Goal: Task Accomplishment & Management: Complete application form

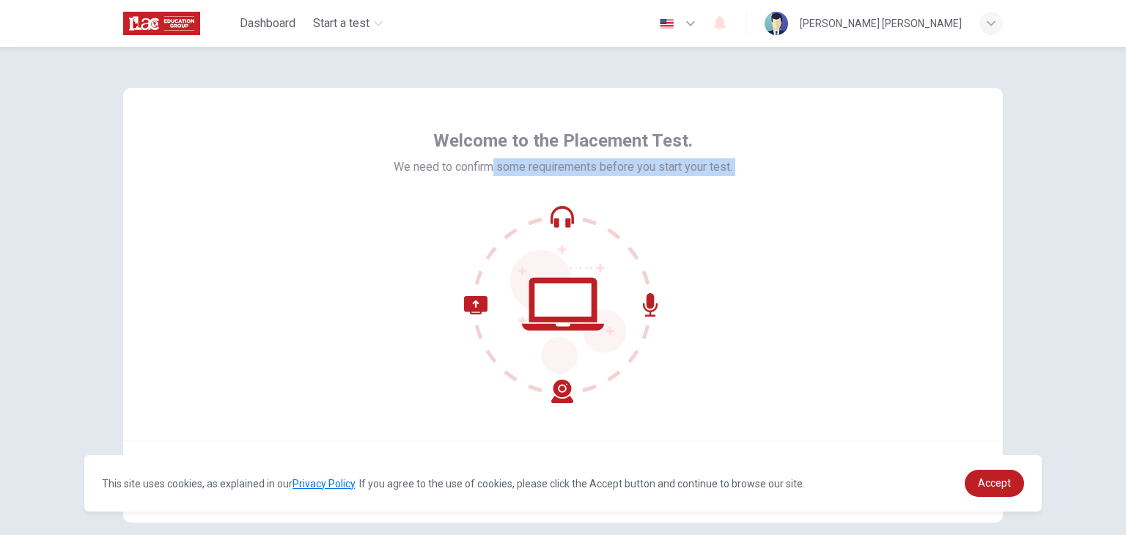
drag, startPoint x: 490, startPoint y: 170, endPoint x: 705, endPoint y: 200, distance: 217.5
click at [705, 200] on div "Welcome to the Placement Test. We need to confirm some requirements before you …" at bounding box center [563, 266] width 339 height 274
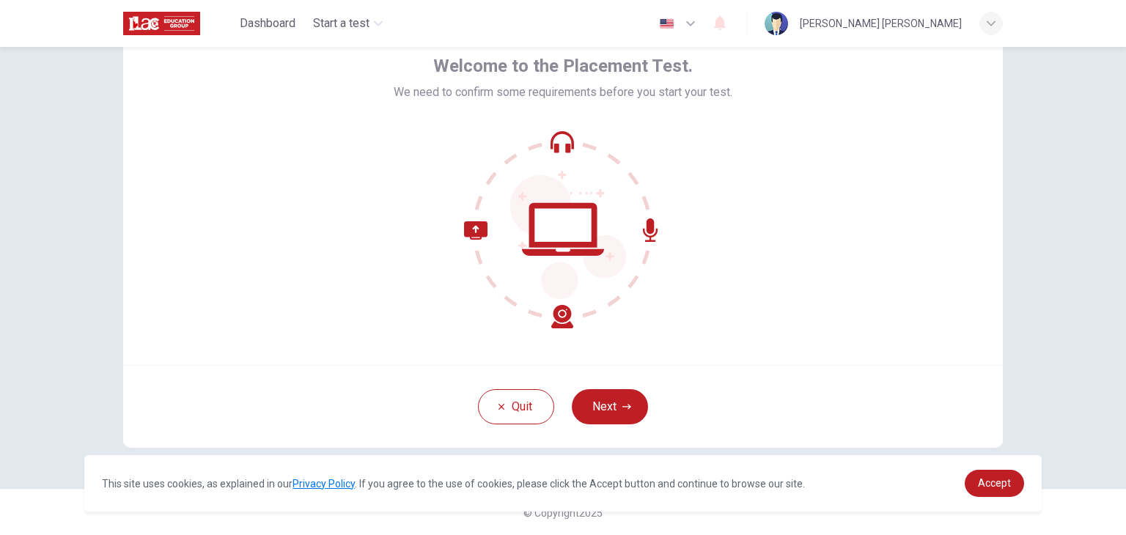
scroll to position [75, 0]
click at [624, 400] on button "Next" at bounding box center [610, 405] width 76 height 35
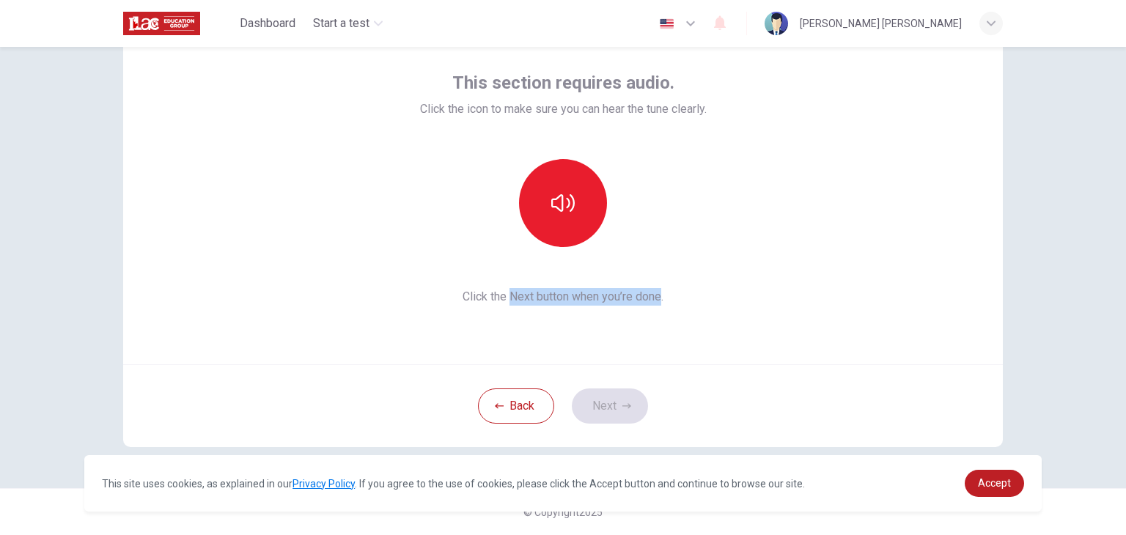
drag, startPoint x: 504, startPoint y: 295, endPoint x: 661, endPoint y: 305, distance: 157.2
click at [661, 305] on span "Click the Next button when you’re done." at bounding box center [563, 297] width 287 height 18
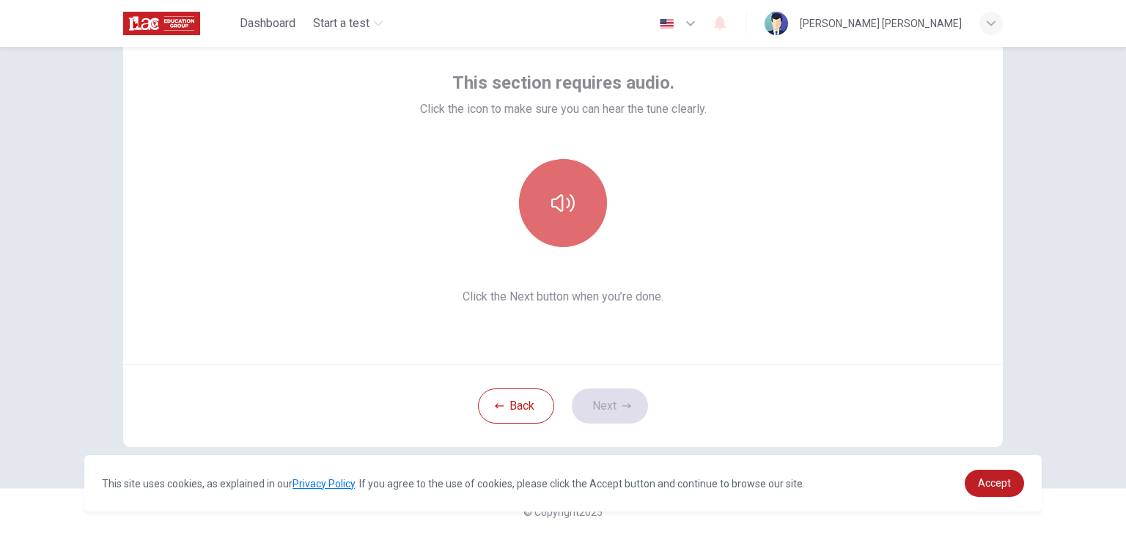
click at [561, 195] on icon "button" at bounding box center [562, 202] width 23 height 23
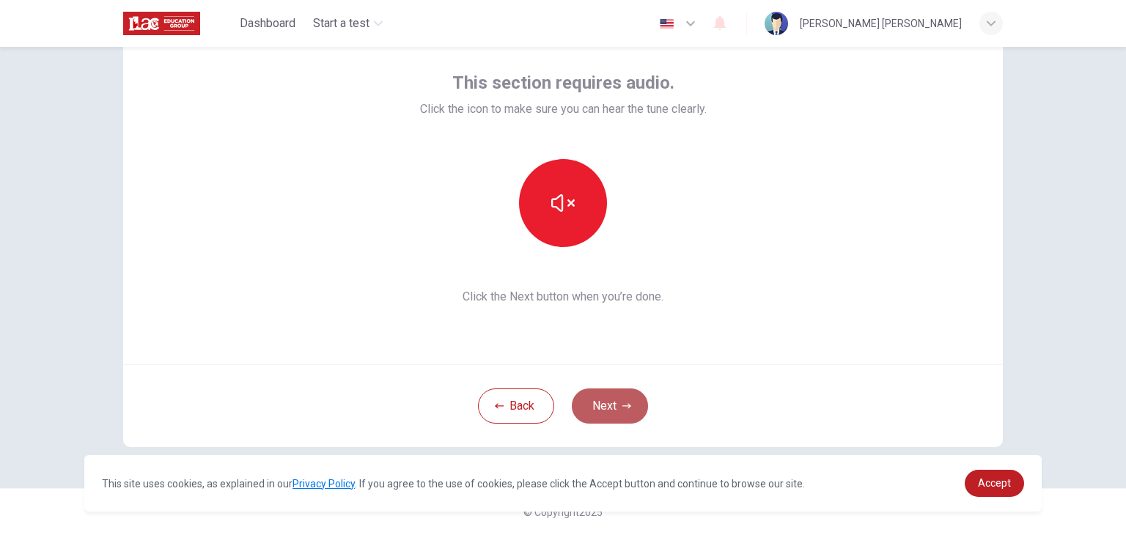
click at [625, 405] on icon "button" at bounding box center [626, 405] width 9 height 5
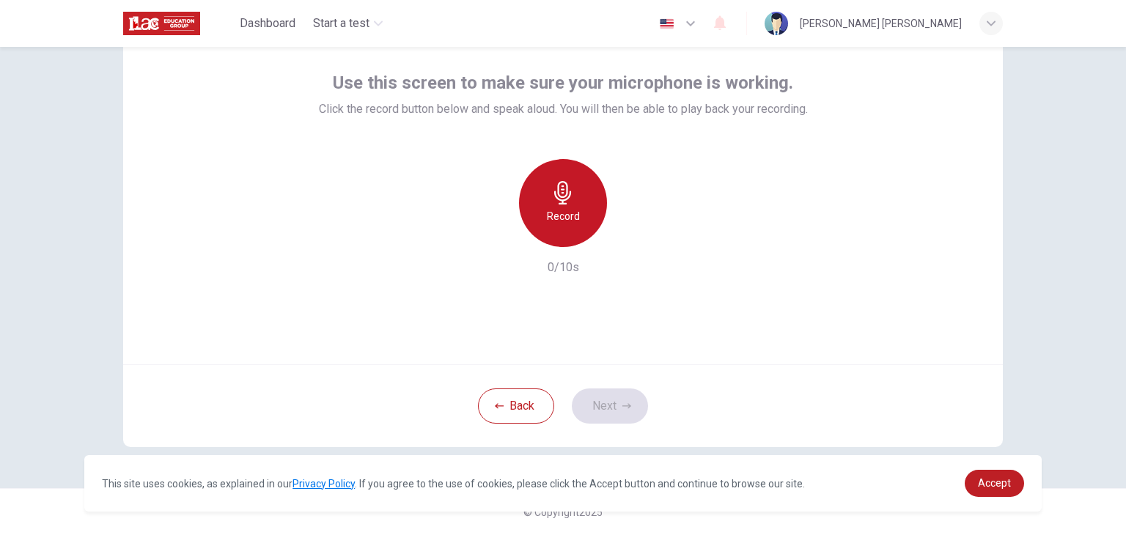
click at [562, 204] on icon "button" at bounding box center [562, 192] width 17 height 23
click at [540, 180] on div "Record" at bounding box center [563, 203] width 88 height 88
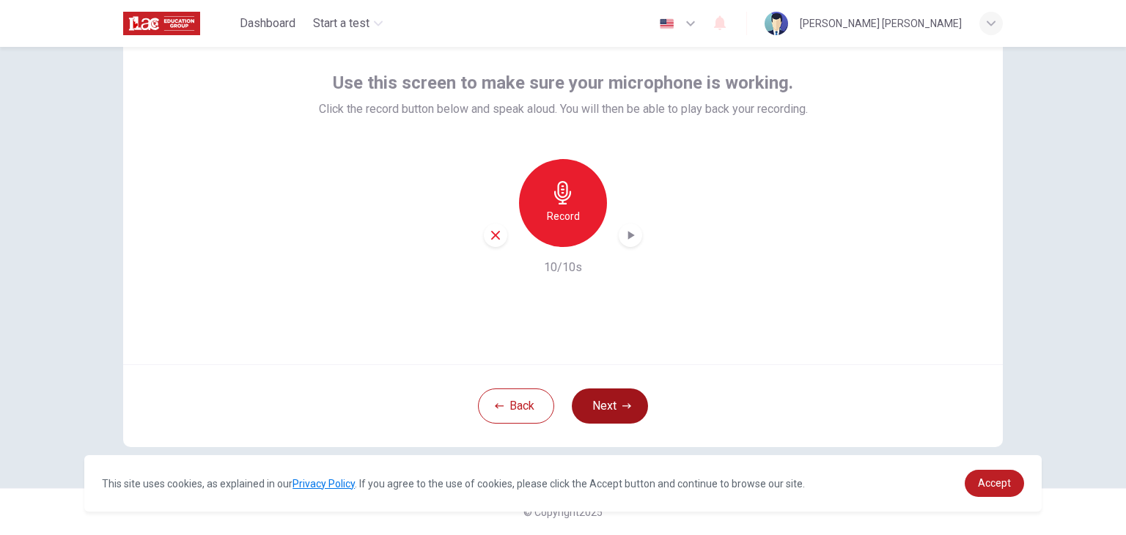
click at [598, 397] on button "Next" at bounding box center [610, 405] width 76 height 35
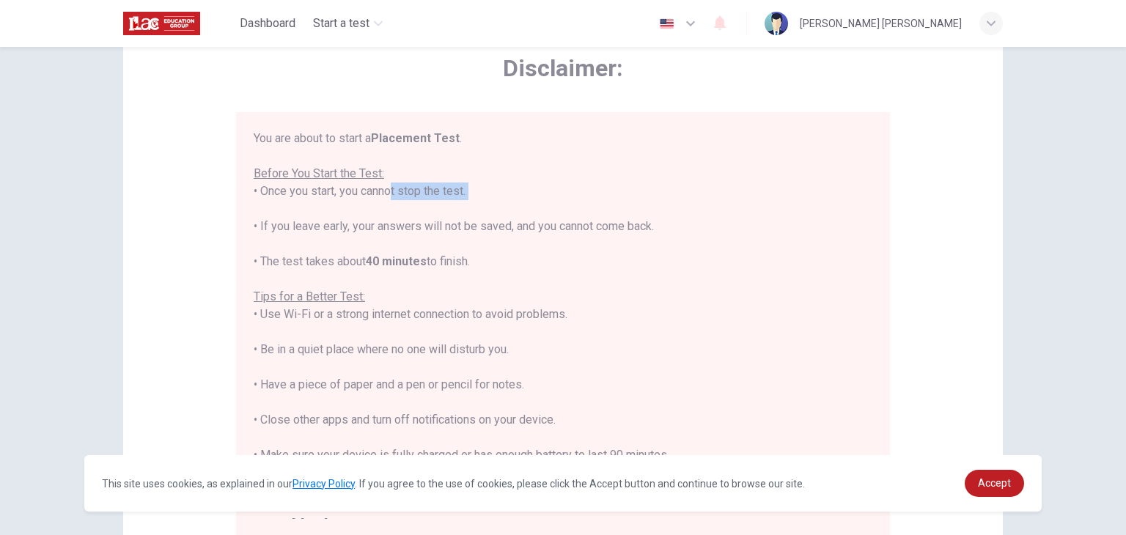
drag, startPoint x: 382, startPoint y: 197, endPoint x: 495, endPoint y: 204, distance: 113.8
click at [495, 204] on div "You are about to start a Placement Test . Before You Start the Test: • Once you…" at bounding box center [563, 332] width 619 height 405
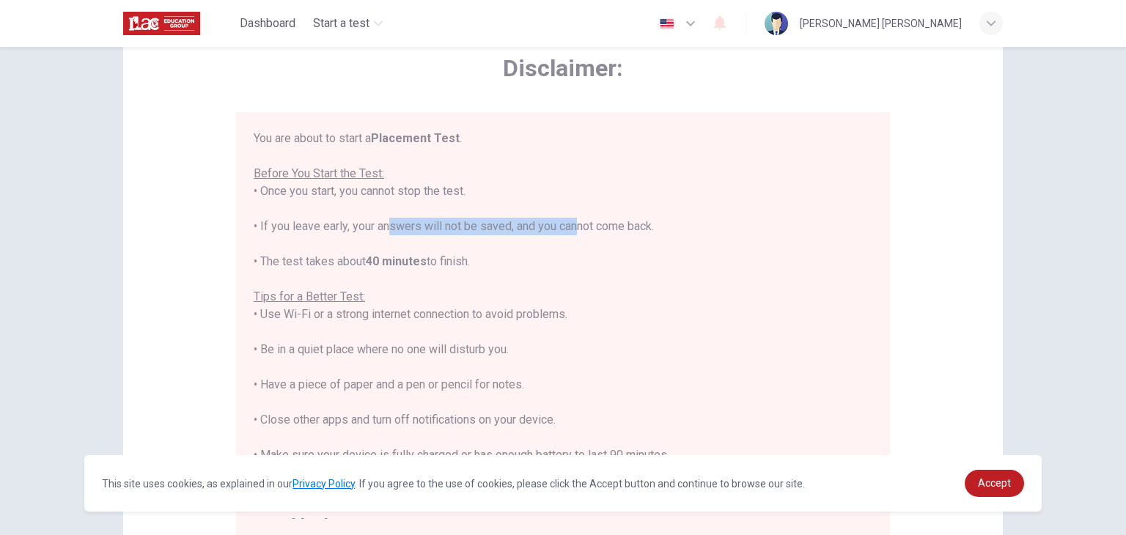
drag, startPoint x: 426, startPoint y: 229, endPoint x: 591, endPoint y: 235, distance: 165.7
click at [591, 235] on div "You are about to start a Placement Test . Before You Start the Test: • Once you…" at bounding box center [563, 332] width 619 height 405
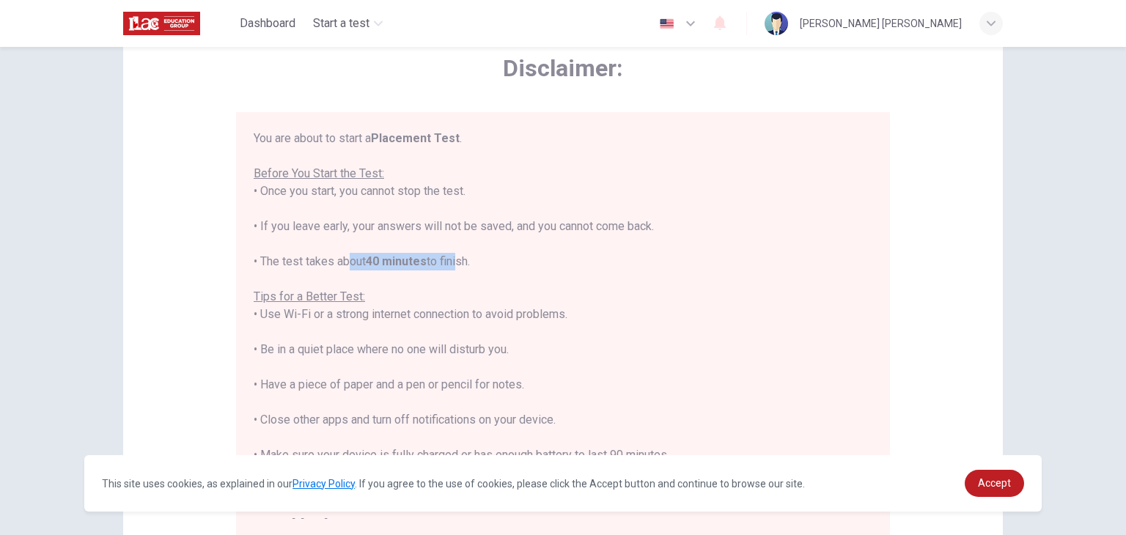
drag, startPoint x: 469, startPoint y: 259, endPoint x: 490, endPoint y: 259, distance: 20.5
click at [490, 259] on div "You are about to start a Placement Test . Before You Start the Test: • Once you…" at bounding box center [563, 332] width 619 height 405
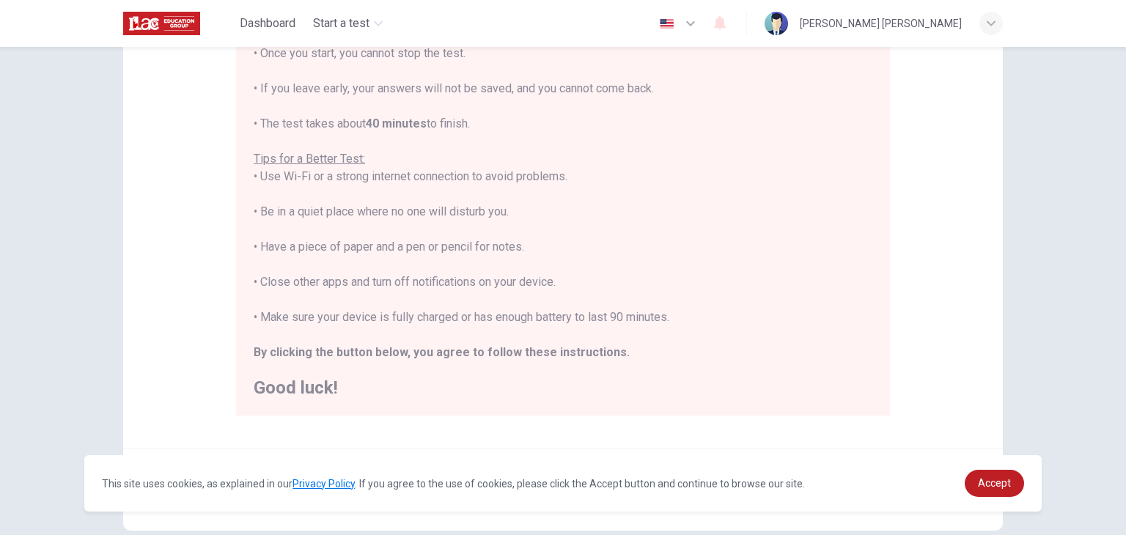
scroll to position [280, 0]
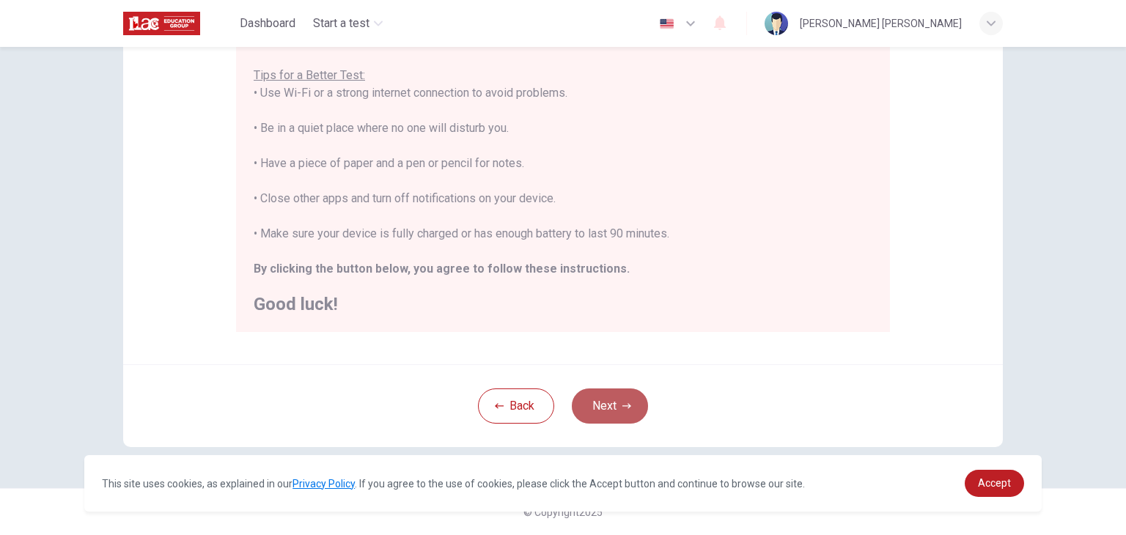
click at [599, 423] on button "Next" at bounding box center [610, 405] width 76 height 35
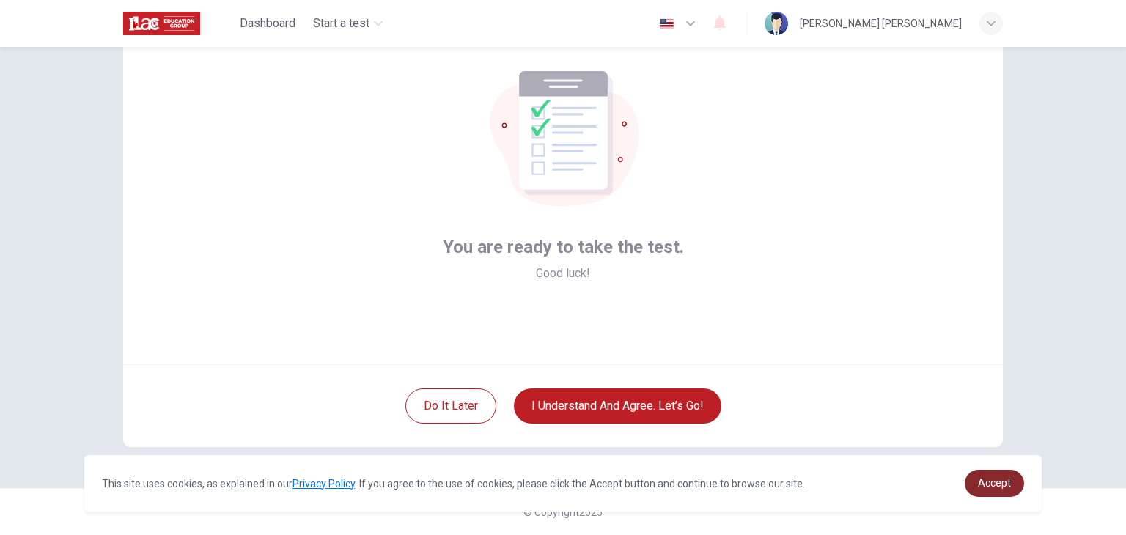
click at [1005, 490] on link "Accept" at bounding box center [993, 483] width 59 height 27
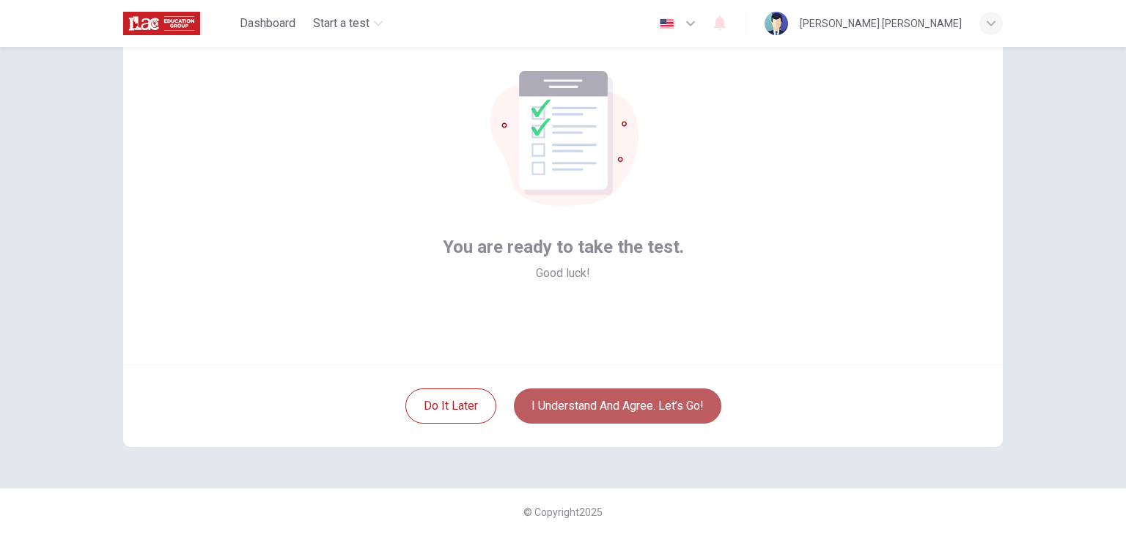
click at [613, 401] on button "I understand and agree. Let’s go!" at bounding box center [617, 405] width 207 height 35
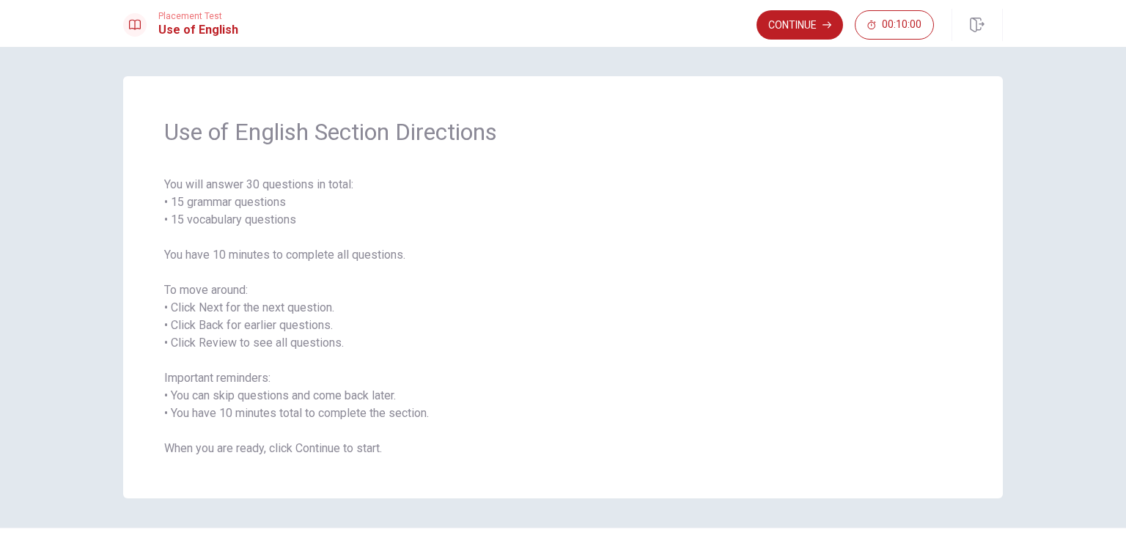
drag, startPoint x: 267, startPoint y: 185, endPoint x: 309, endPoint y: 186, distance: 41.8
click at [309, 186] on span "You will answer 30 questions in total: • 15 grammar questions • 15 vocabulary q…" at bounding box center [562, 316] width 797 height 281
click at [355, 237] on span "You will answer 30 questions in total: • 15 grammar questions • 15 vocabulary q…" at bounding box center [562, 316] width 797 height 281
click at [788, 29] on button "Continue" at bounding box center [799, 24] width 86 height 29
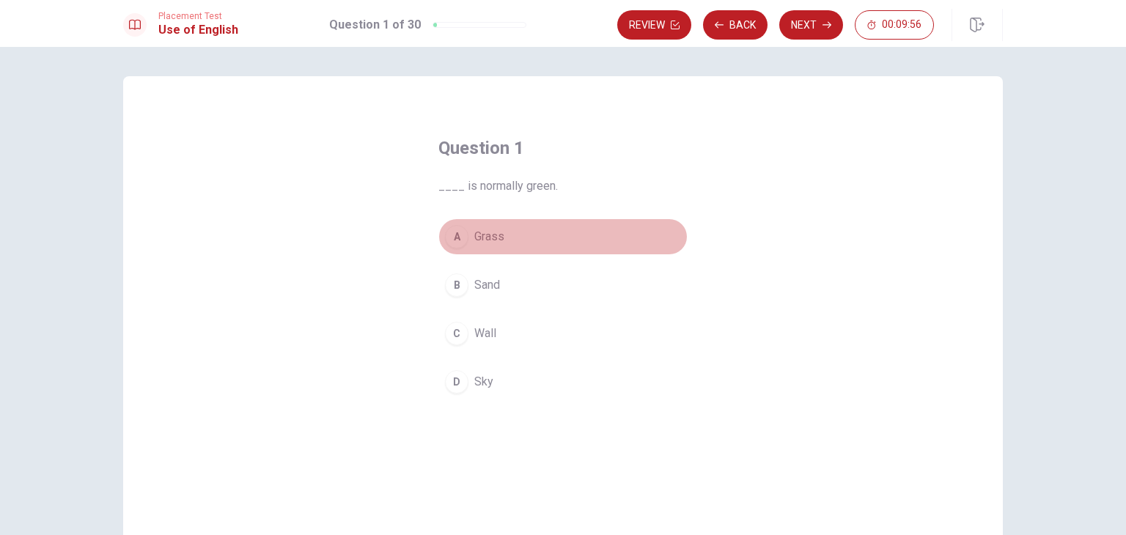
click at [474, 238] on span "Grass" at bounding box center [489, 237] width 30 height 18
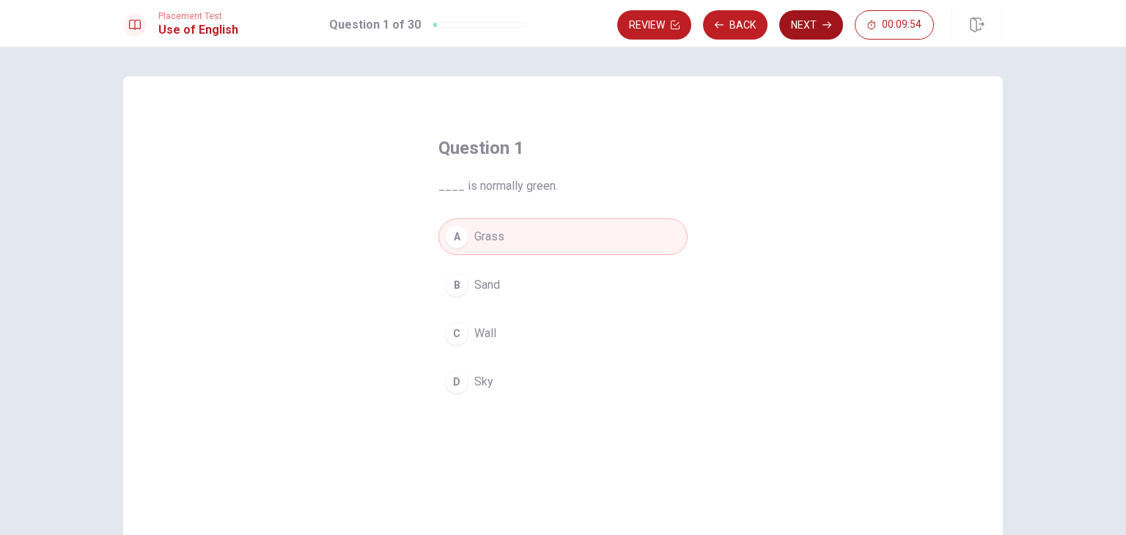
click at [813, 25] on button "Next" at bounding box center [811, 24] width 64 height 29
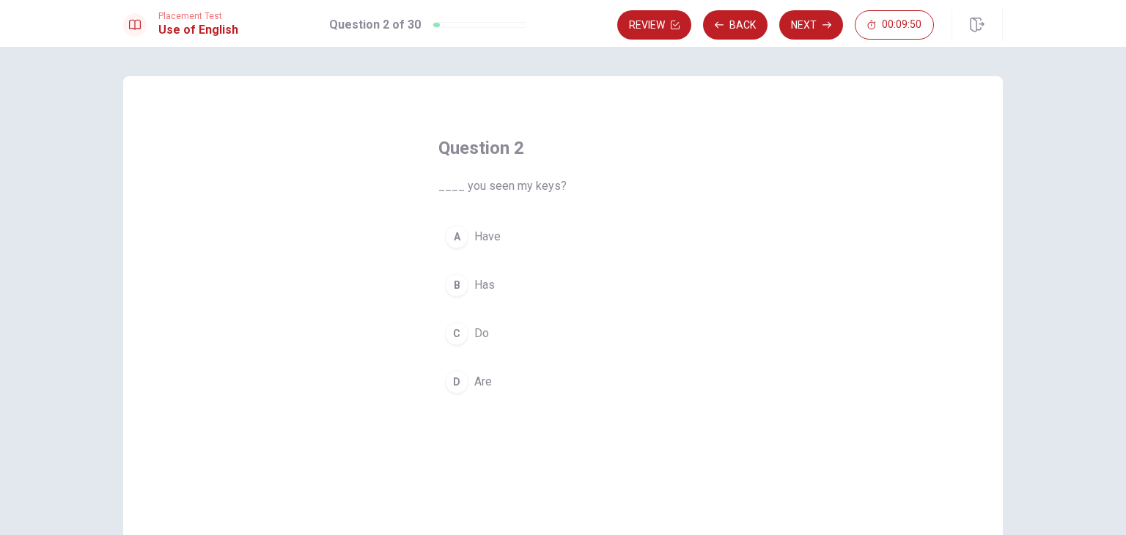
click at [490, 232] on span "Have" at bounding box center [487, 237] width 26 height 18
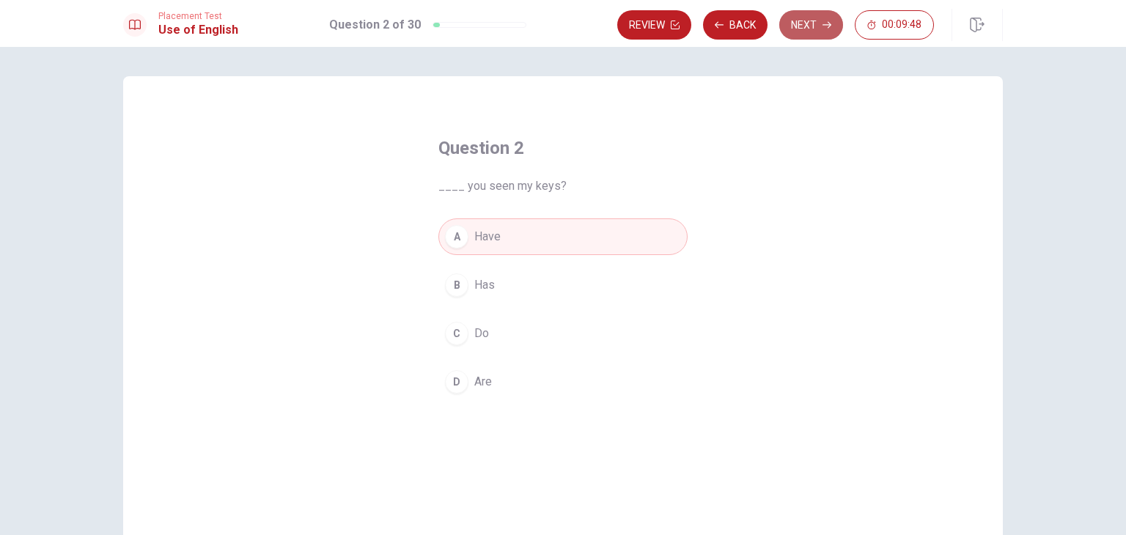
click at [812, 29] on button "Next" at bounding box center [811, 24] width 64 height 29
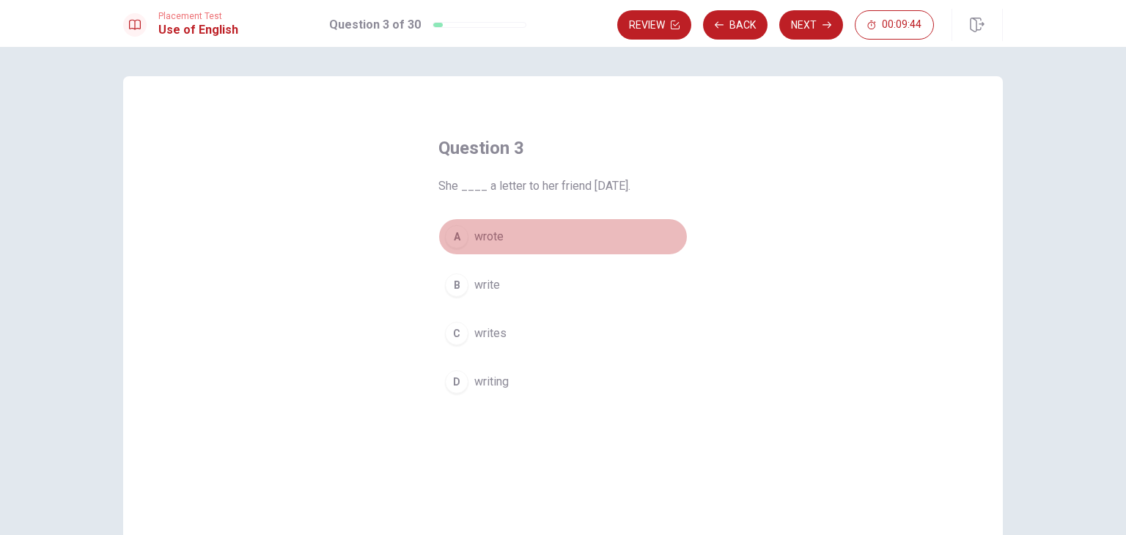
click at [482, 238] on span "wrote" at bounding box center [488, 237] width 29 height 18
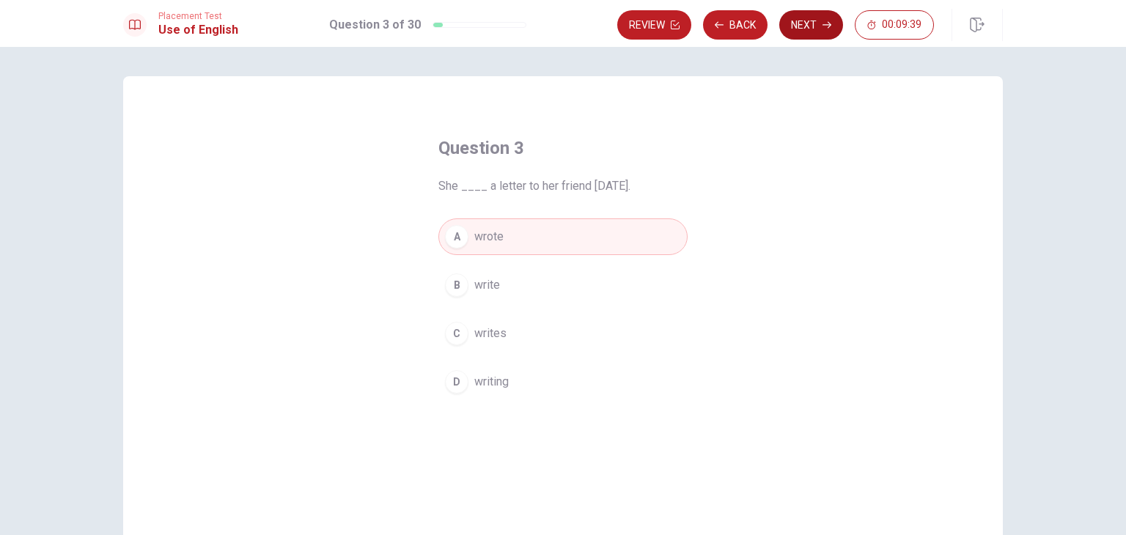
click at [822, 30] on button "Next" at bounding box center [811, 24] width 64 height 29
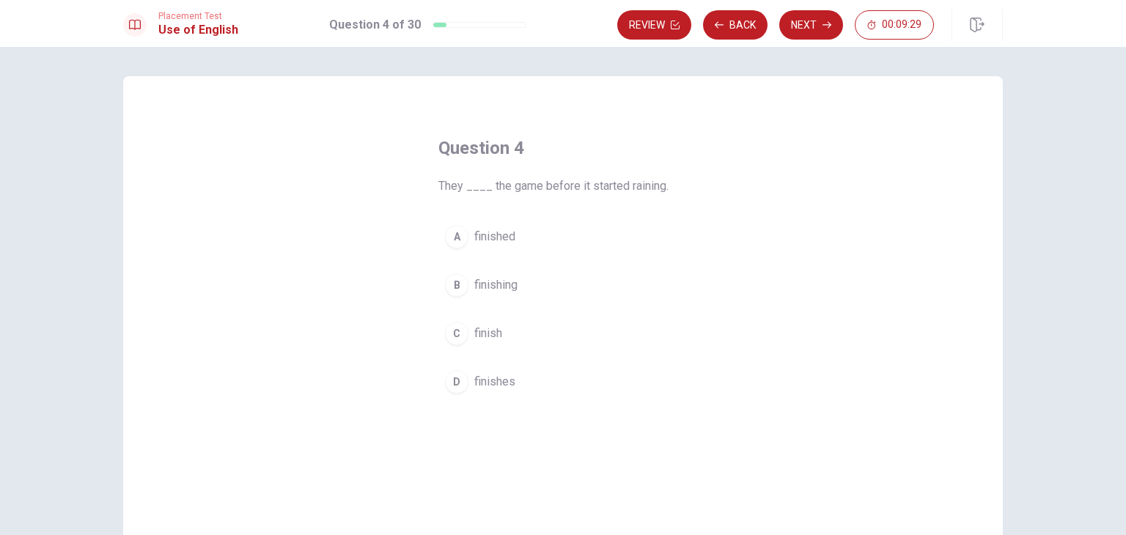
click at [490, 234] on span "finished" at bounding box center [494, 237] width 41 height 18
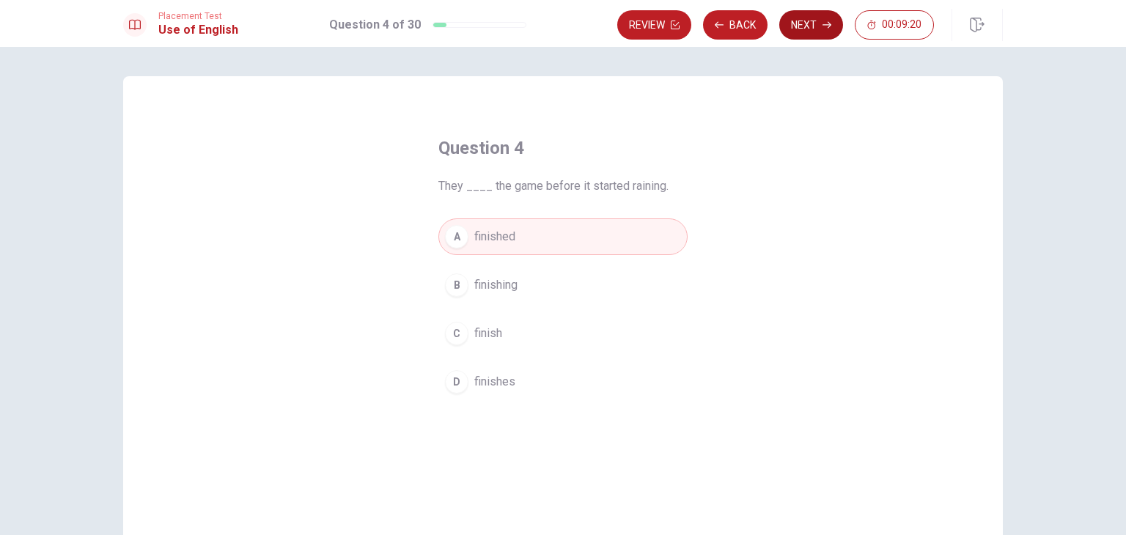
click at [828, 32] on button "Next" at bounding box center [811, 24] width 64 height 29
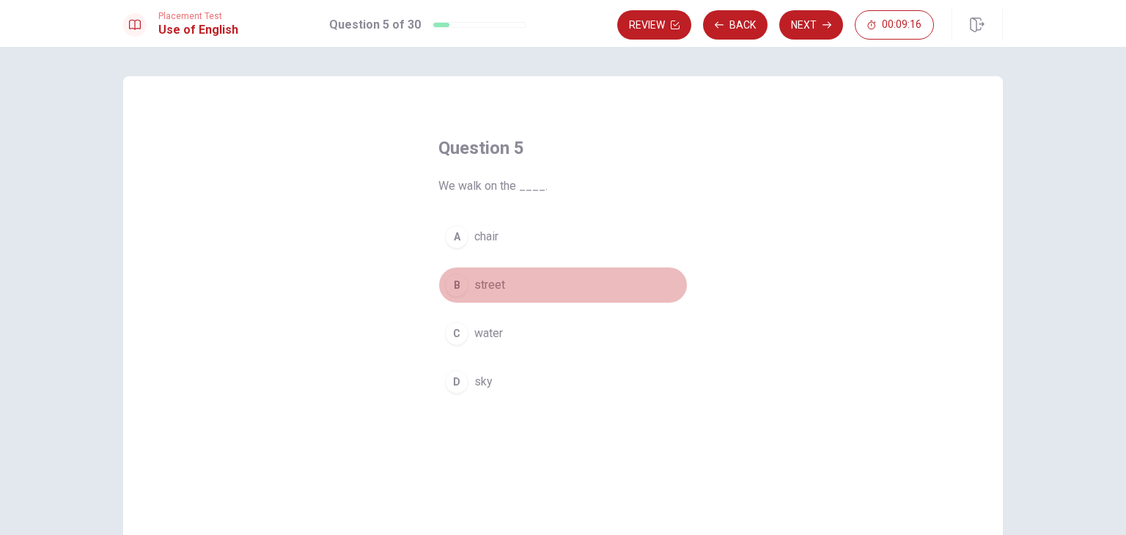
click at [475, 279] on span "street" at bounding box center [489, 285] width 31 height 18
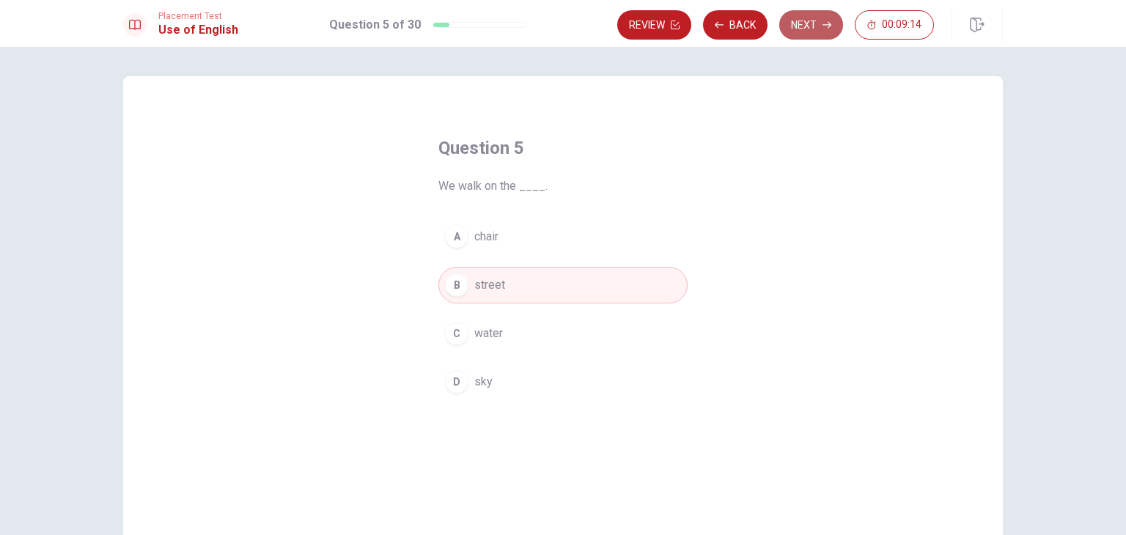
click at [832, 29] on button "Next" at bounding box center [811, 24] width 64 height 29
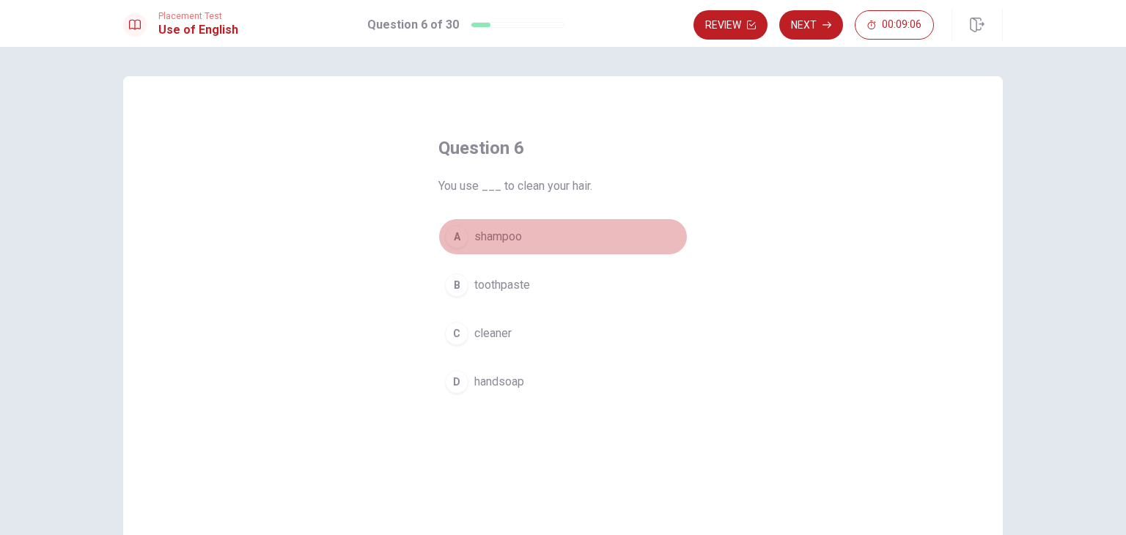
click at [492, 229] on span "shampoo" at bounding box center [498, 237] width 48 height 18
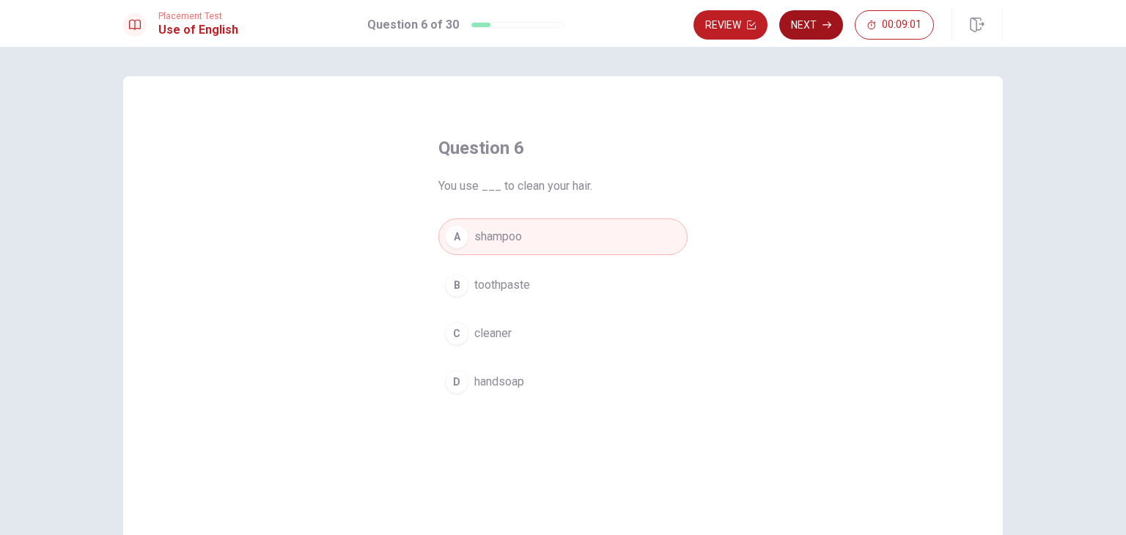
click at [829, 28] on icon "button" at bounding box center [826, 25] width 9 height 9
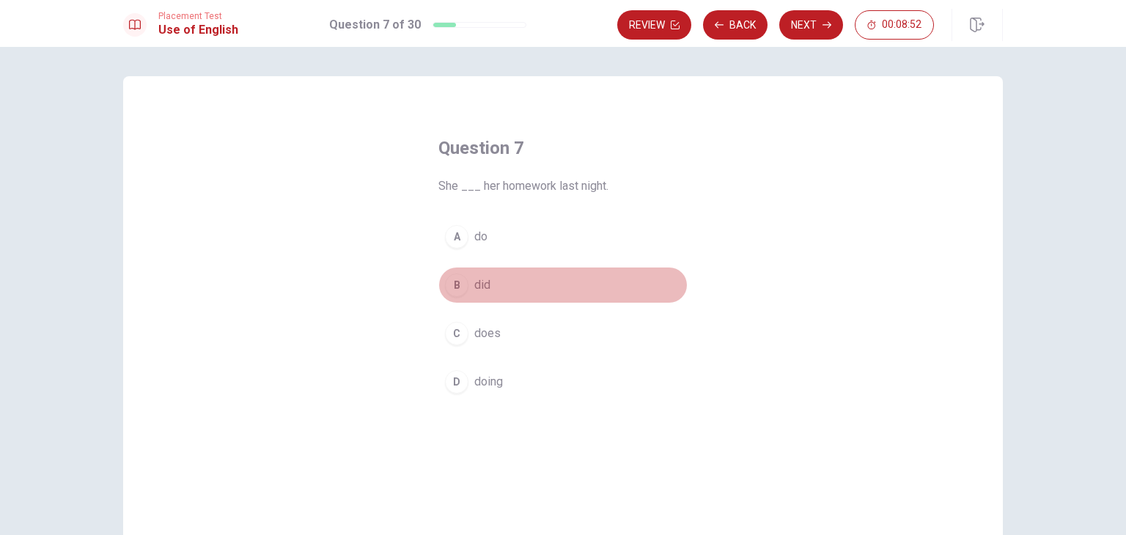
click at [492, 283] on button "B did" at bounding box center [562, 285] width 249 height 37
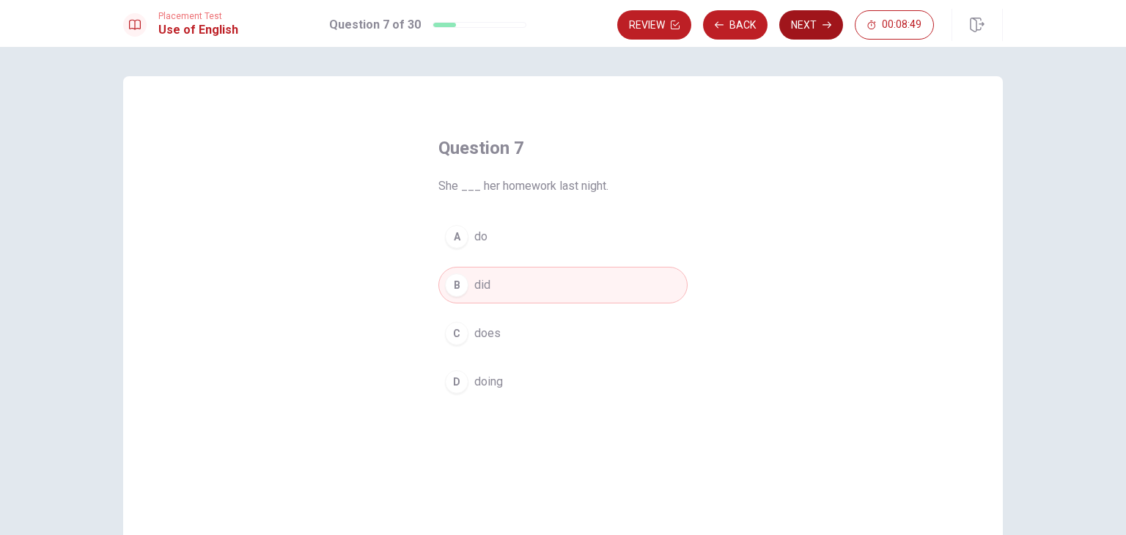
click at [827, 27] on icon "button" at bounding box center [826, 25] width 9 height 9
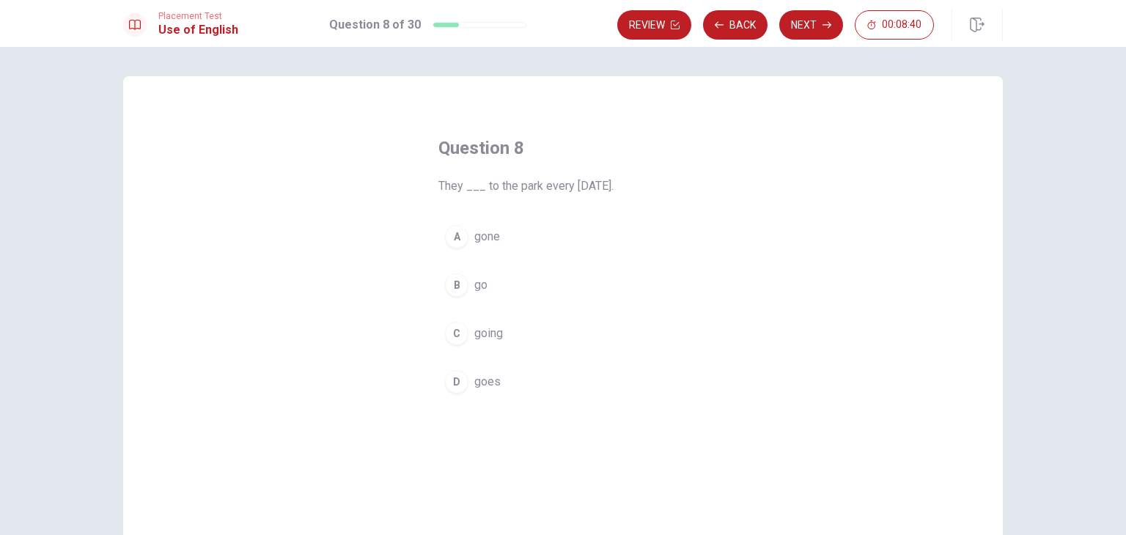
click at [474, 288] on span "go" at bounding box center [480, 285] width 13 height 18
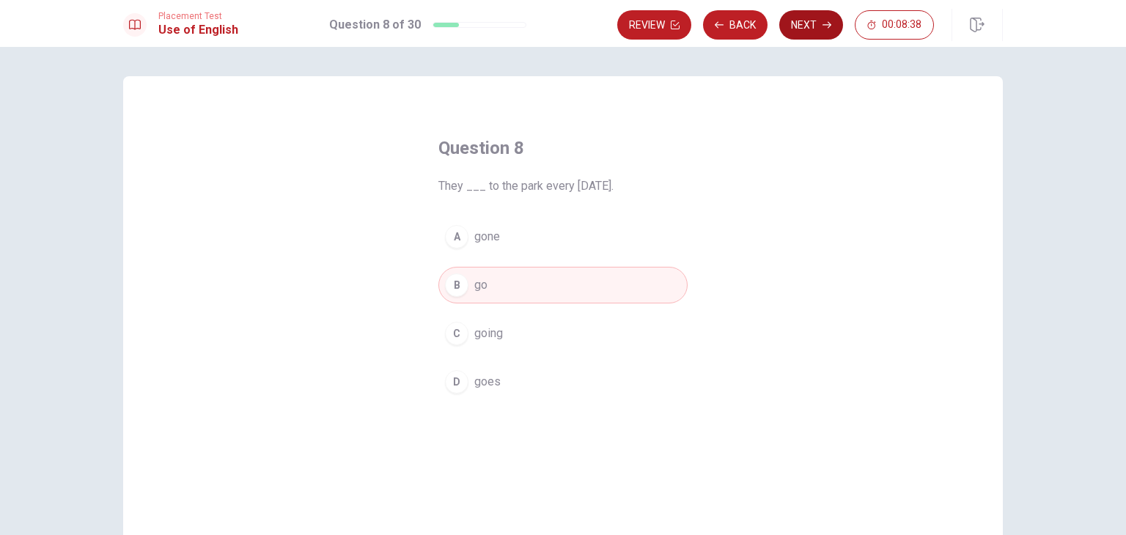
click at [800, 24] on button "Next" at bounding box center [811, 24] width 64 height 29
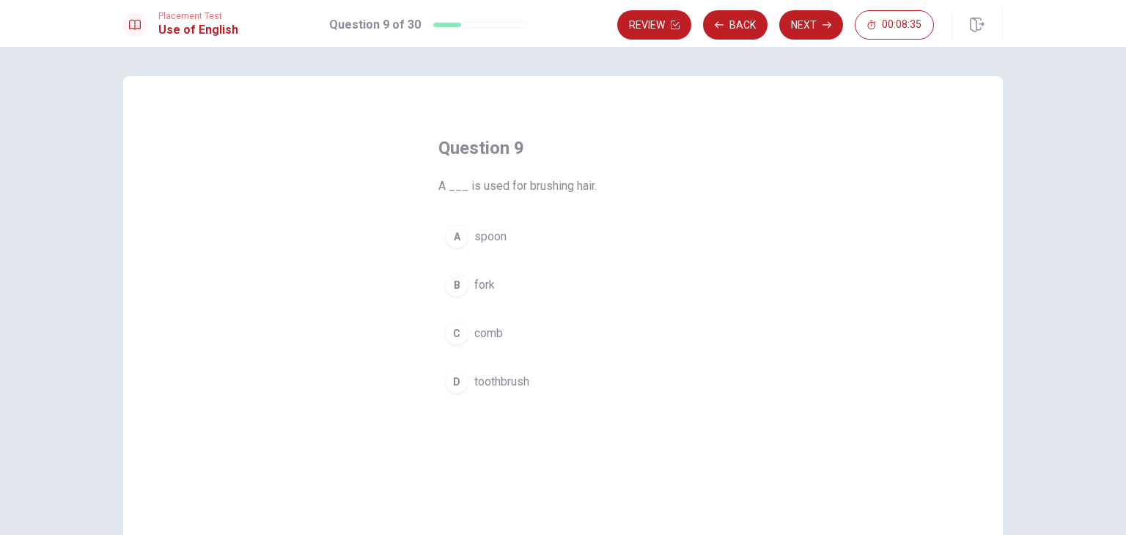
click at [481, 335] on span "comb" at bounding box center [488, 334] width 29 height 18
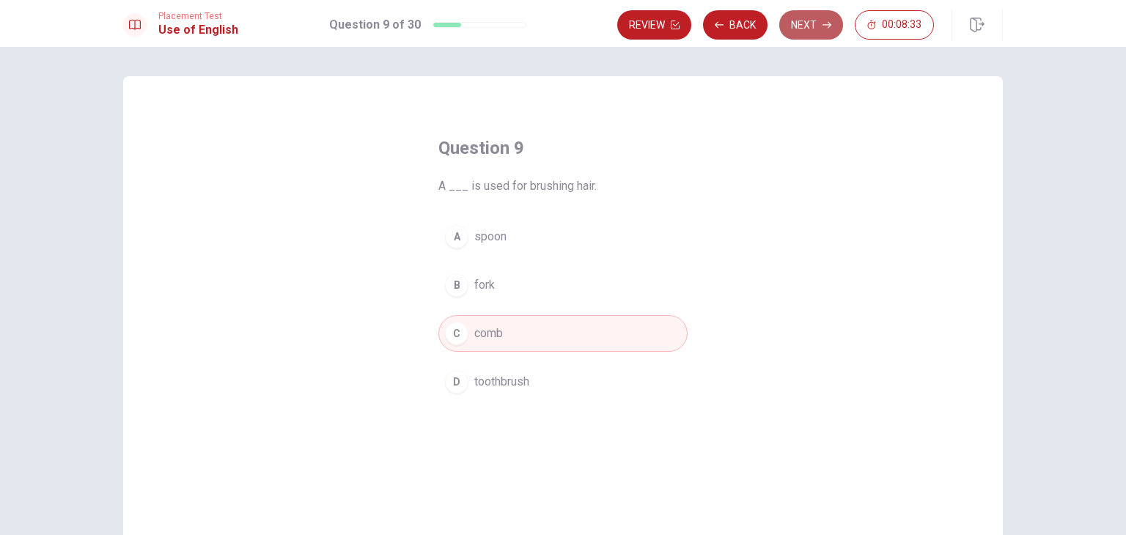
click at [803, 30] on button "Next" at bounding box center [811, 24] width 64 height 29
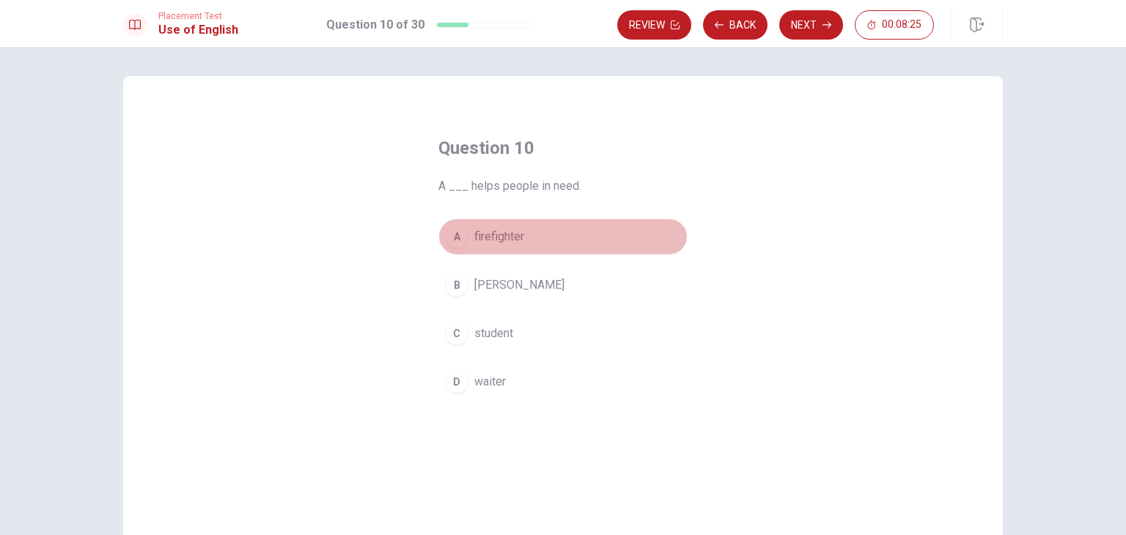
click at [491, 232] on span "firefighter" at bounding box center [499, 237] width 50 height 18
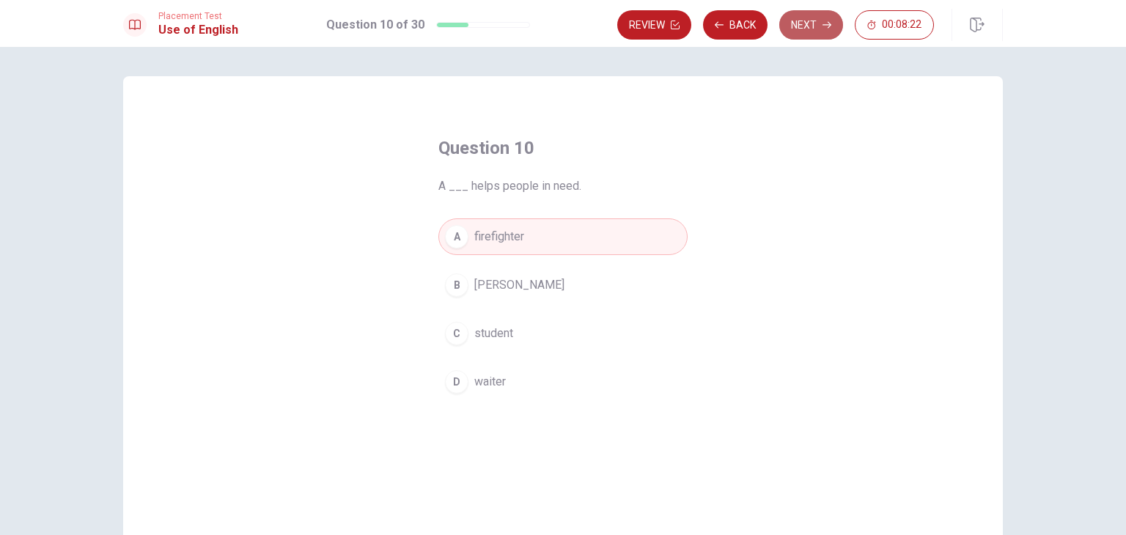
click at [822, 25] on icon "button" at bounding box center [826, 25] width 9 height 9
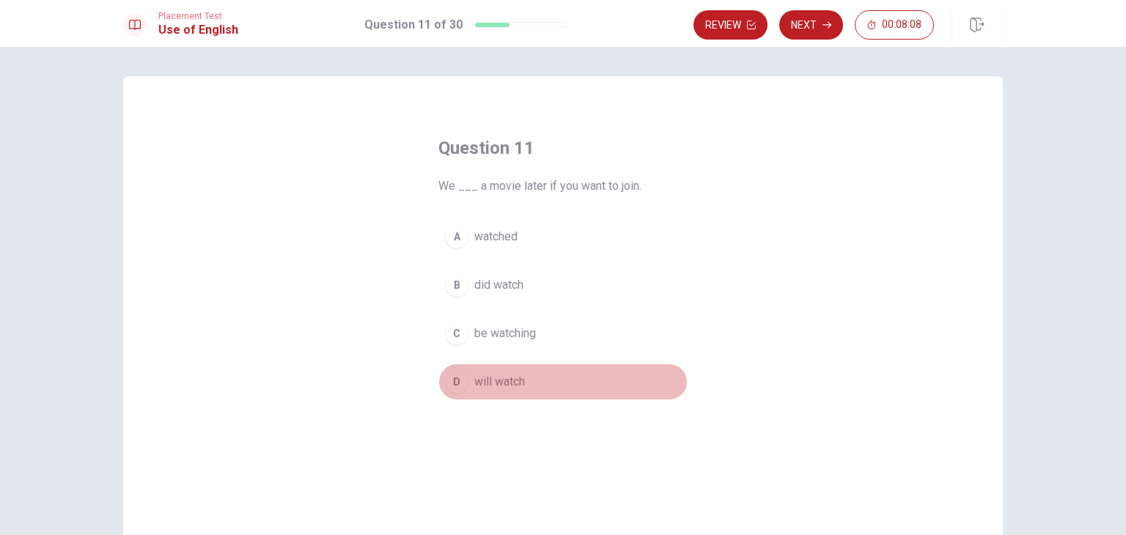
click at [502, 376] on span "will watch" at bounding box center [499, 382] width 51 height 18
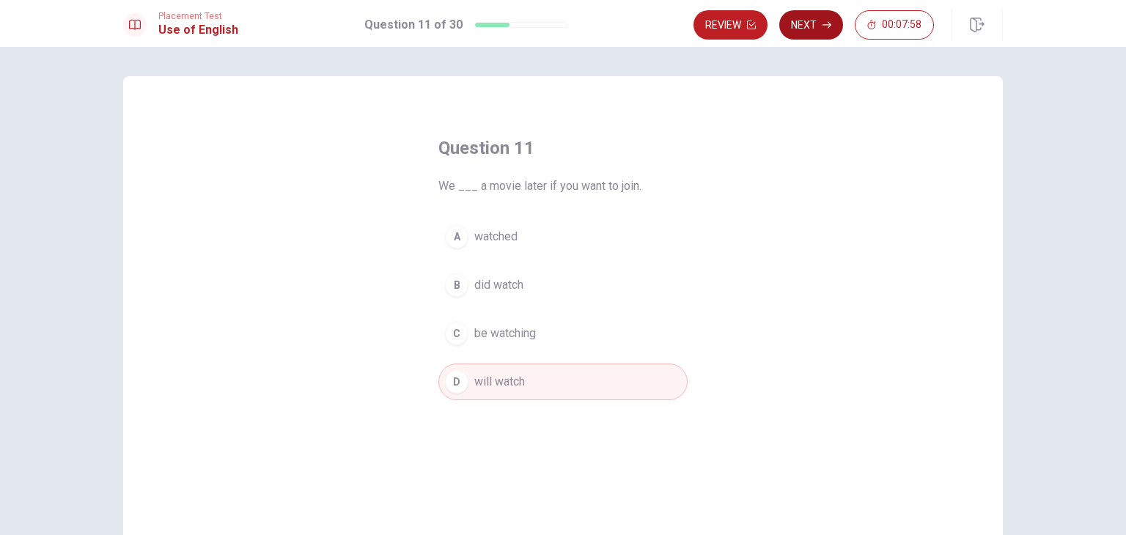
click at [831, 29] on button "Next" at bounding box center [811, 24] width 64 height 29
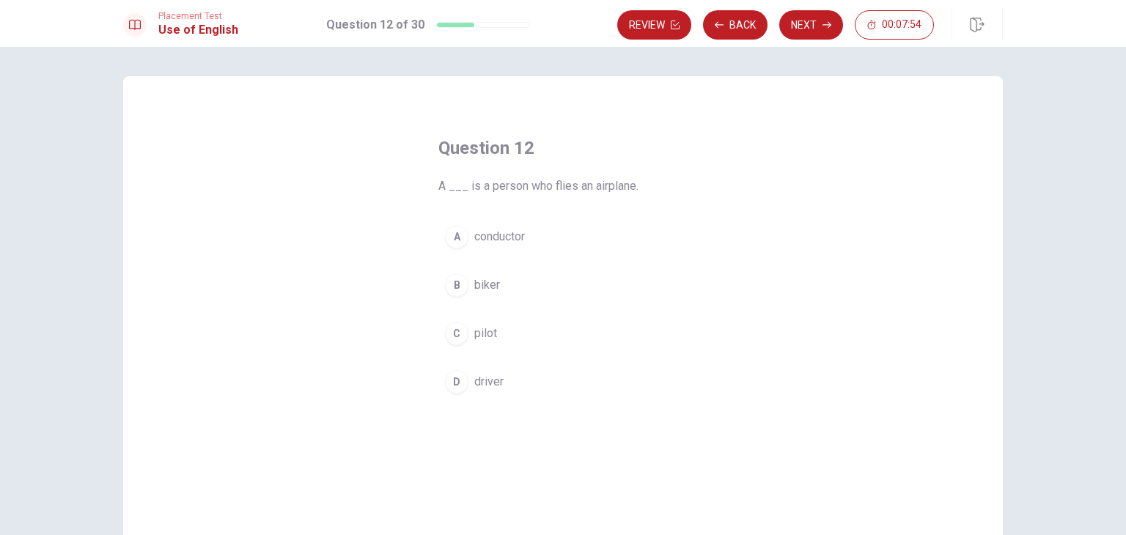
click at [474, 327] on span "pilot" at bounding box center [485, 334] width 23 height 18
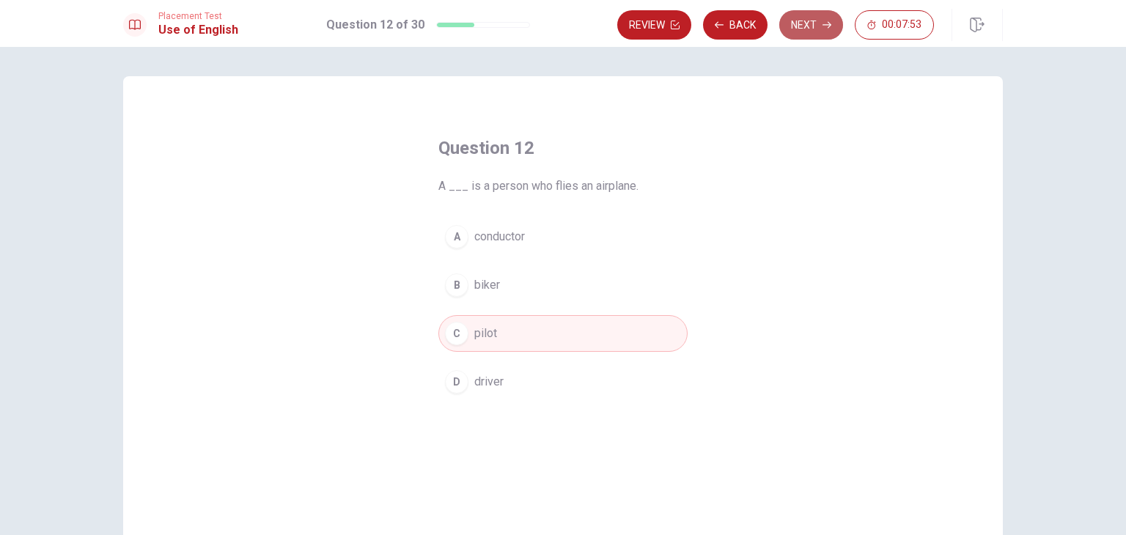
click at [832, 33] on button "Next" at bounding box center [811, 24] width 64 height 29
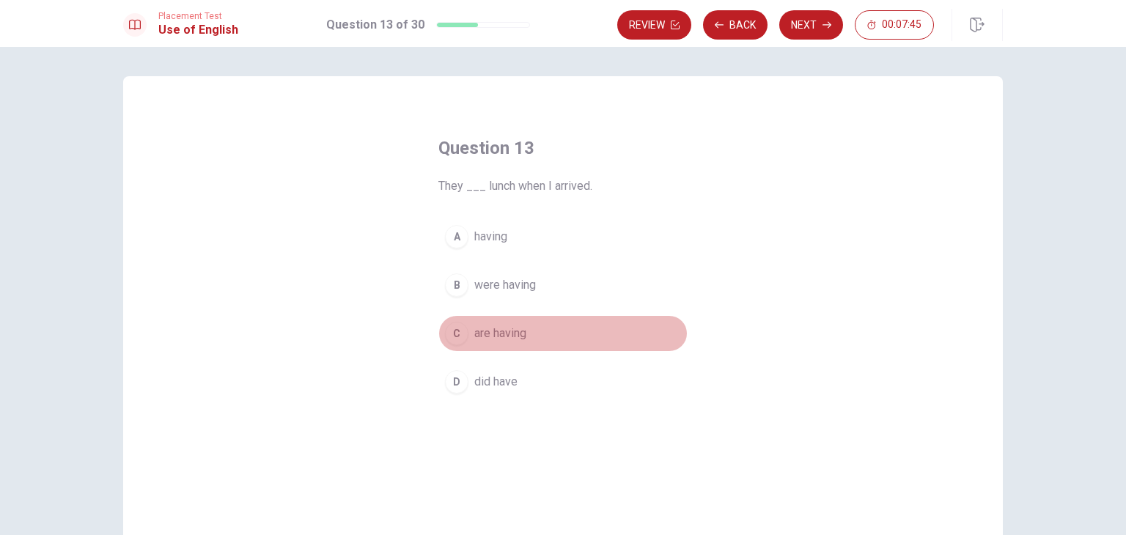
click at [499, 332] on span "are having" at bounding box center [500, 334] width 52 height 18
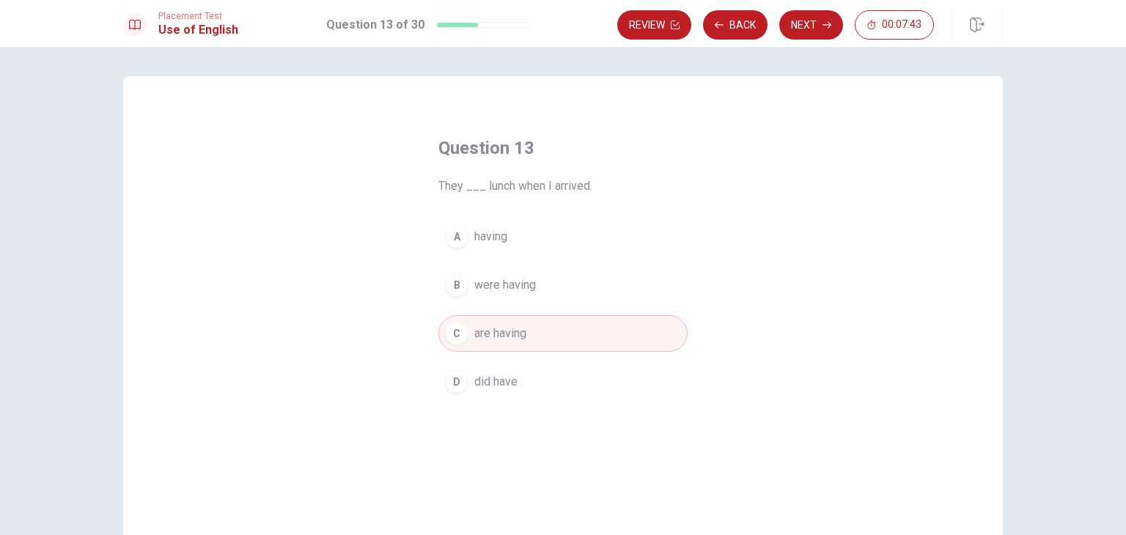
click at [507, 281] on span "were having" at bounding box center [505, 285] width 62 height 18
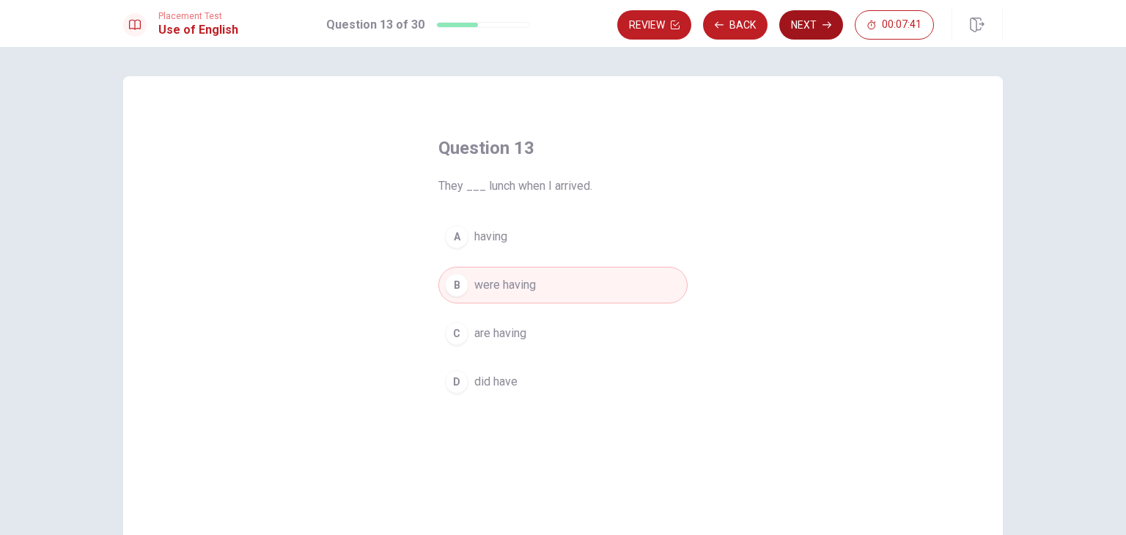
click at [805, 32] on button "Next" at bounding box center [811, 24] width 64 height 29
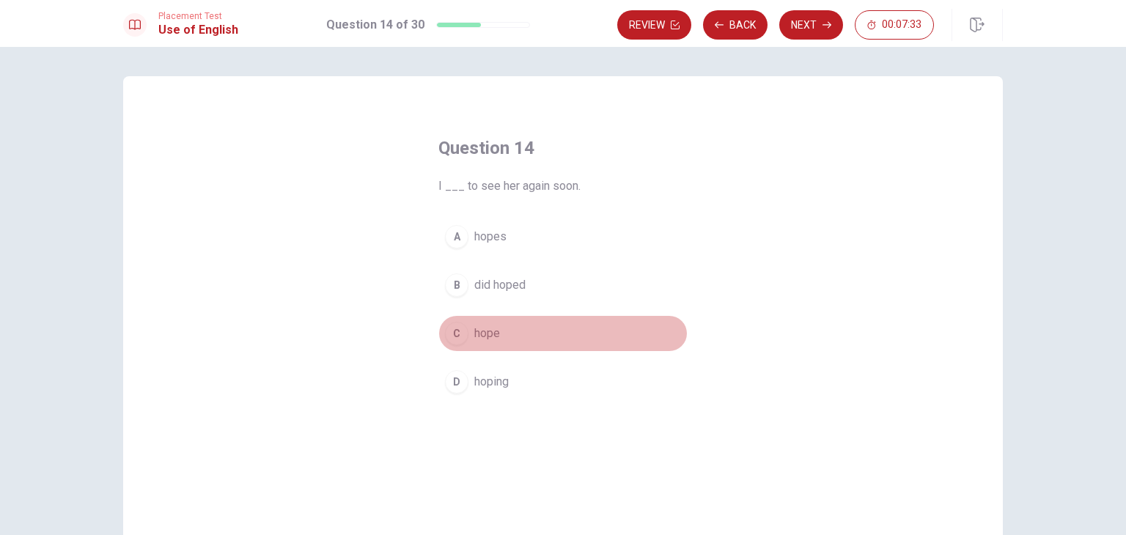
click at [495, 338] on span "hope" at bounding box center [487, 334] width 26 height 18
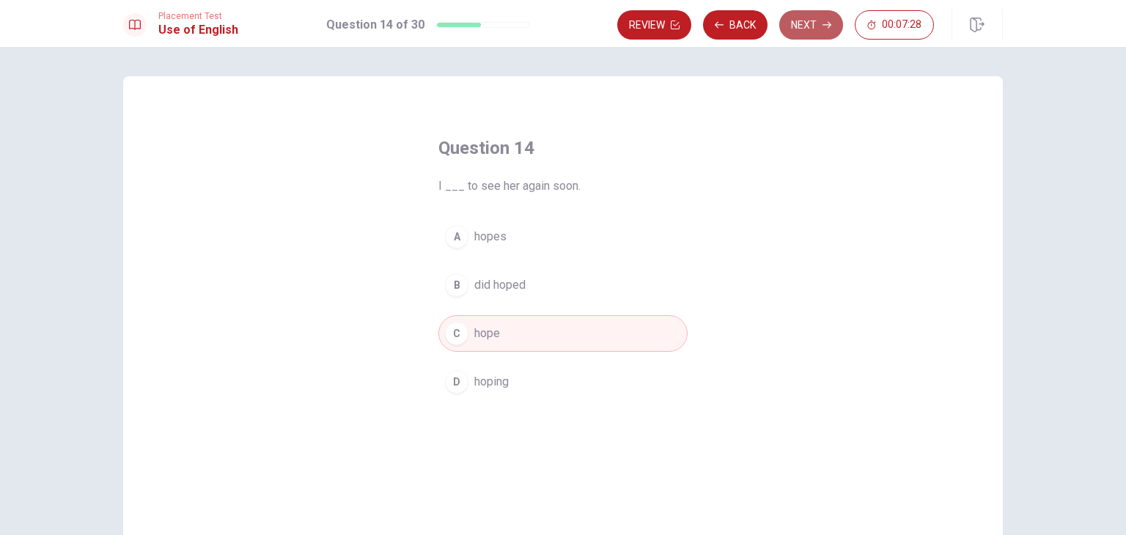
click at [815, 30] on button "Next" at bounding box center [811, 24] width 64 height 29
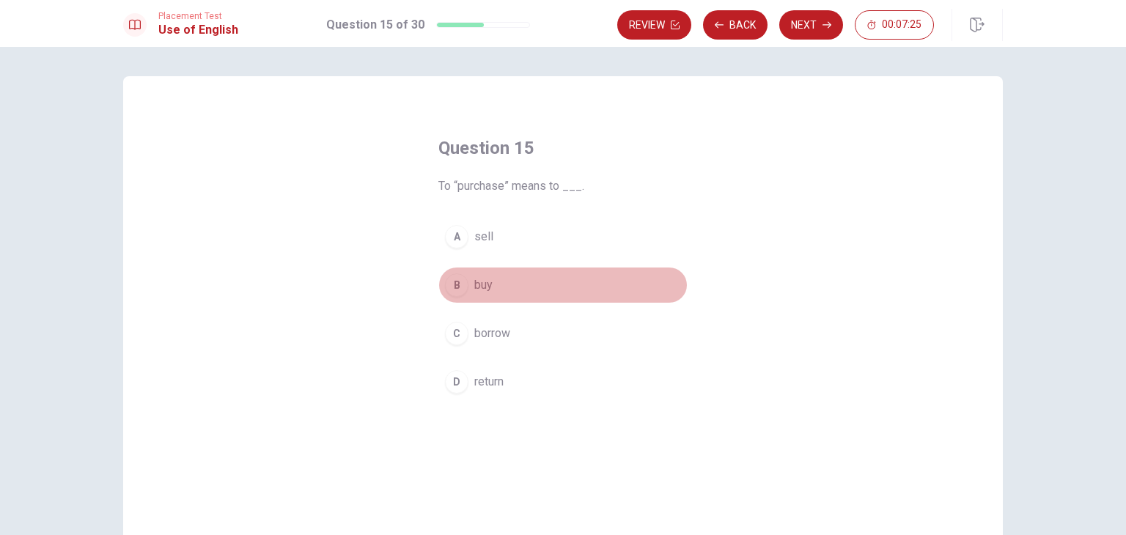
click at [474, 289] on span "buy" at bounding box center [483, 285] width 18 height 18
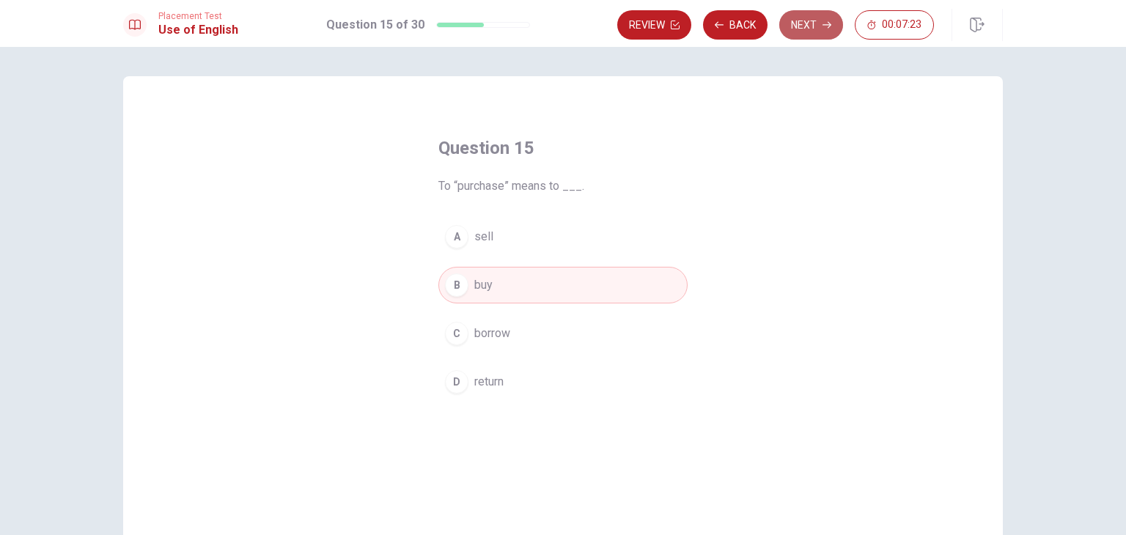
click at [804, 27] on button "Next" at bounding box center [811, 24] width 64 height 29
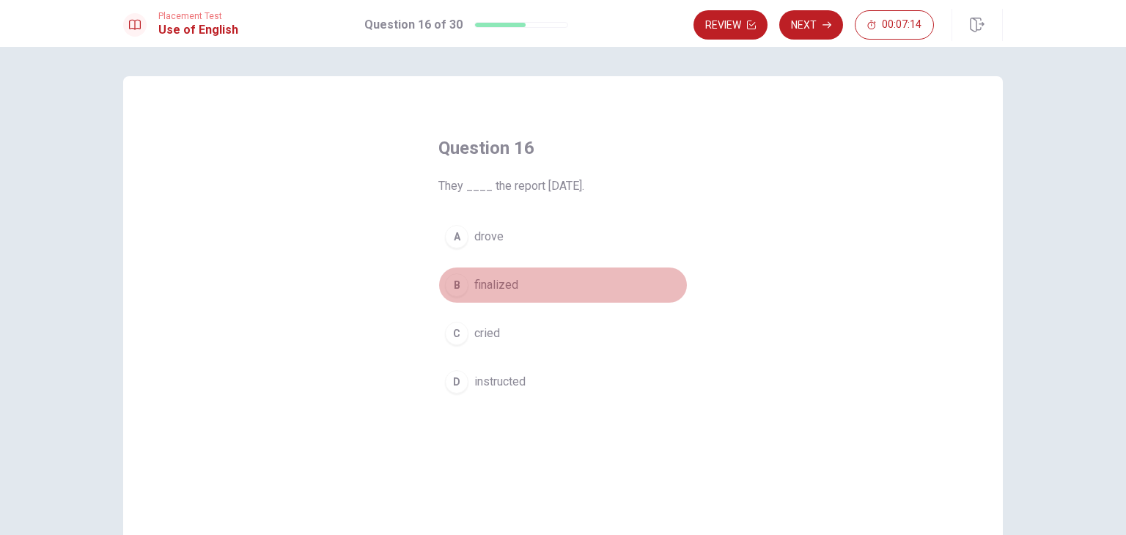
click at [507, 286] on span "finalized" at bounding box center [496, 285] width 44 height 18
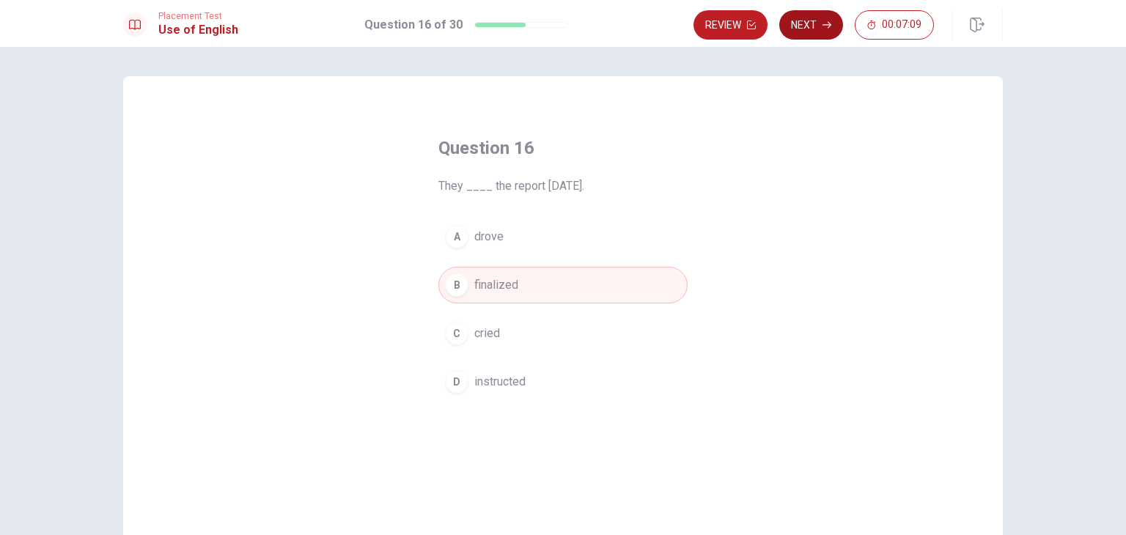
click at [811, 26] on button "Next" at bounding box center [811, 24] width 64 height 29
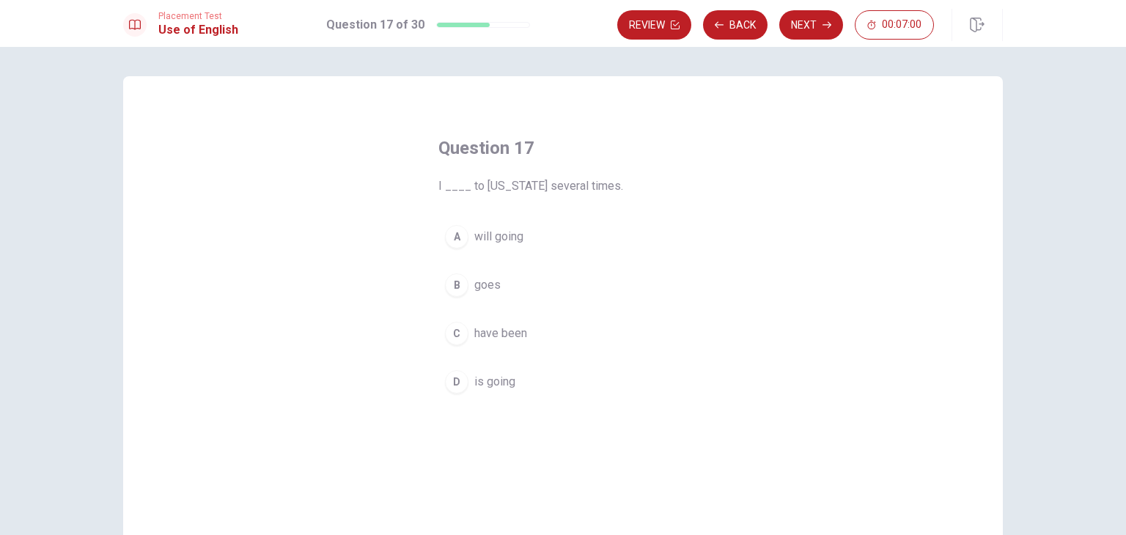
click at [500, 341] on button "C have been" at bounding box center [562, 333] width 249 height 37
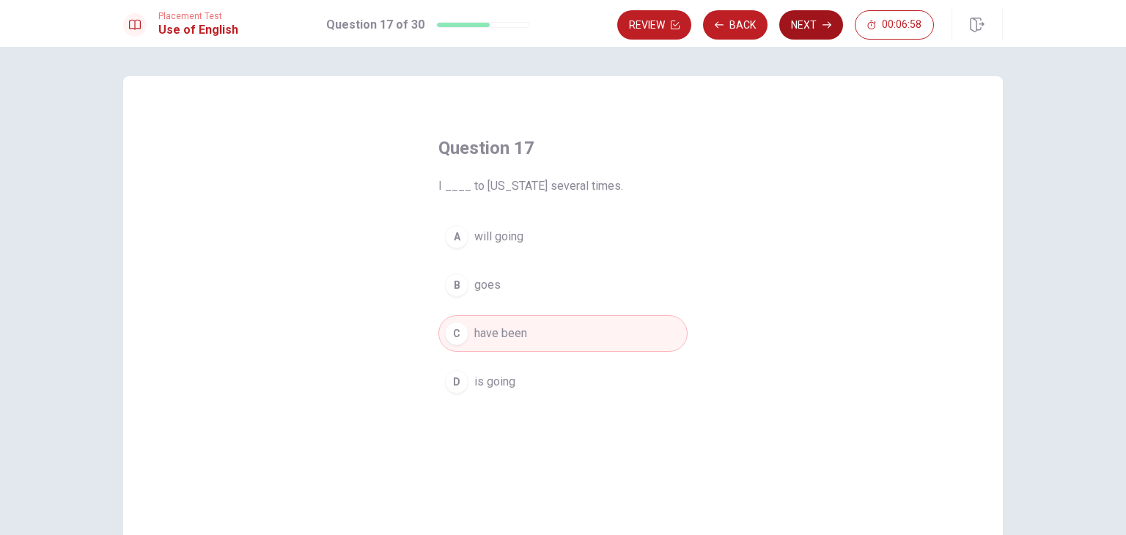
click at [811, 21] on button "Next" at bounding box center [811, 24] width 64 height 29
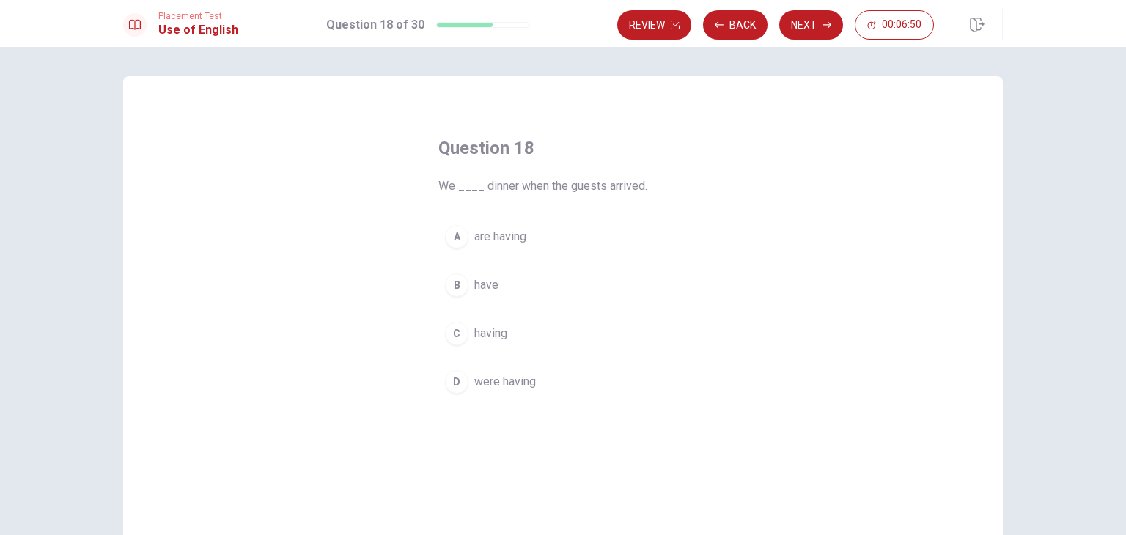
click at [507, 379] on span "were having" at bounding box center [505, 382] width 62 height 18
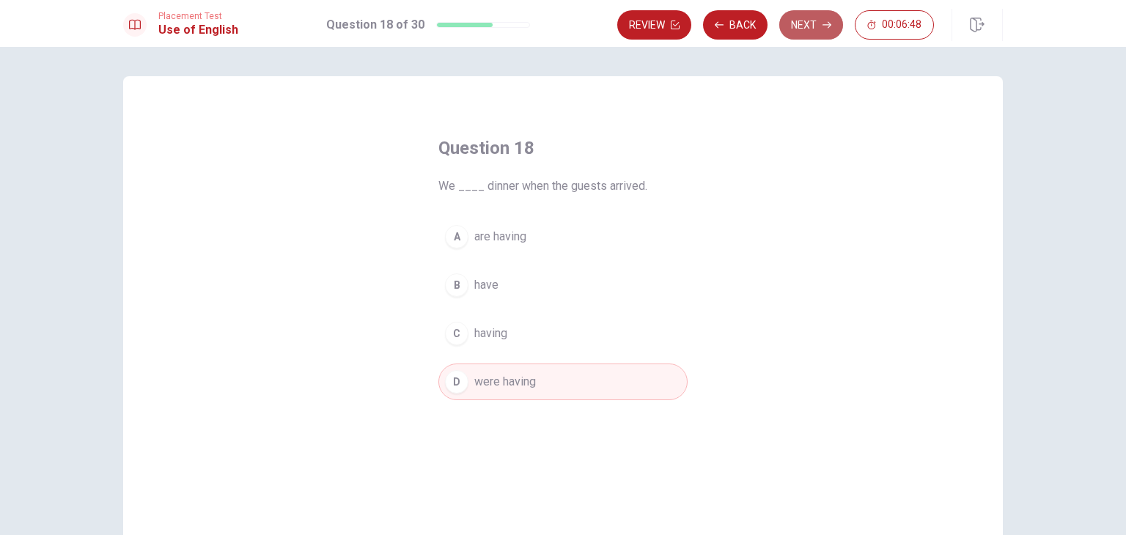
click at [818, 34] on button "Next" at bounding box center [811, 24] width 64 height 29
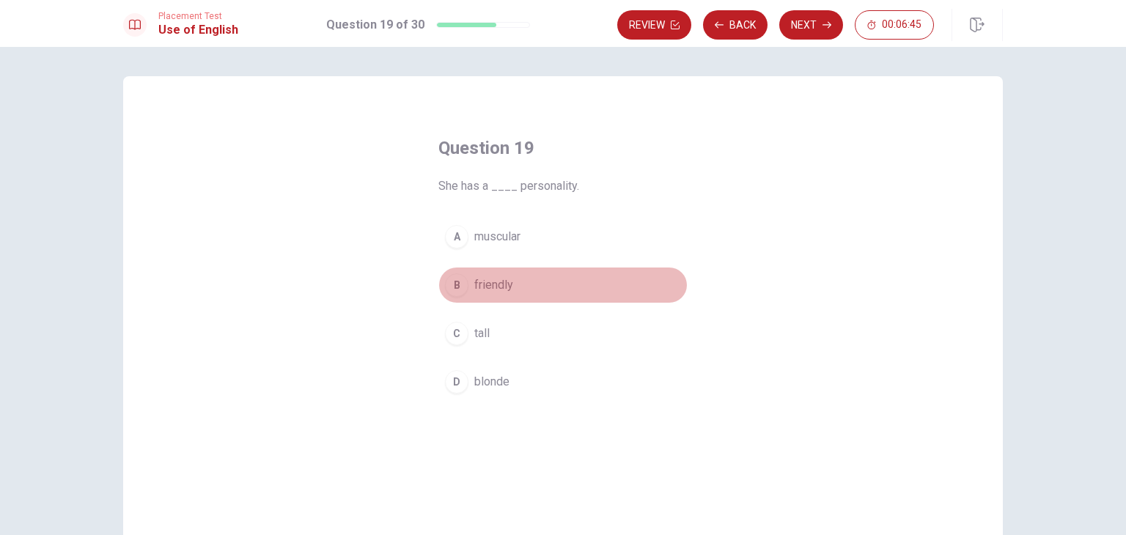
click at [491, 285] on span "friendly" at bounding box center [493, 285] width 39 height 18
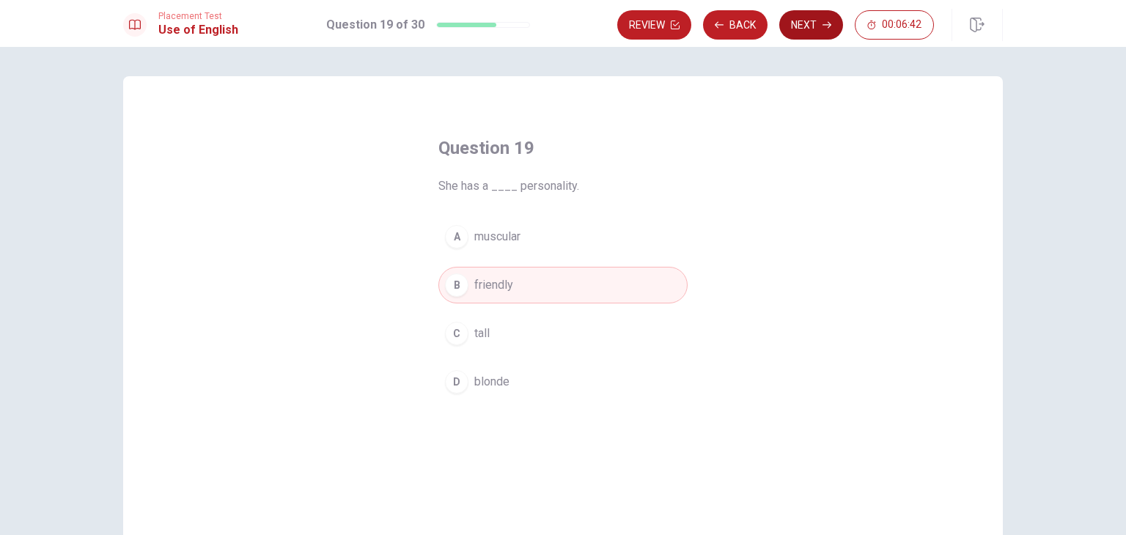
click at [811, 25] on button "Next" at bounding box center [811, 24] width 64 height 29
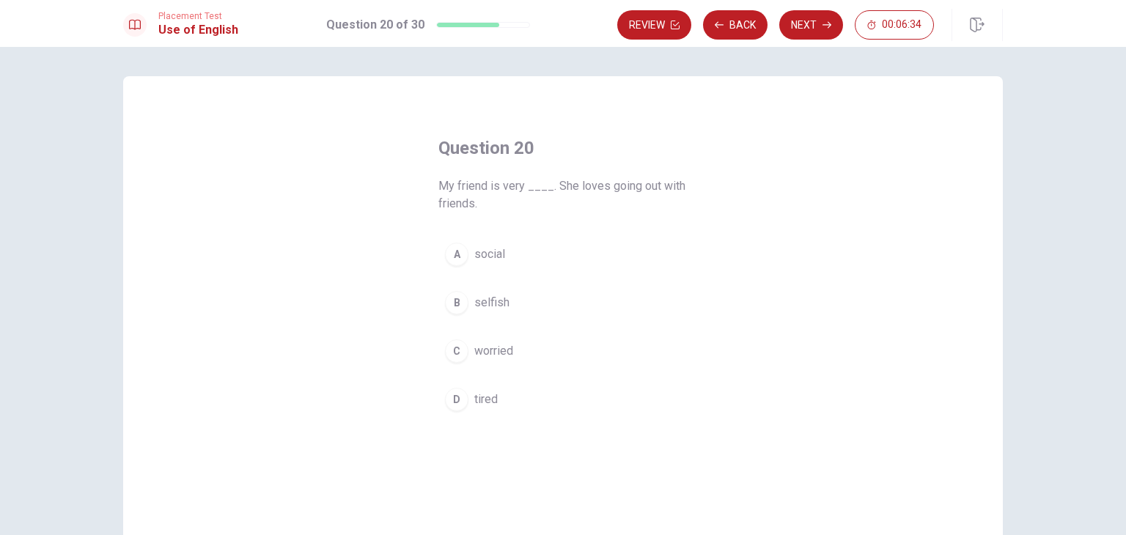
click at [496, 256] on span "social" at bounding box center [489, 254] width 31 height 18
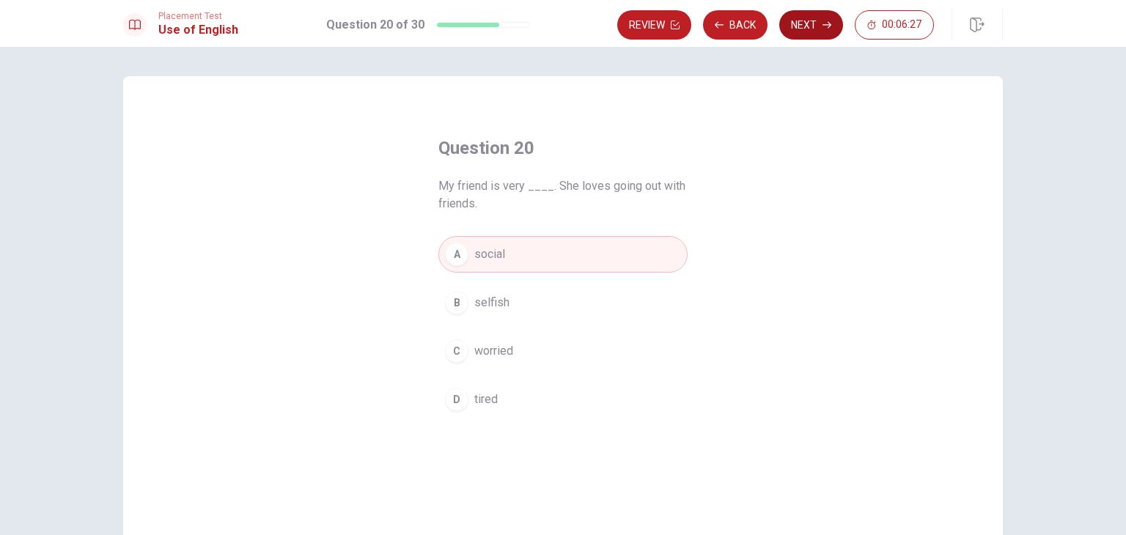
click at [790, 29] on button "Next" at bounding box center [811, 24] width 64 height 29
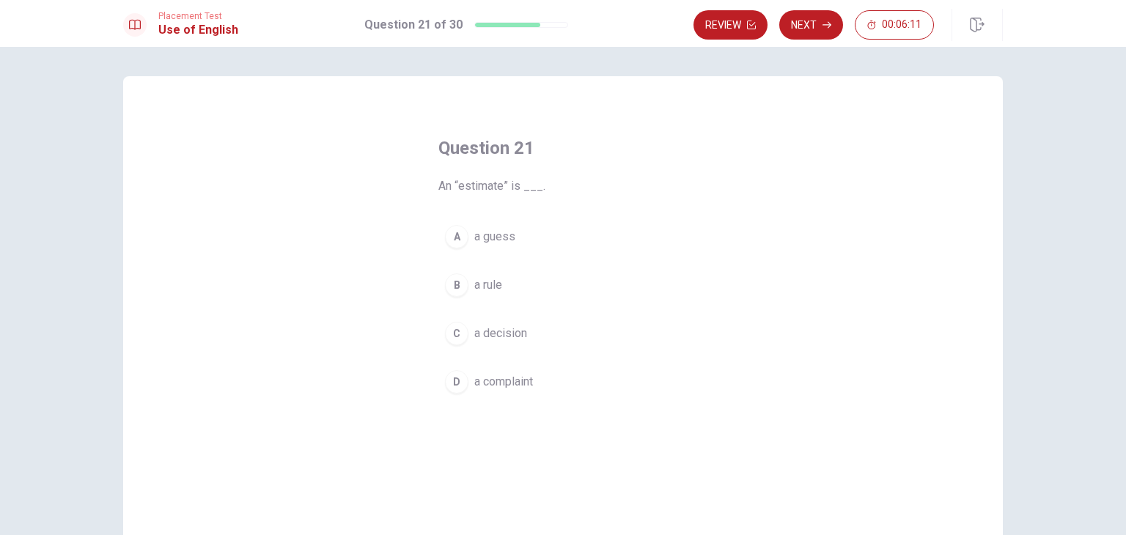
click at [492, 235] on span "a guess" at bounding box center [494, 237] width 41 height 18
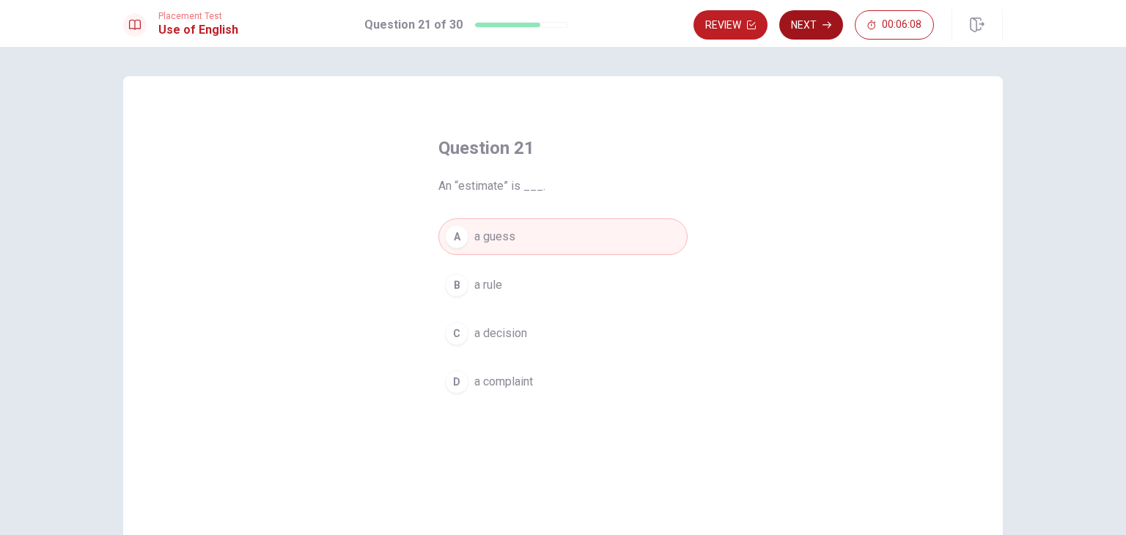
click at [815, 29] on button "Next" at bounding box center [811, 24] width 64 height 29
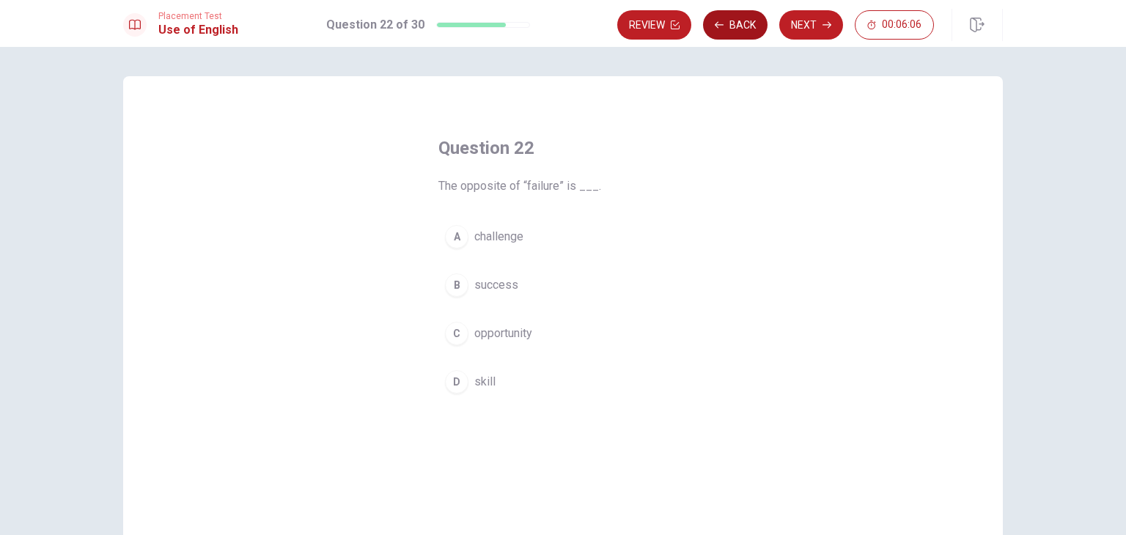
click at [743, 27] on button "Back" at bounding box center [735, 24] width 64 height 29
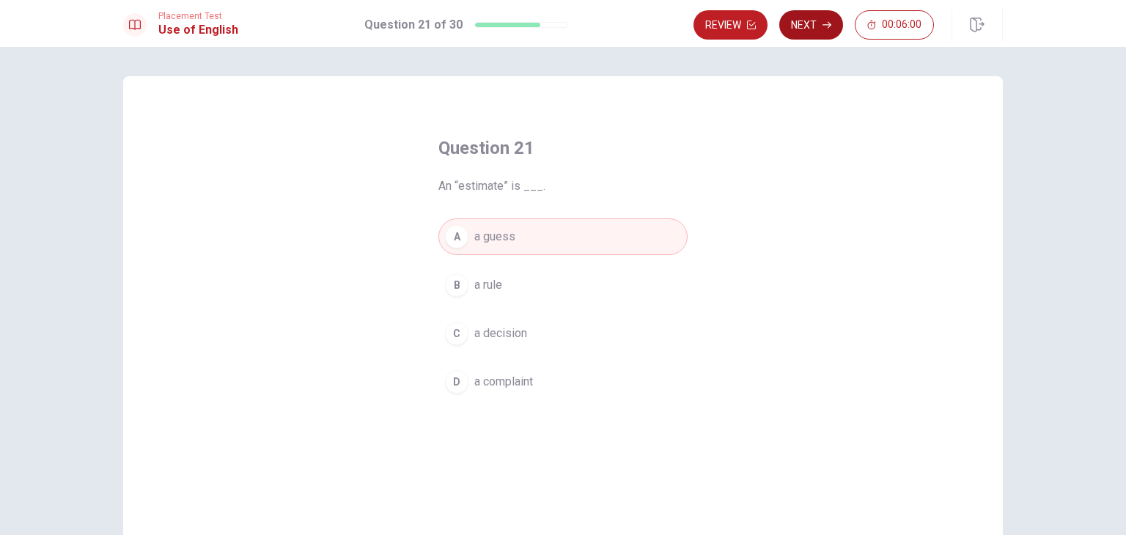
click at [811, 21] on button "Next" at bounding box center [811, 24] width 64 height 29
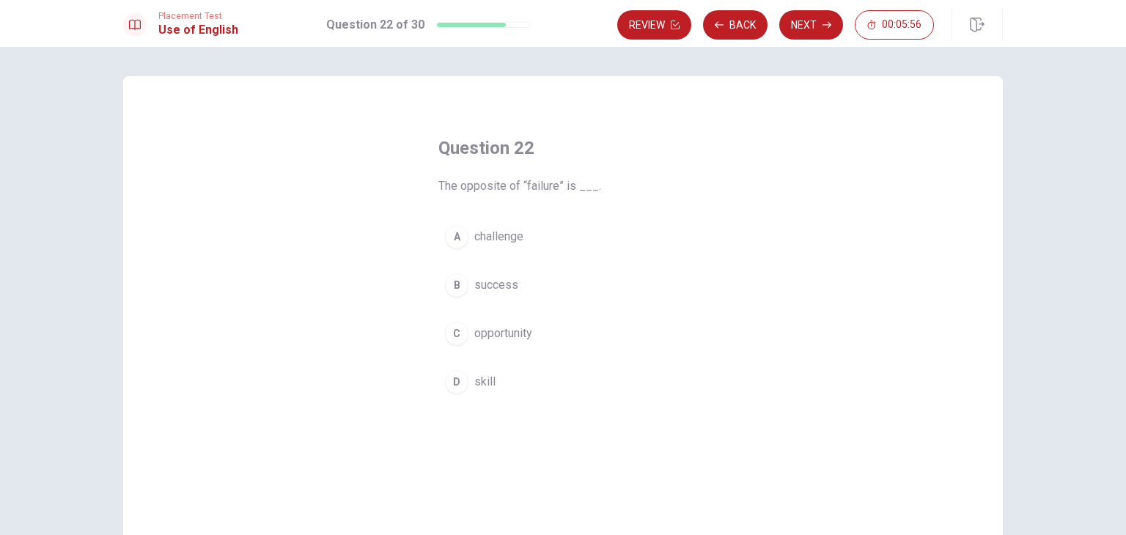
click at [515, 278] on button "B success" at bounding box center [562, 285] width 249 height 37
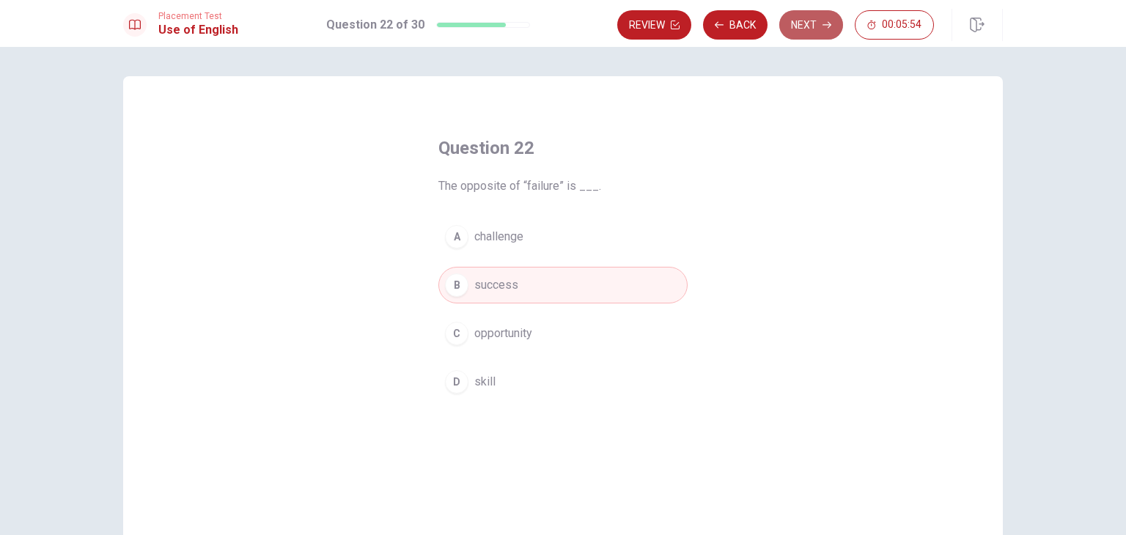
click at [824, 34] on button "Next" at bounding box center [811, 24] width 64 height 29
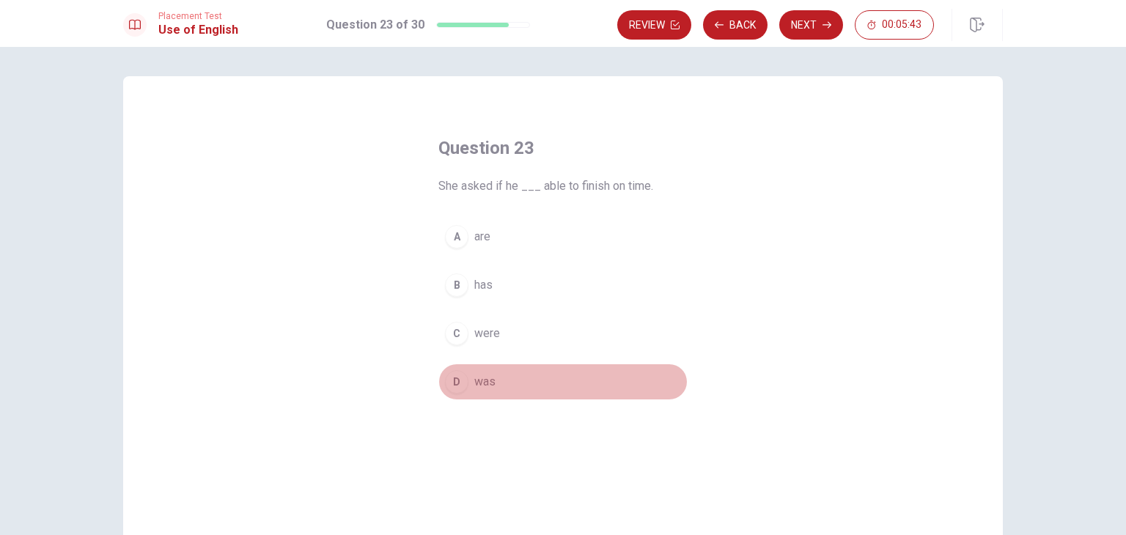
click at [490, 384] on span "was" at bounding box center [484, 382] width 21 height 18
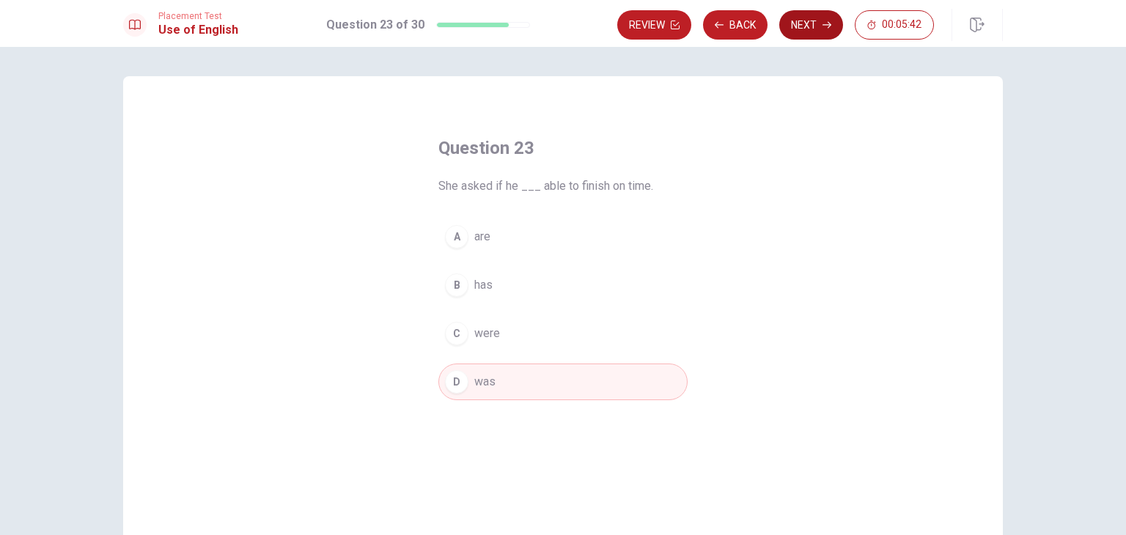
click at [815, 27] on button "Next" at bounding box center [811, 24] width 64 height 29
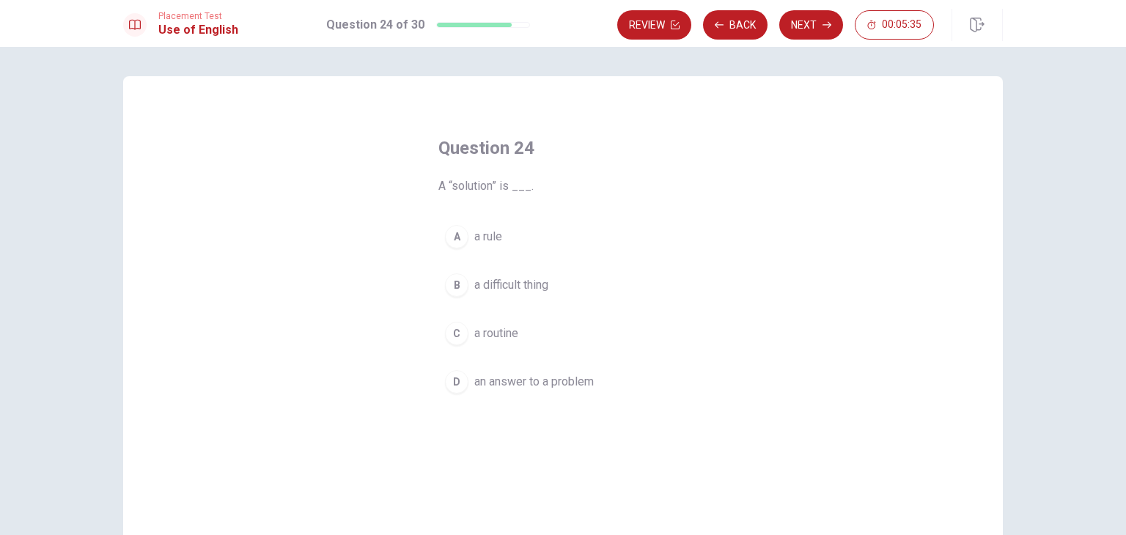
click at [550, 378] on span "an answer to a problem" at bounding box center [533, 382] width 119 height 18
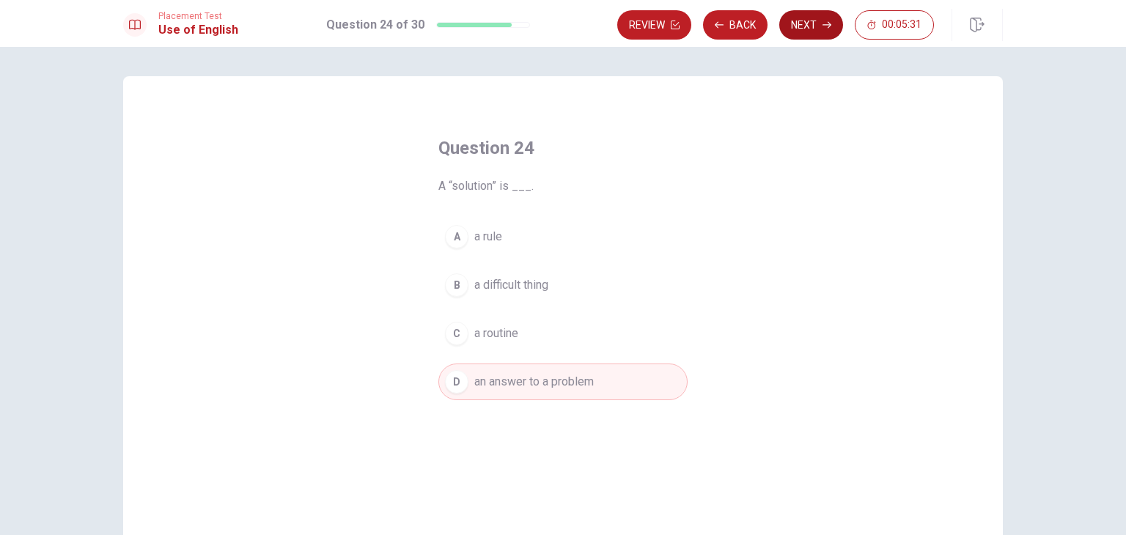
click at [827, 22] on icon "button" at bounding box center [826, 25] width 9 height 9
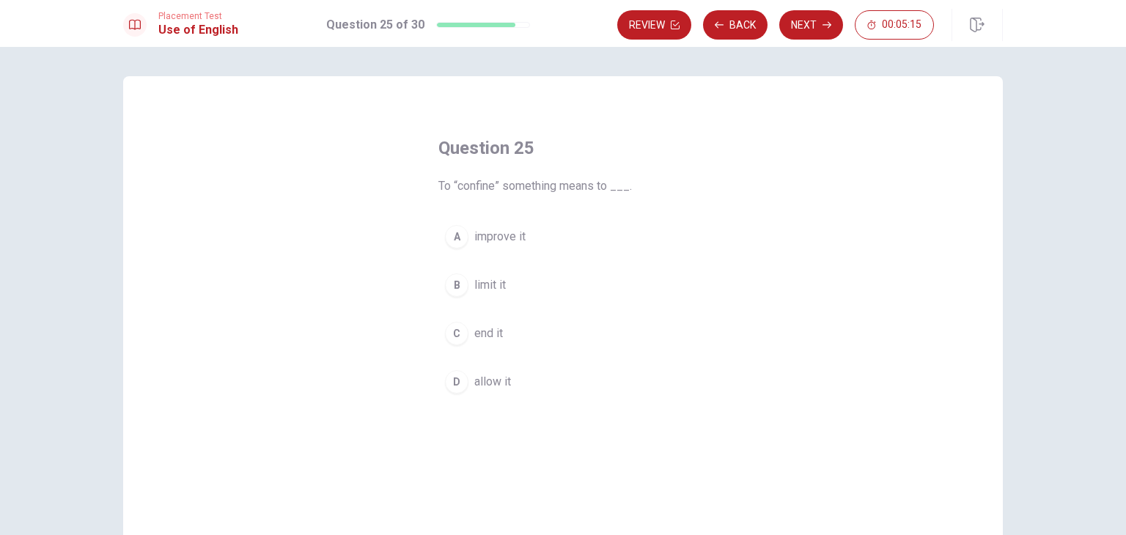
click at [482, 229] on span "improve it" at bounding box center [499, 237] width 51 height 18
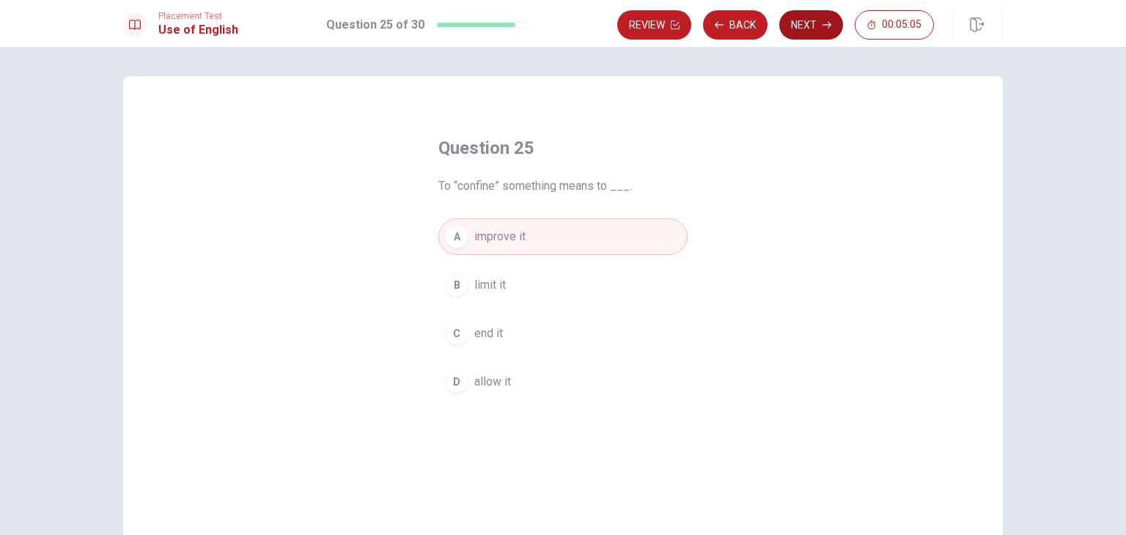
click at [824, 32] on button "Next" at bounding box center [811, 24] width 64 height 29
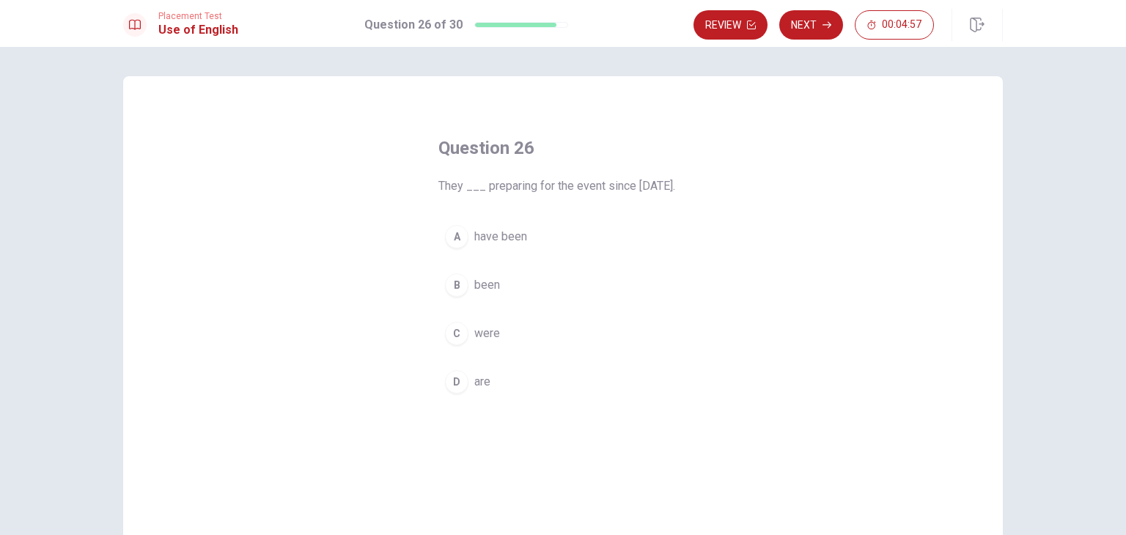
click at [483, 391] on span "are" at bounding box center [482, 382] width 16 height 18
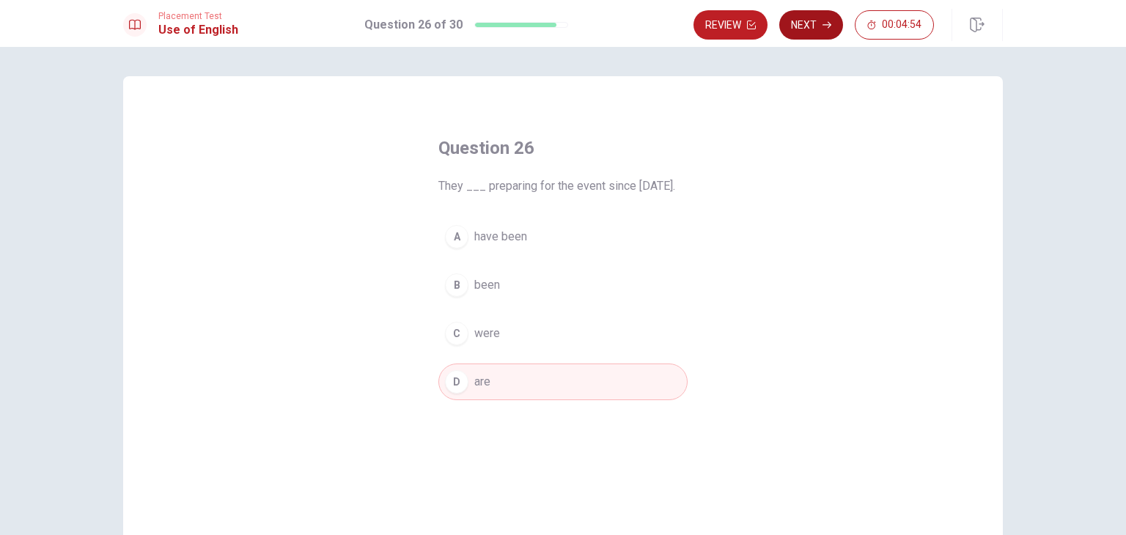
click at [819, 25] on button "Next" at bounding box center [811, 24] width 64 height 29
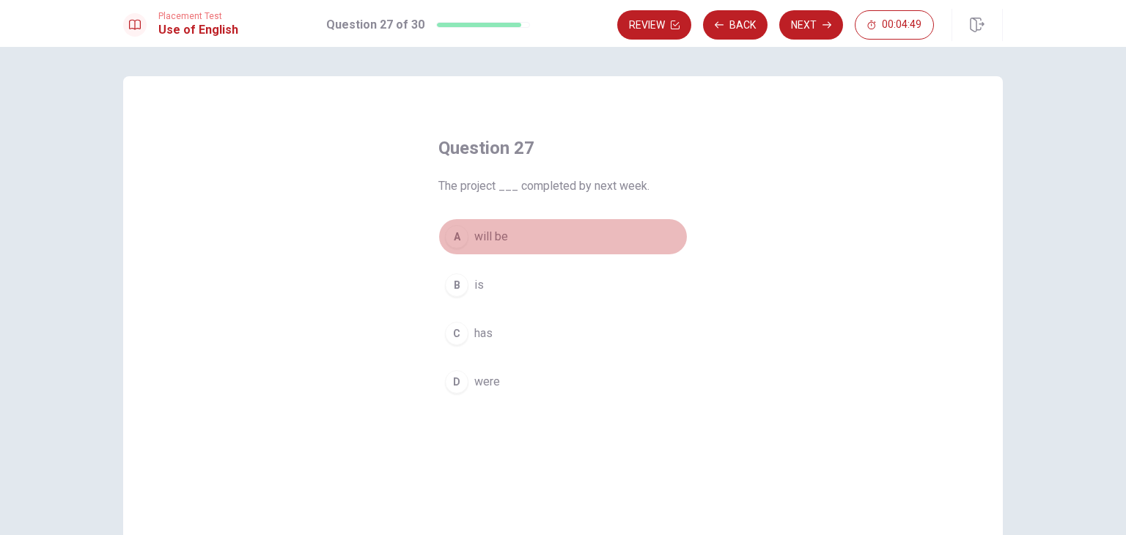
click at [492, 228] on span "will be" at bounding box center [491, 237] width 34 height 18
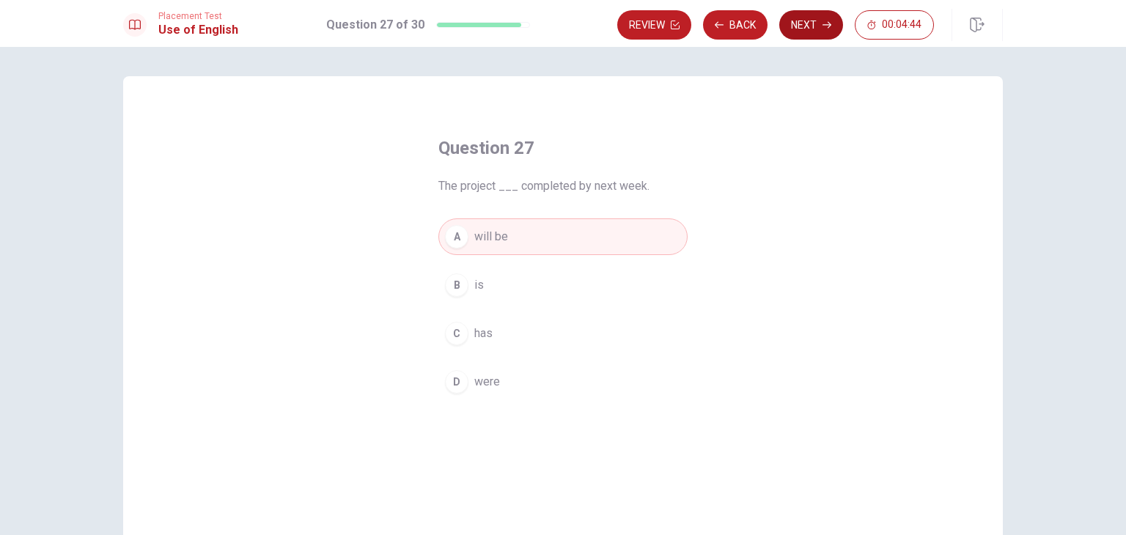
click at [819, 28] on button "Next" at bounding box center [811, 24] width 64 height 29
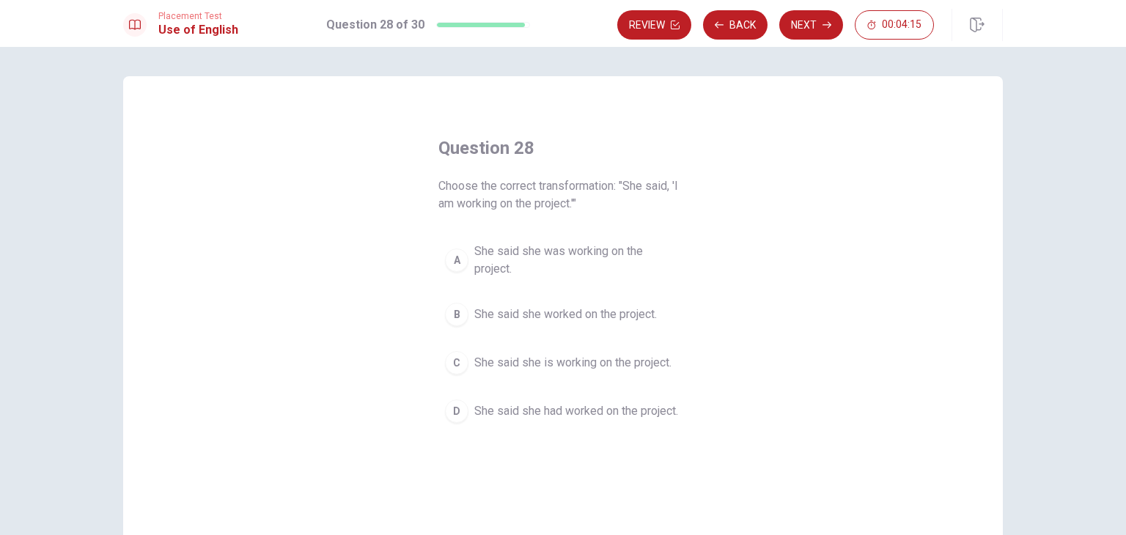
drag, startPoint x: 708, startPoint y: 243, endPoint x: 679, endPoint y: 319, distance: 81.7
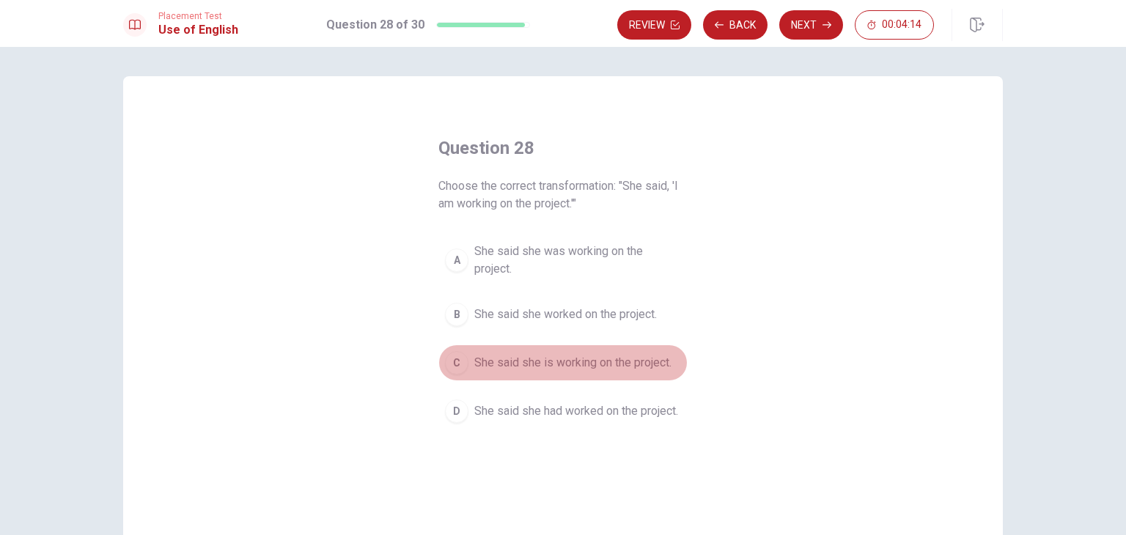
click at [643, 361] on span "She said she is working on the project." at bounding box center [572, 363] width 197 height 18
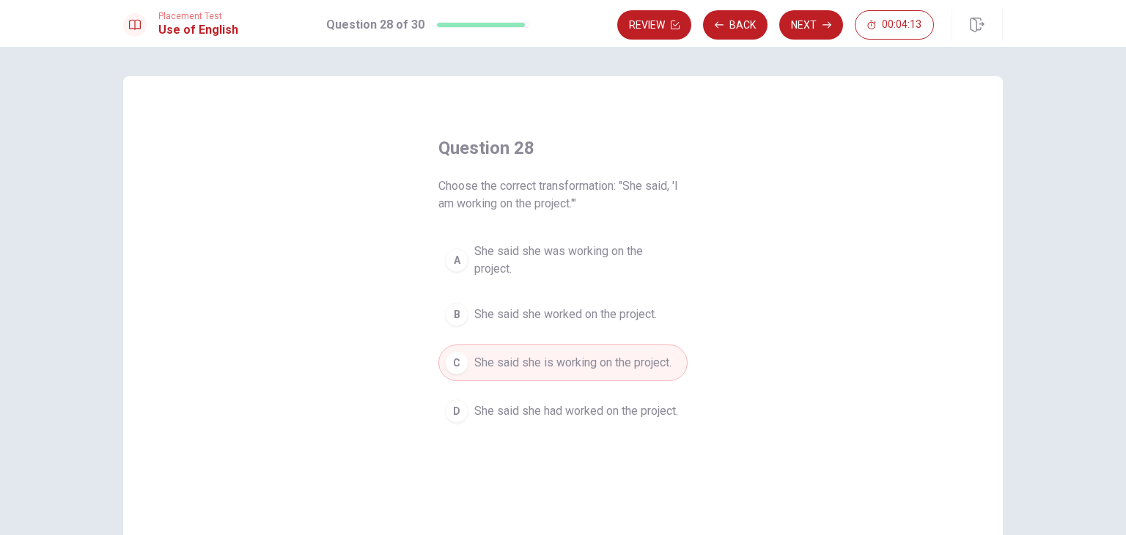
click at [808, 255] on div "Question 28 Choose the correct transformation: "She said, 'I am working on the …" at bounding box center [562, 330] width 879 height 509
click at [809, 32] on button "Next" at bounding box center [811, 24] width 64 height 29
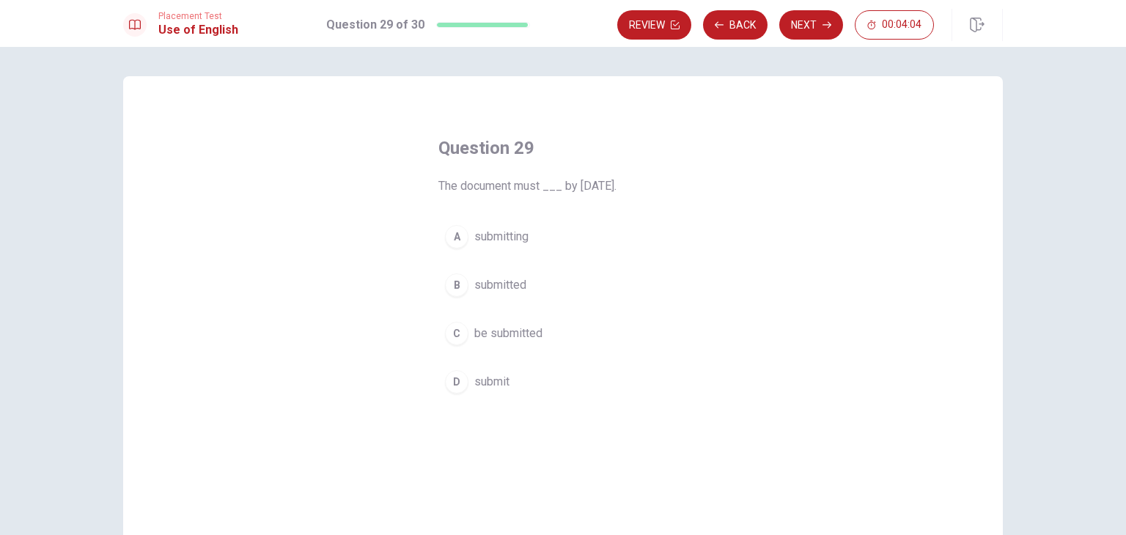
click at [502, 290] on span "submitted" at bounding box center [500, 285] width 52 height 18
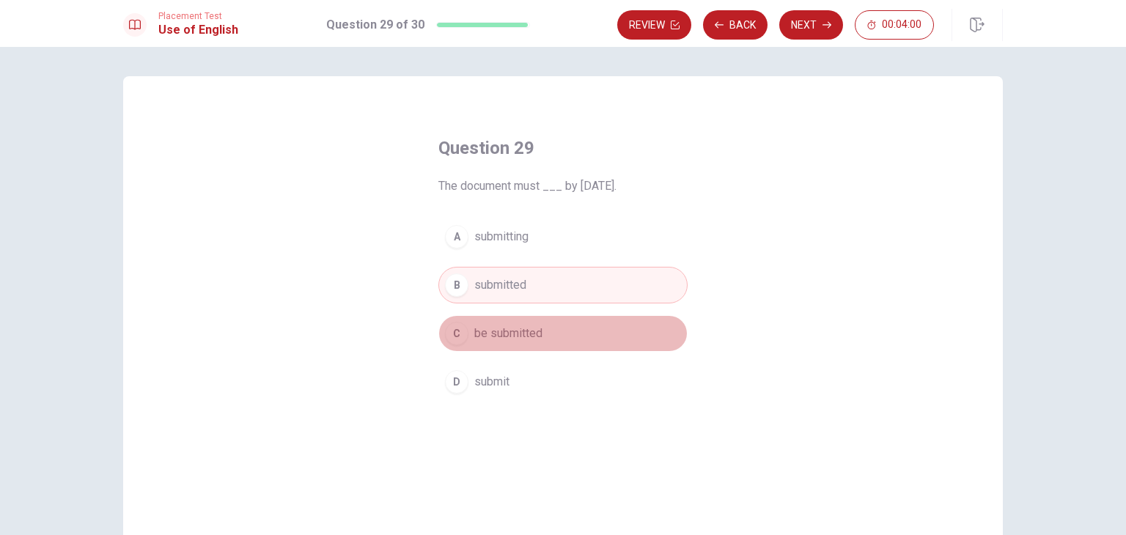
click at [544, 335] on button "C be submitted" at bounding box center [562, 333] width 249 height 37
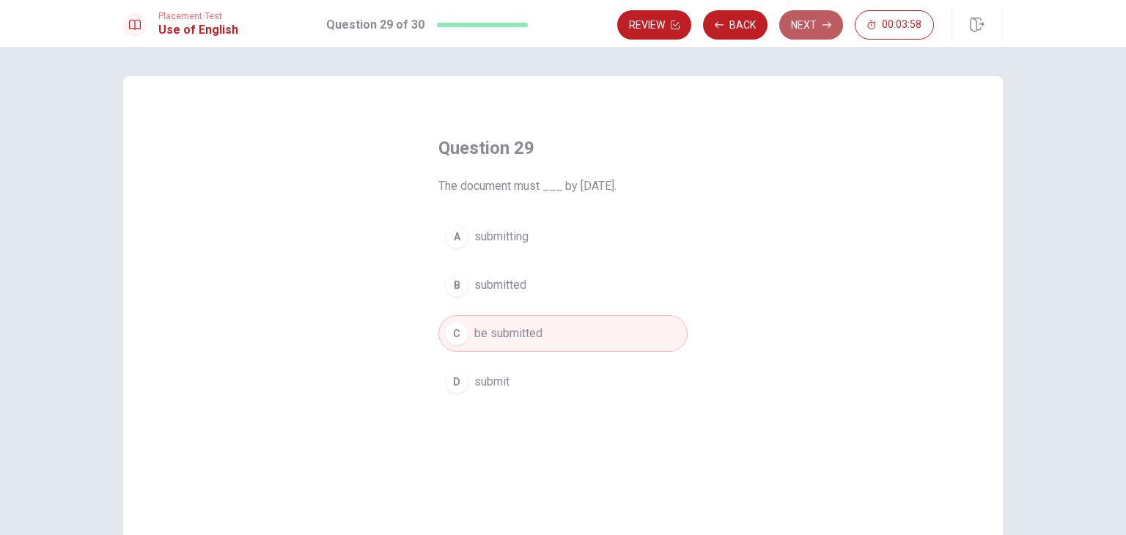
click at [814, 34] on button "Next" at bounding box center [811, 24] width 64 height 29
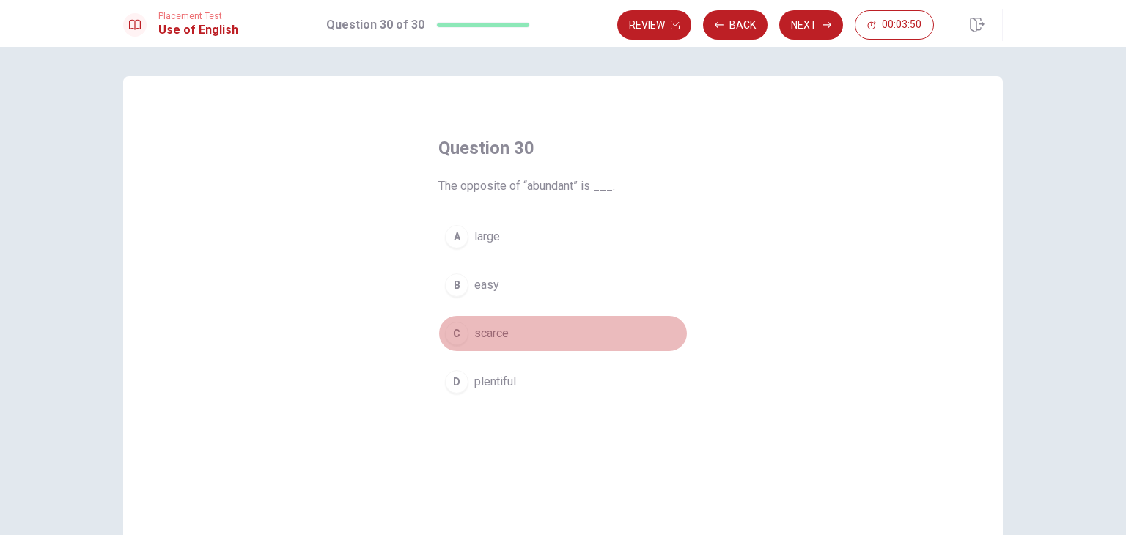
click at [492, 339] on span "scarce" at bounding box center [491, 334] width 34 height 18
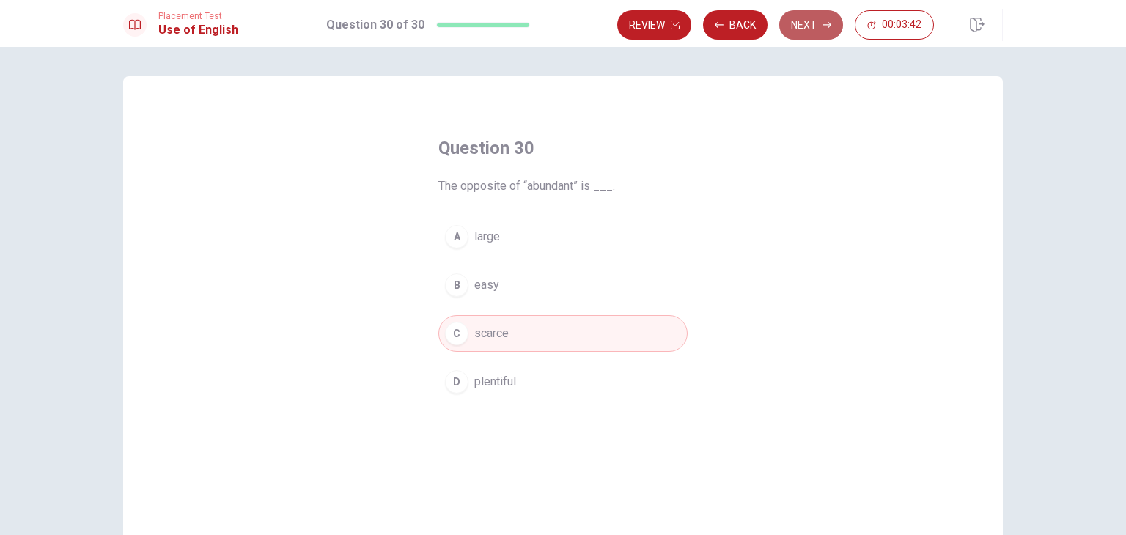
click at [832, 33] on button "Next" at bounding box center [811, 24] width 64 height 29
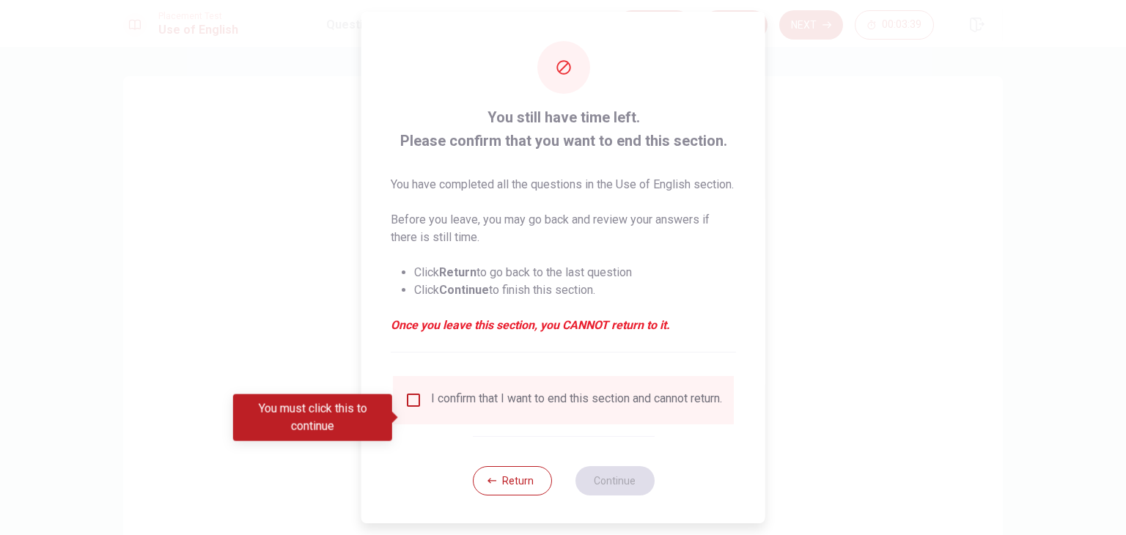
click at [416, 409] on div "I confirm that I want to end this section and cannot return." at bounding box center [563, 400] width 317 height 18
click at [409, 409] on input "You must click this to continue" at bounding box center [414, 400] width 18 height 18
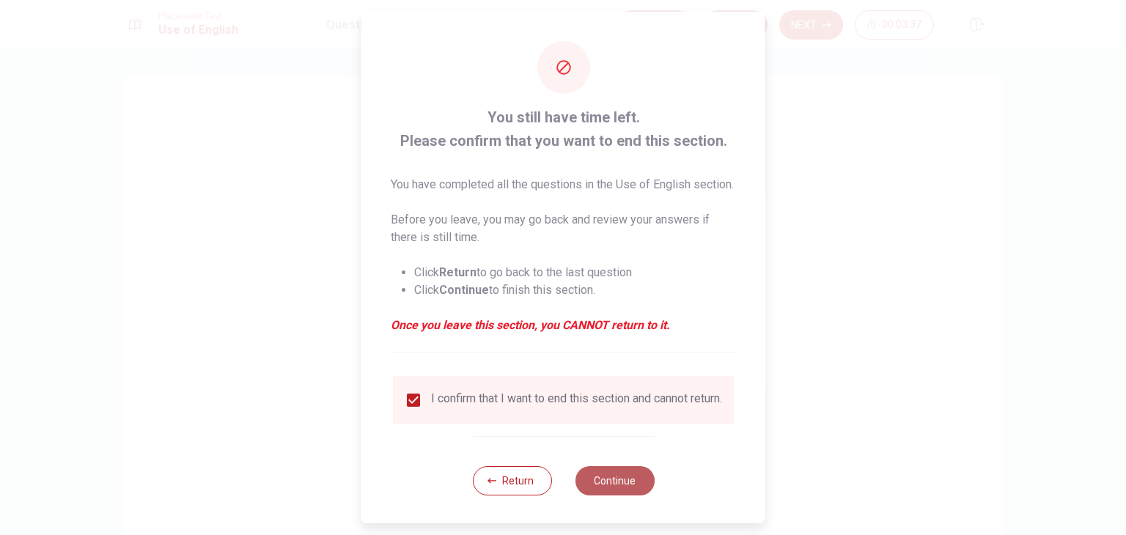
click at [602, 495] on button "Continue" at bounding box center [614, 480] width 79 height 29
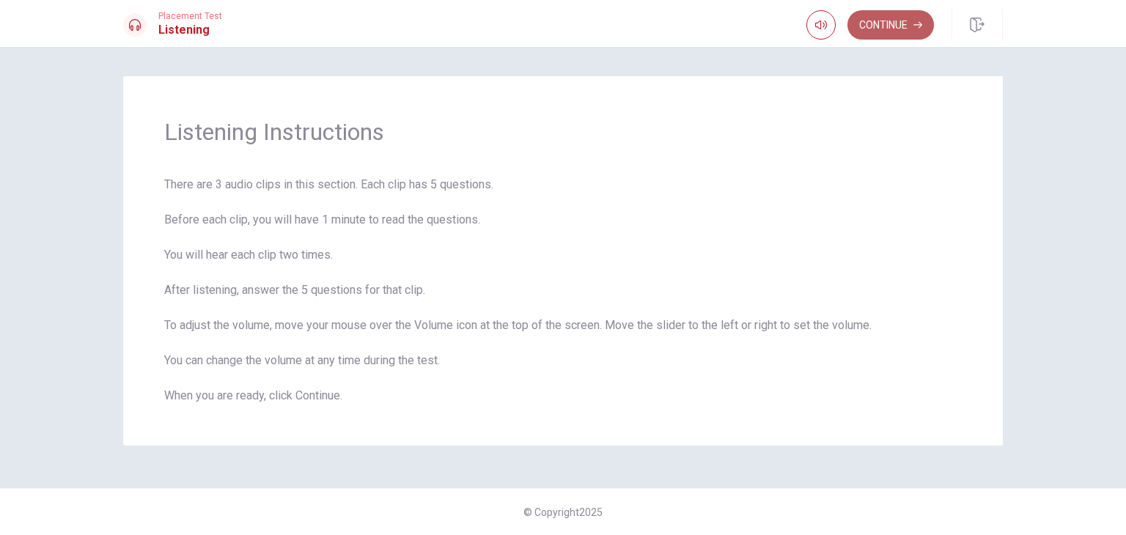
click at [893, 20] on button "Continue" at bounding box center [890, 24] width 86 height 29
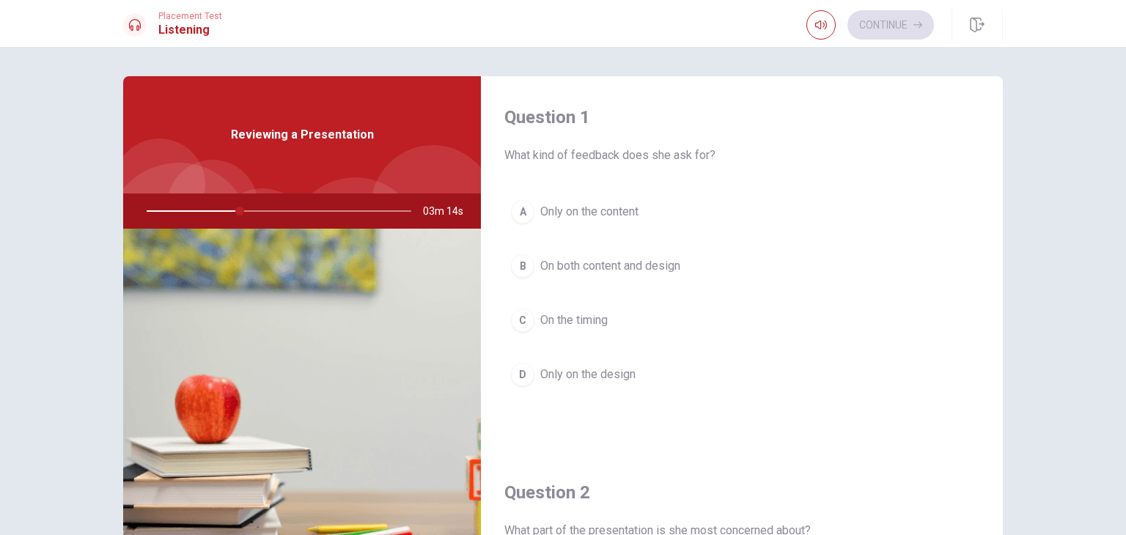
click at [636, 265] on span "On both content and design" at bounding box center [610, 266] width 140 height 18
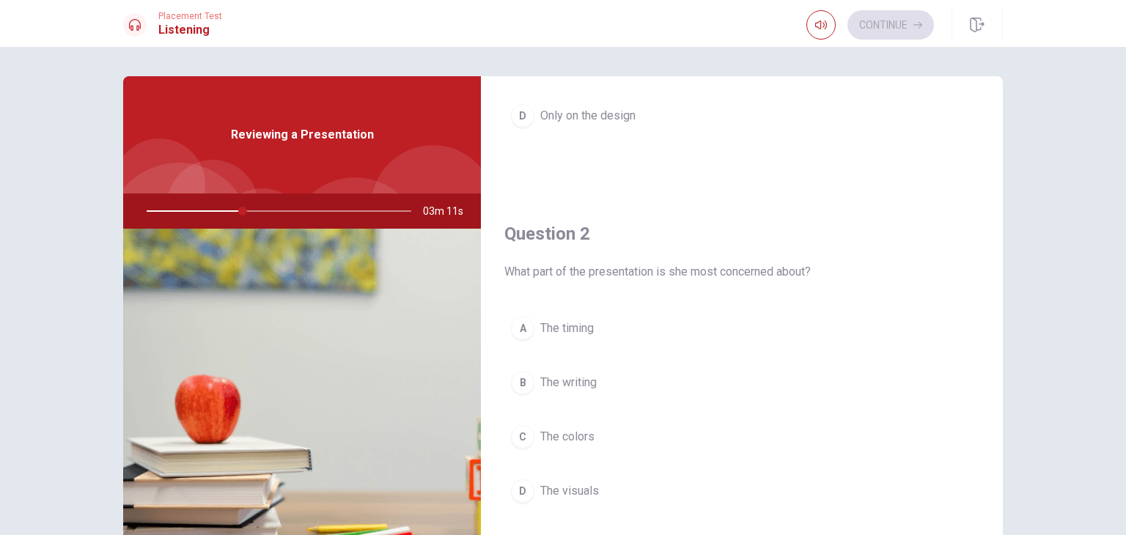
scroll to position [293, 0]
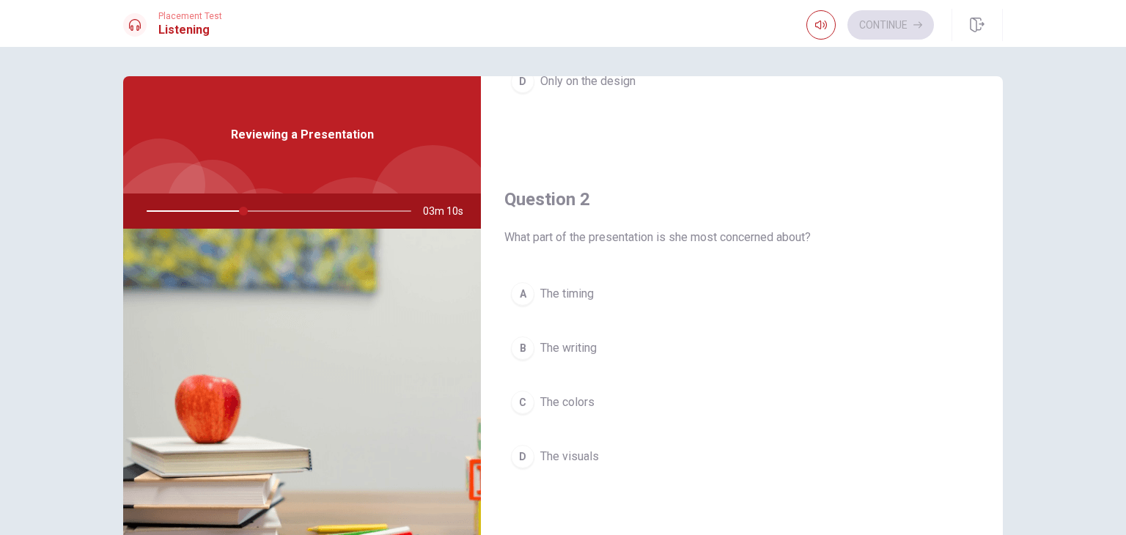
click at [577, 457] on span "The visuals" at bounding box center [569, 457] width 59 height 18
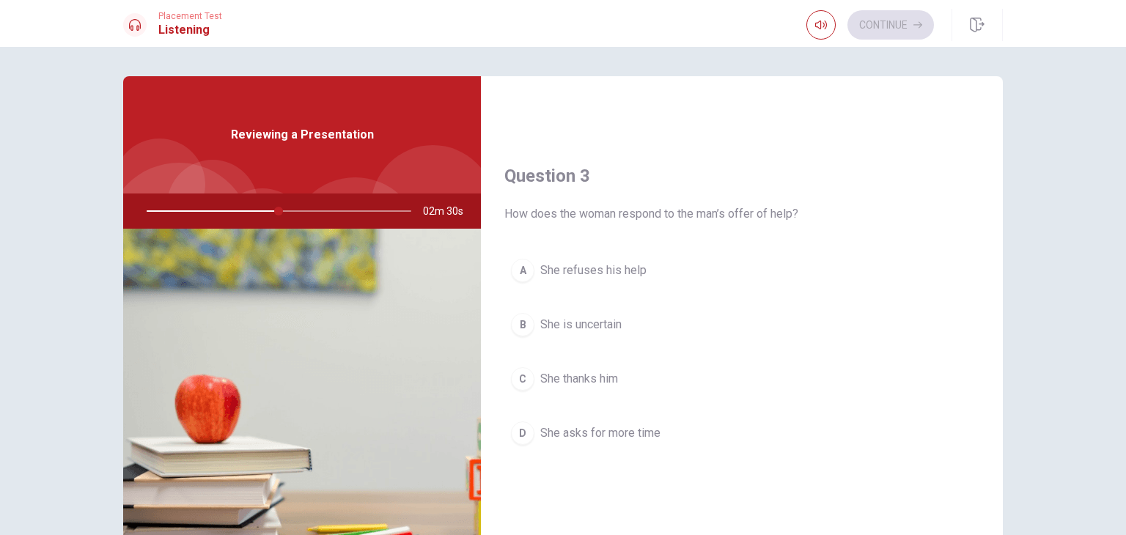
scroll to position [733, 0]
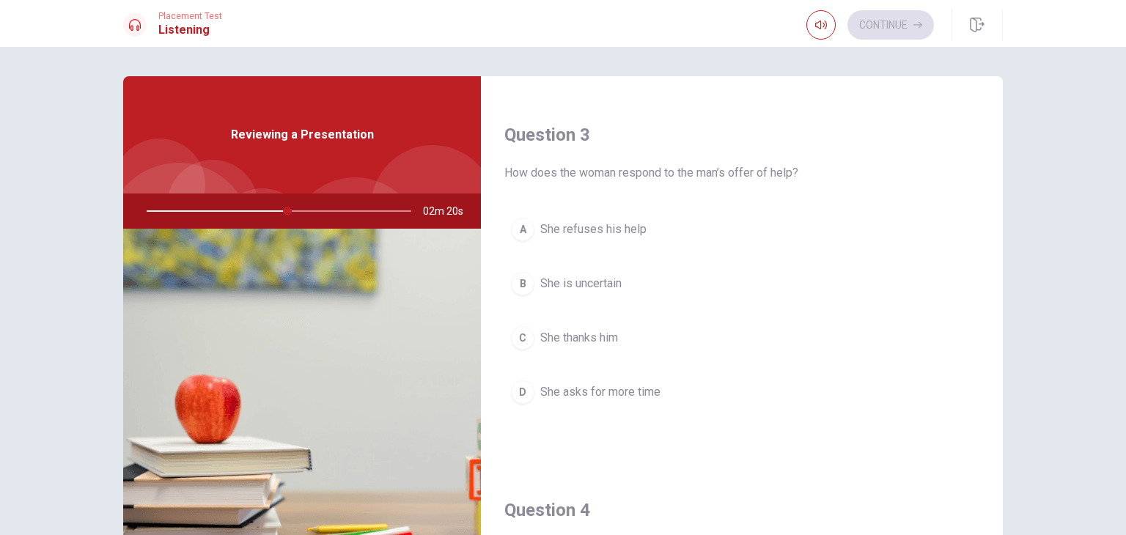
click at [555, 327] on button "C She thanks him" at bounding box center [741, 338] width 475 height 37
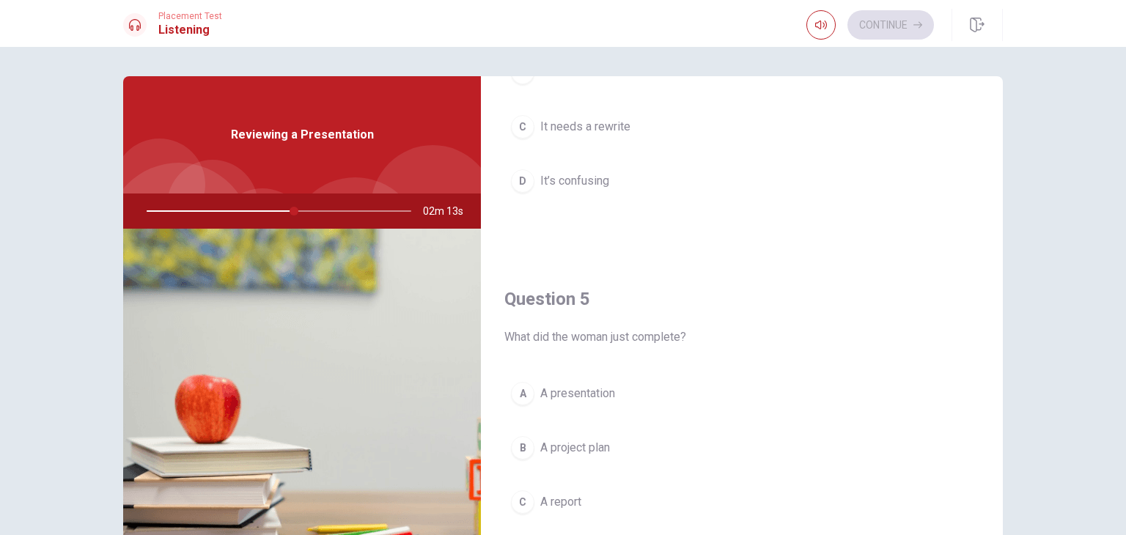
scroll to position [1360, 0]
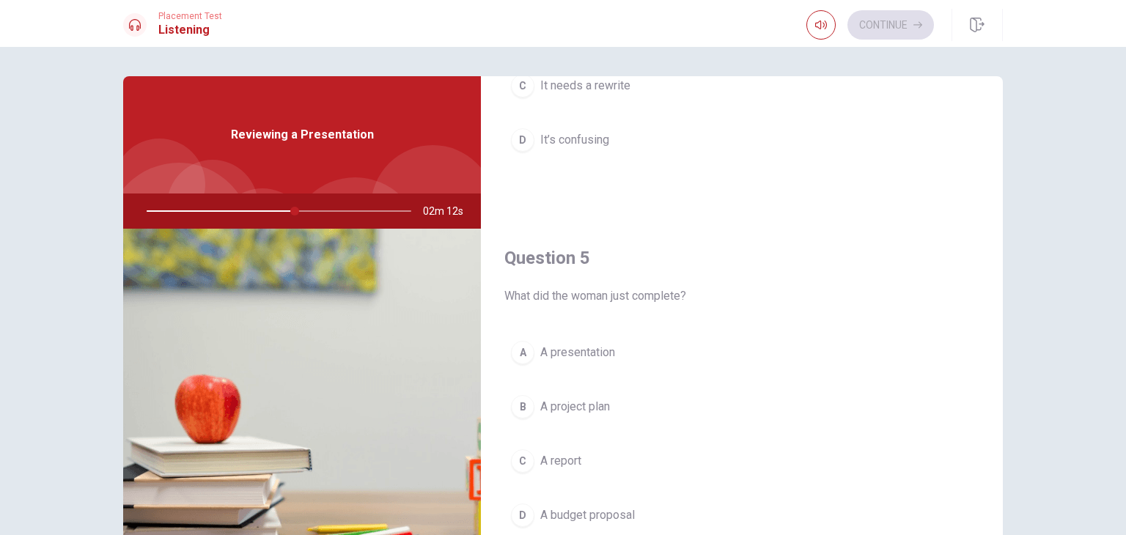
click at [580, 345] on span "A presentation" at bounding box center [577, 353] width 75 height 18
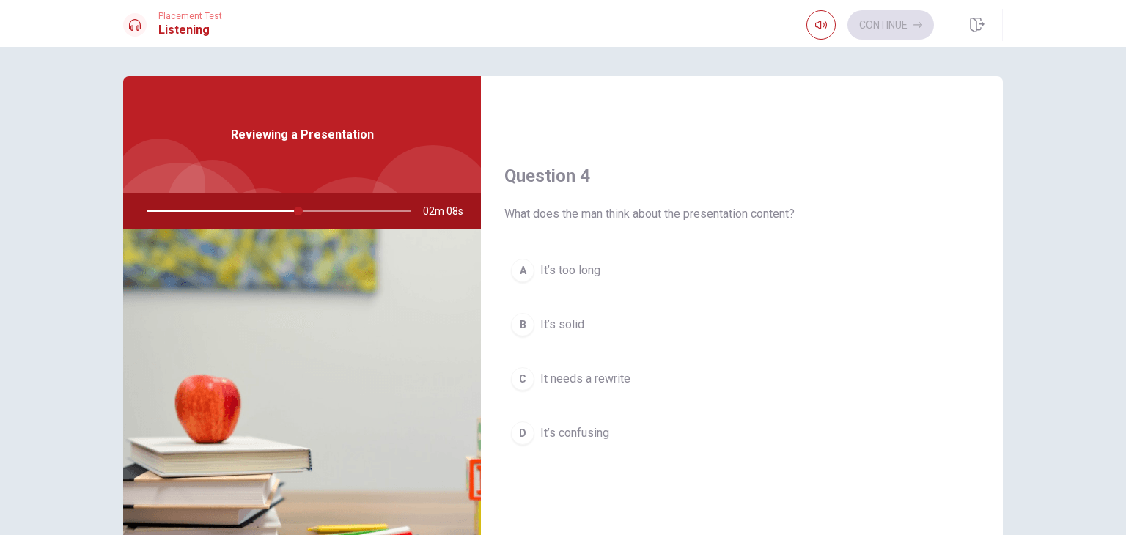
scroll to position [1140, 0]
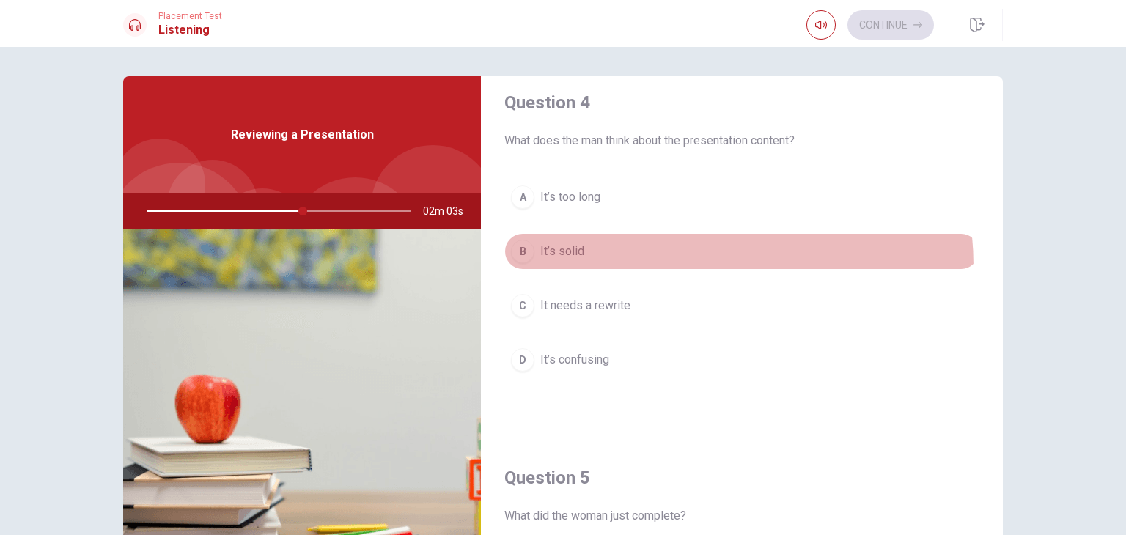
click at [645, 262] on button "B It’s solid" at bounding box center [741, 251] width 475 height 37
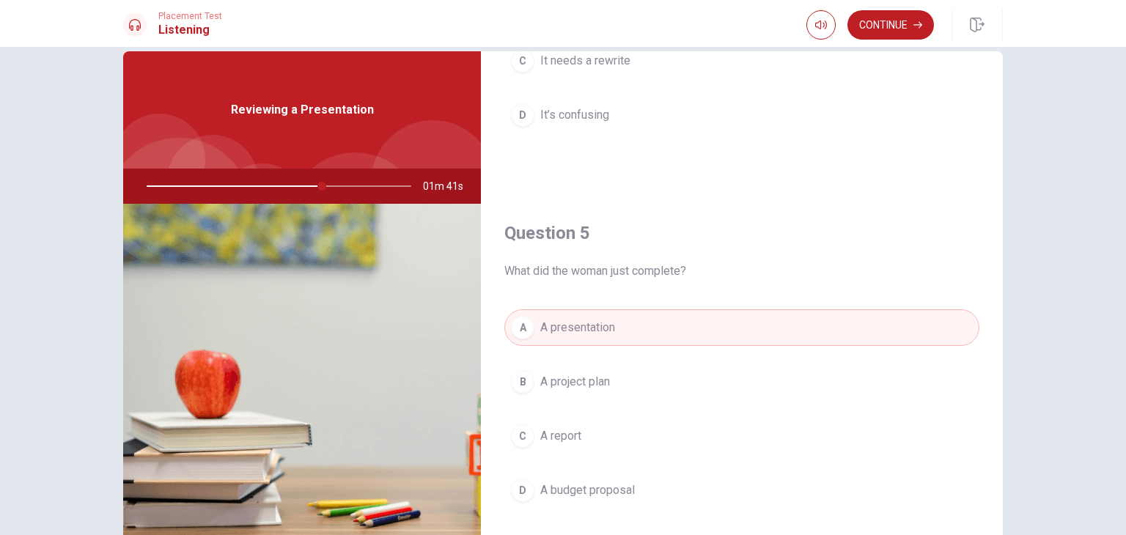
scroll to position [0, 0]
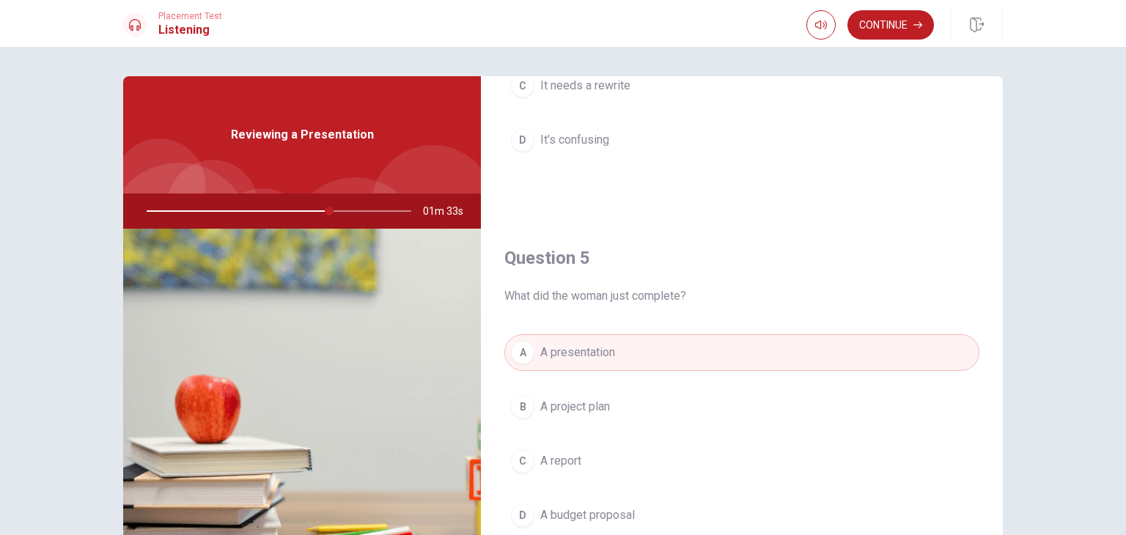
type input "69"
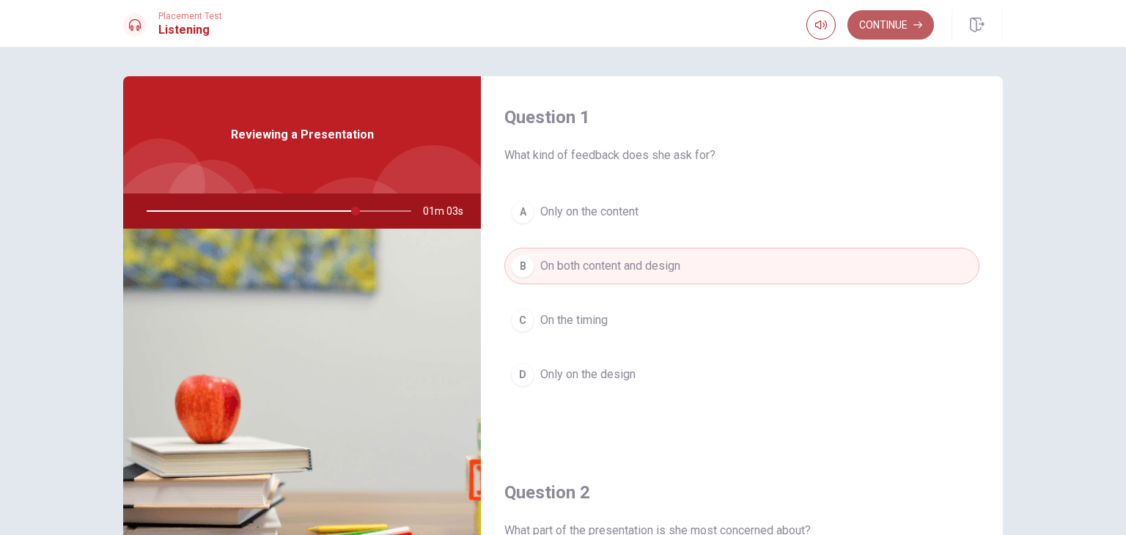
click at [890, 29] on button "Continue" at bounding box center [890, 24] width 86 height 29
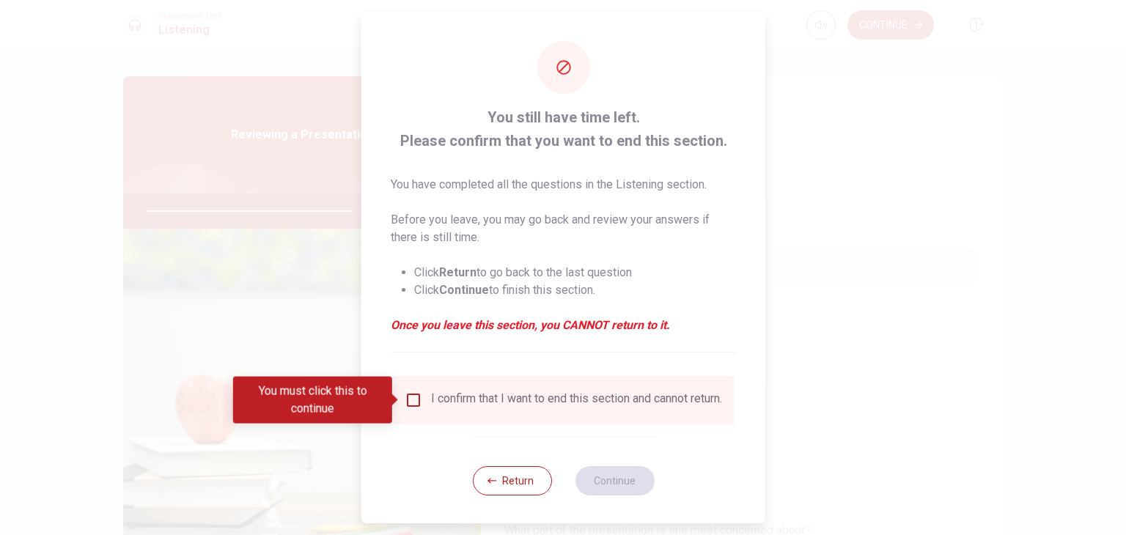
click at [407, 406] on input "You must click this to continue" at bounding box center [414, 400] width 18 height 18
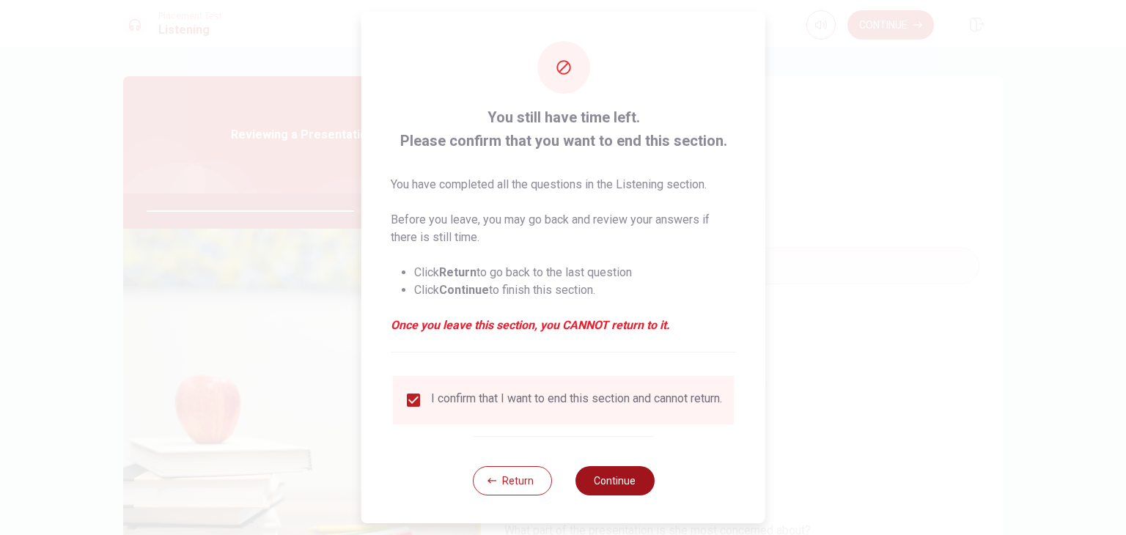
click at [614, 495] on button "Continue" at bounding box center [614, 480] width 79 height 29
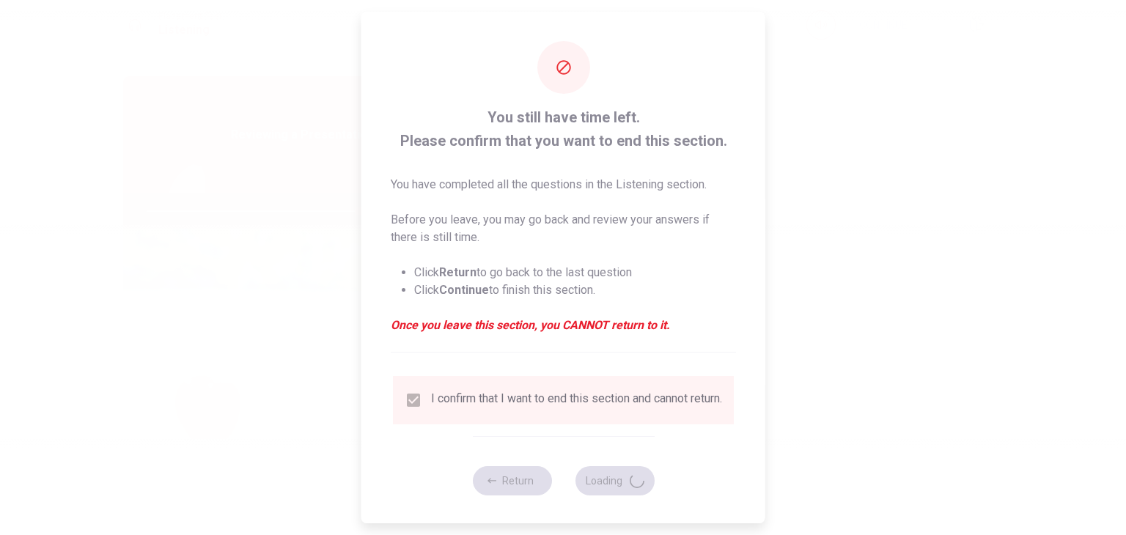
type input "81"
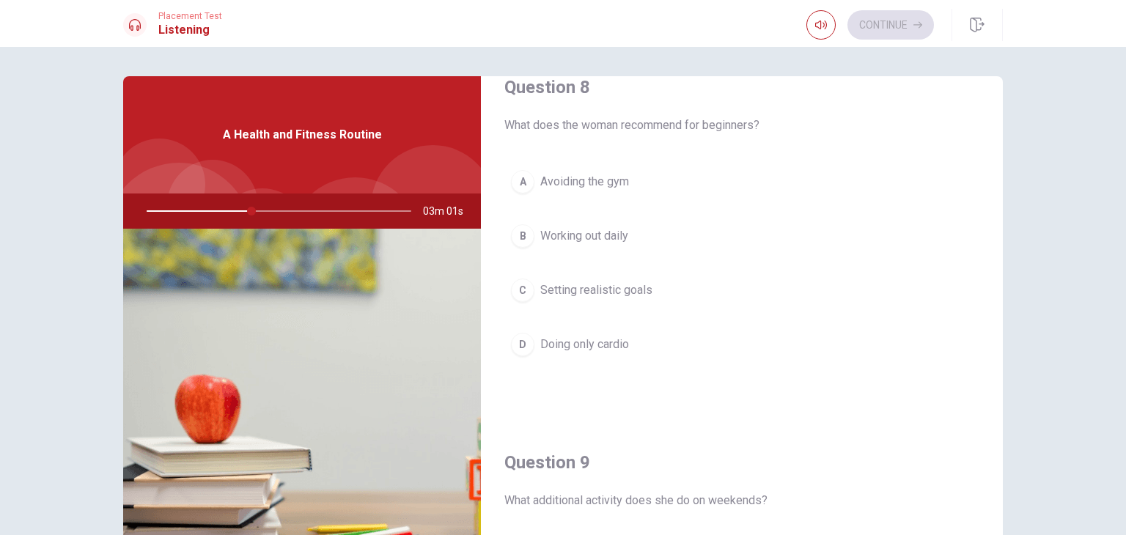
scroll to position [806, 0]
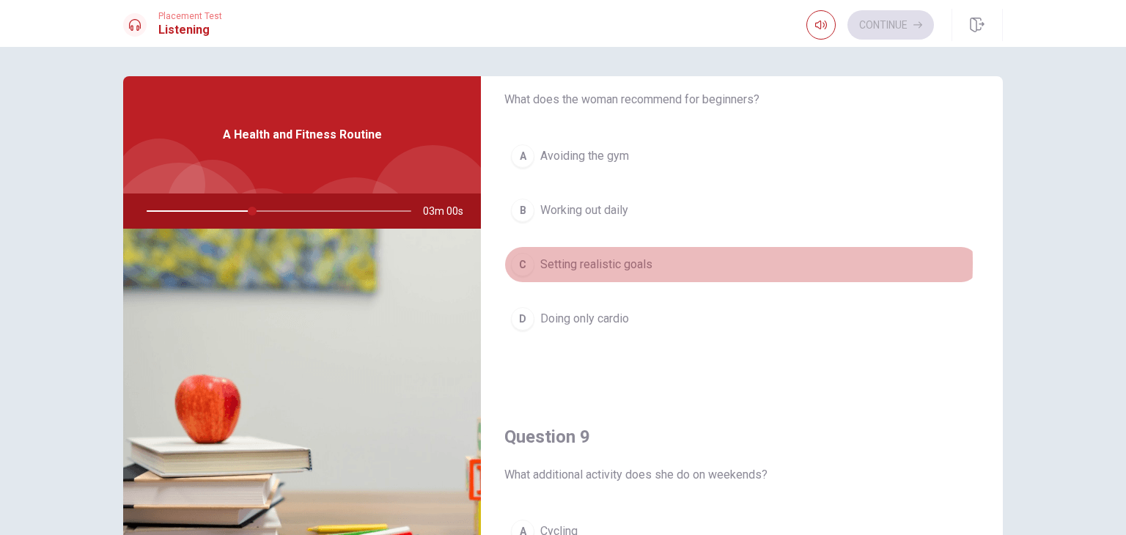
click at [621, 260] on span "Setting realistic goals" at bounding box center [596, 265] width 112 height 18
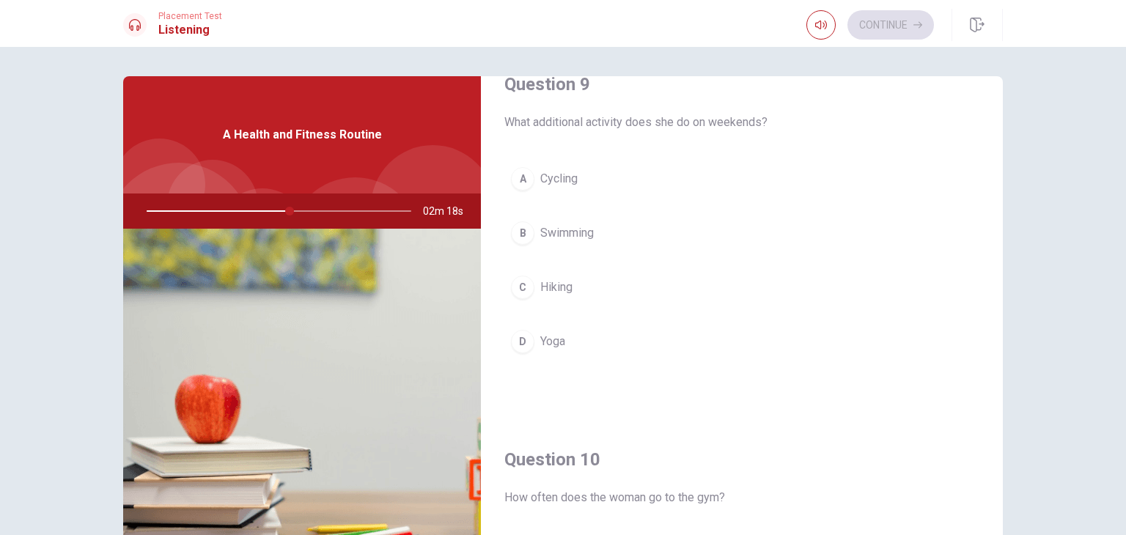
scroll to position [1173, 0]
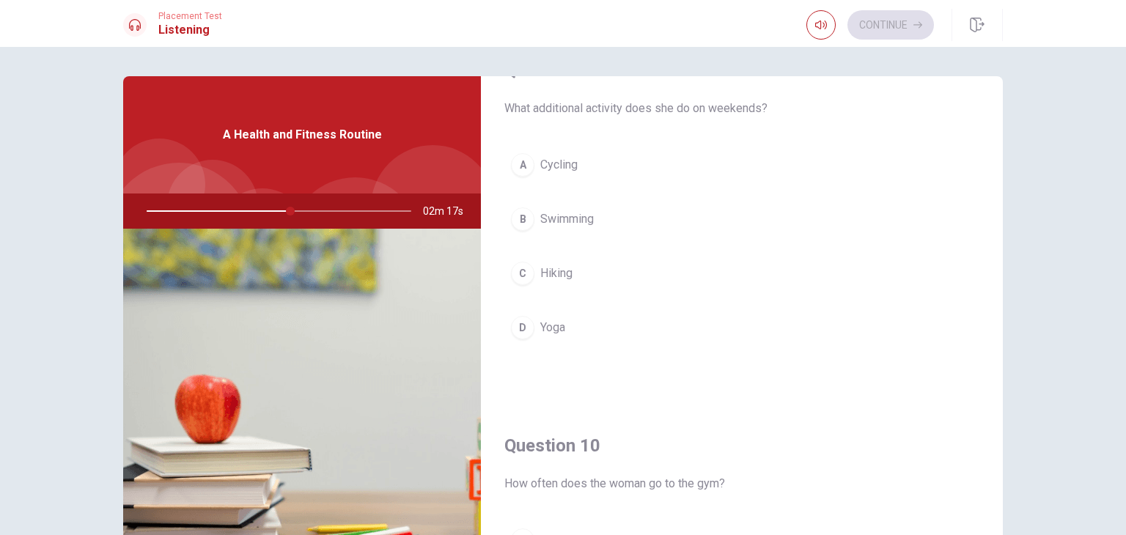
click at [544, 328] on span "Yoga" at bounding box center [552, 328] width 25 height 18
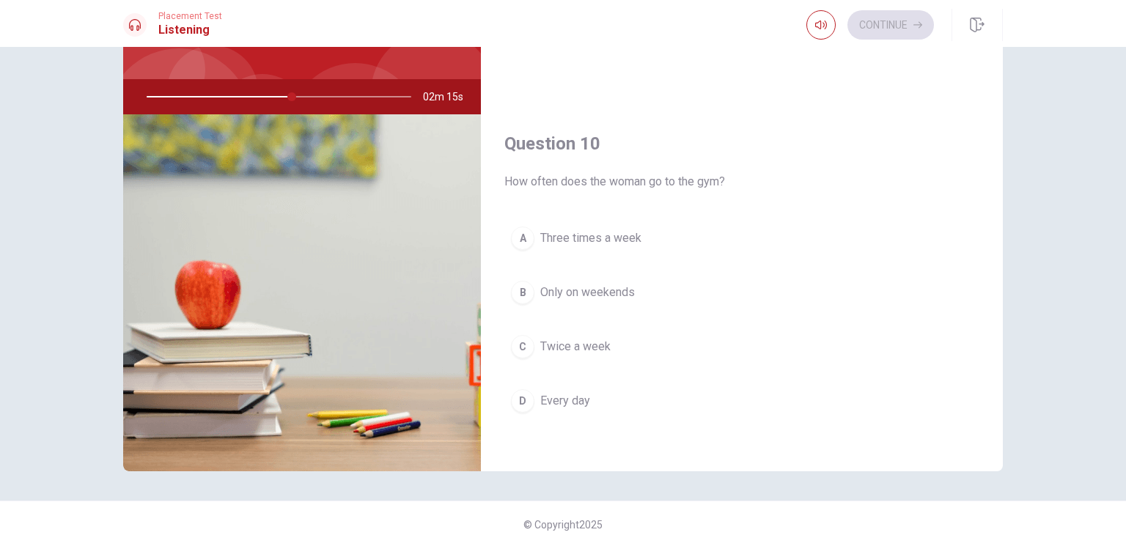
scroll to position [127, 0]
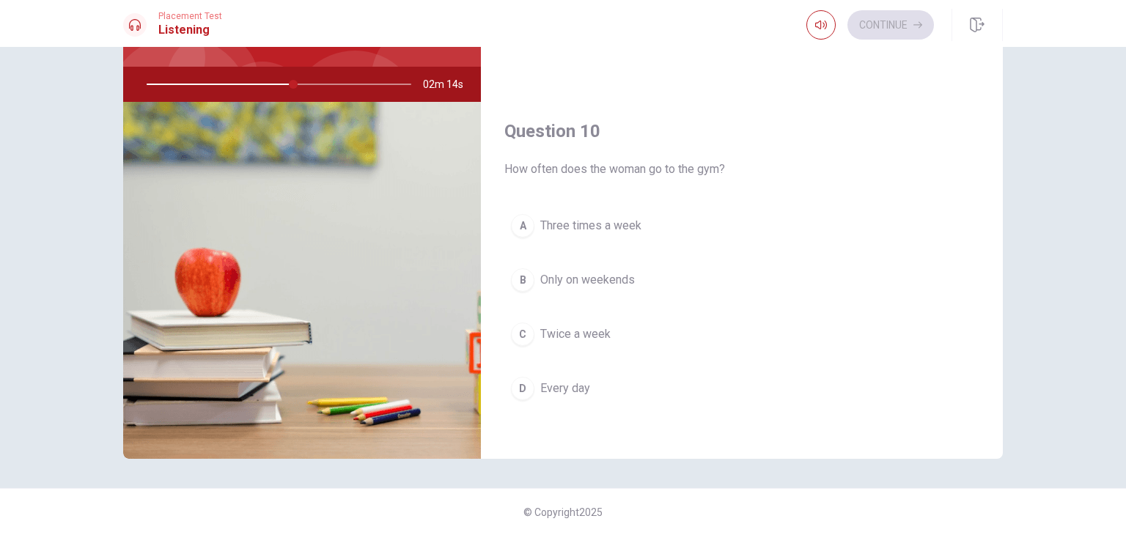
click at [615, 224] on span "Three times a week" at bounding box center [590, 226] width 101 height 18
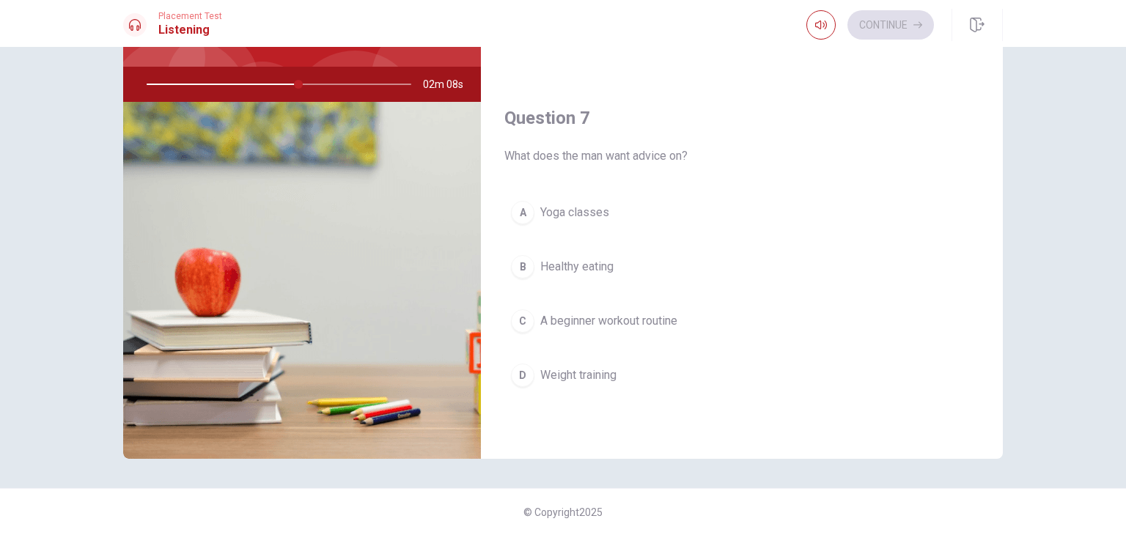
scroll to position [334, 0]
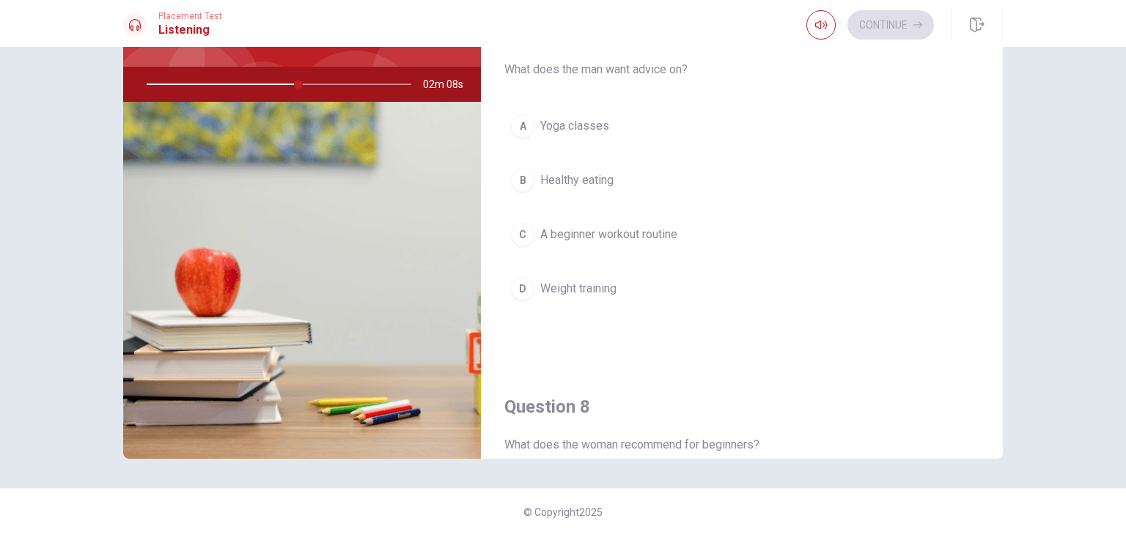
click at [1043, 283] on div "Question 6 How does she feel about her new routine? A It’s exhausting B It’s he…" at bounding box center [563, 291] width 1126 height 488
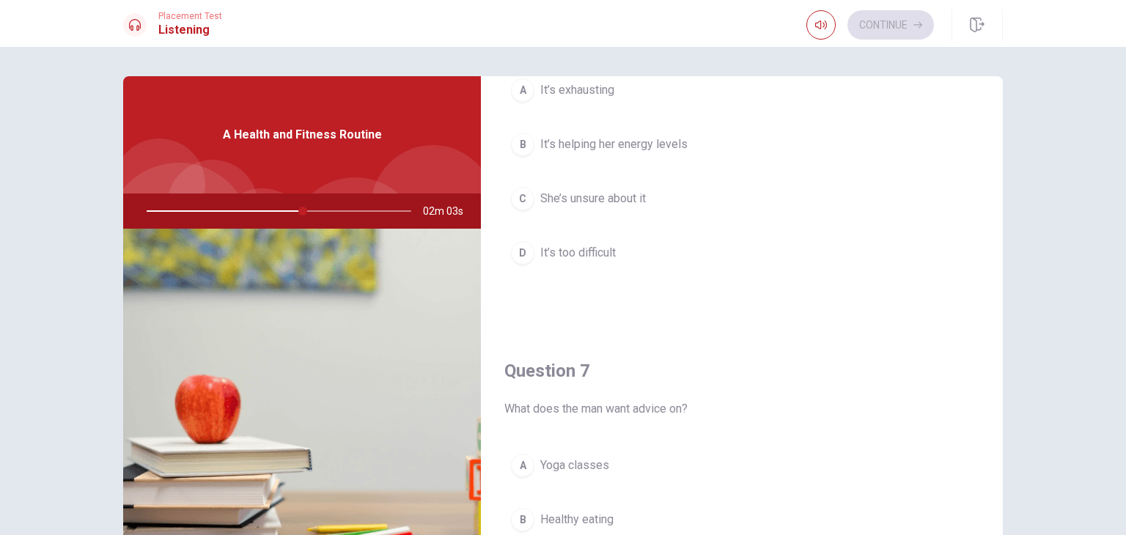
scroll to position [41, 0]
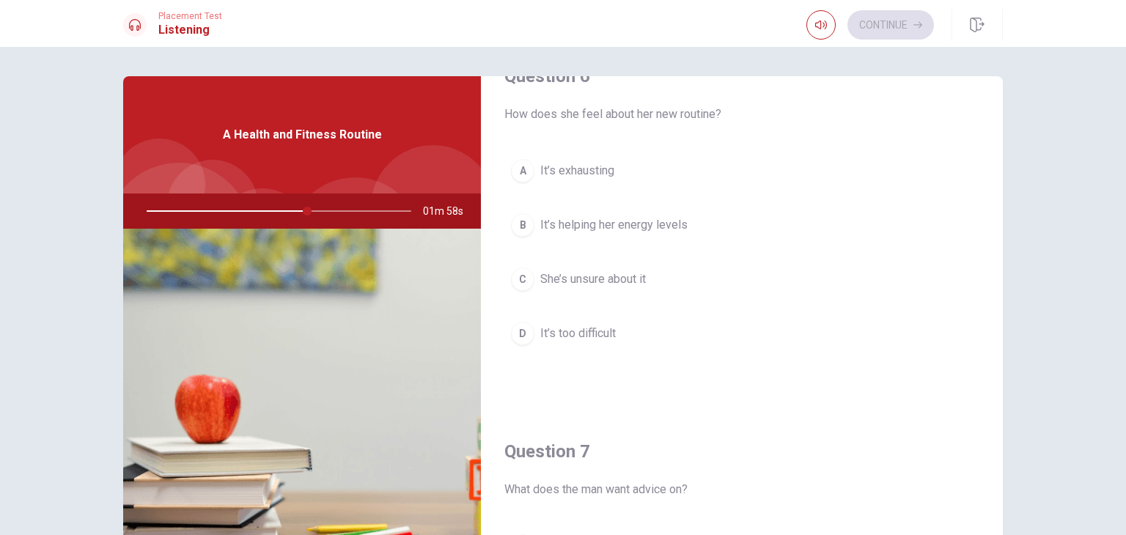
click at [613, 232] on span "It’s helping her energy levels" at bounding box center [613, 225] width 147 height 18
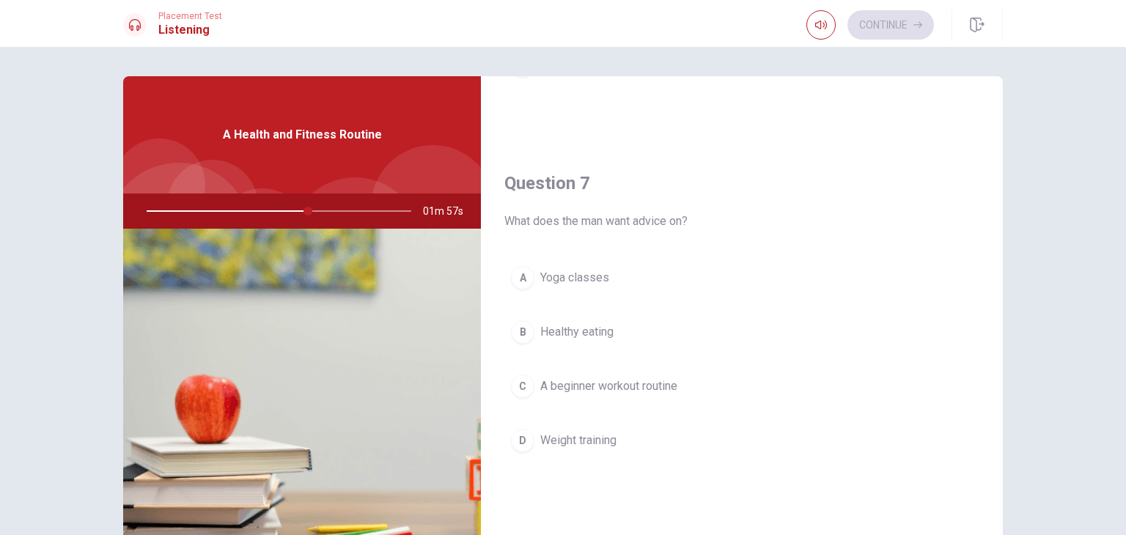
scroll to position [334, 0]
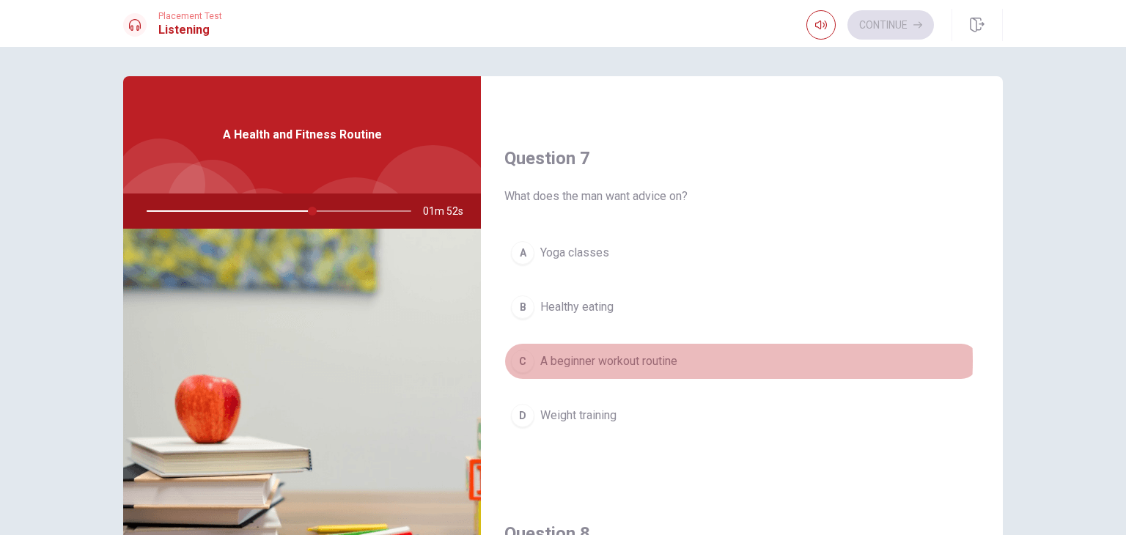
click at [660, 358] on span "A beginner workout routine" at bounding box center [608, 361] width 137 height 18
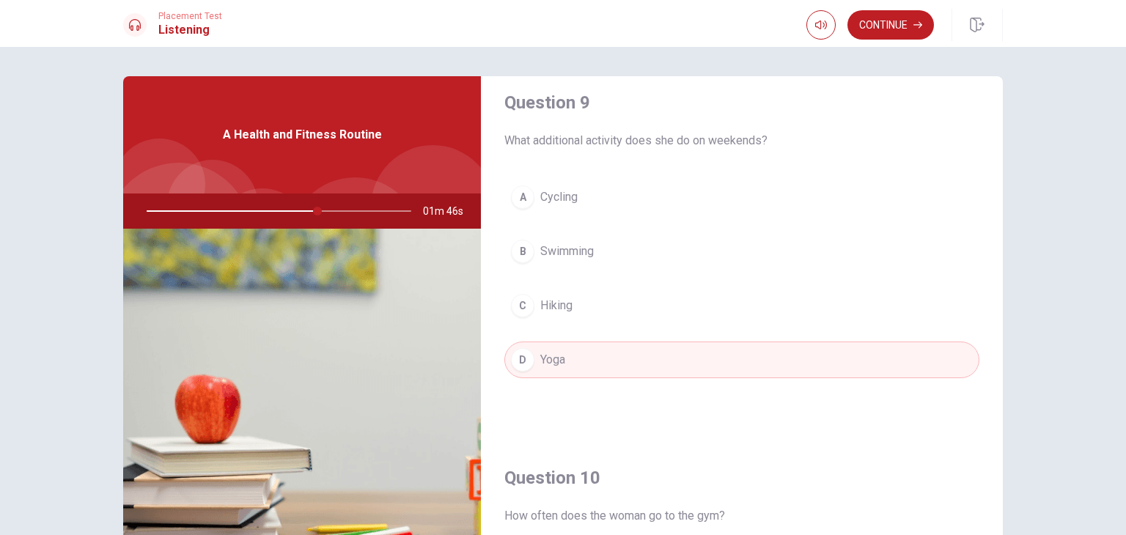
scroll to position [1360, 0]
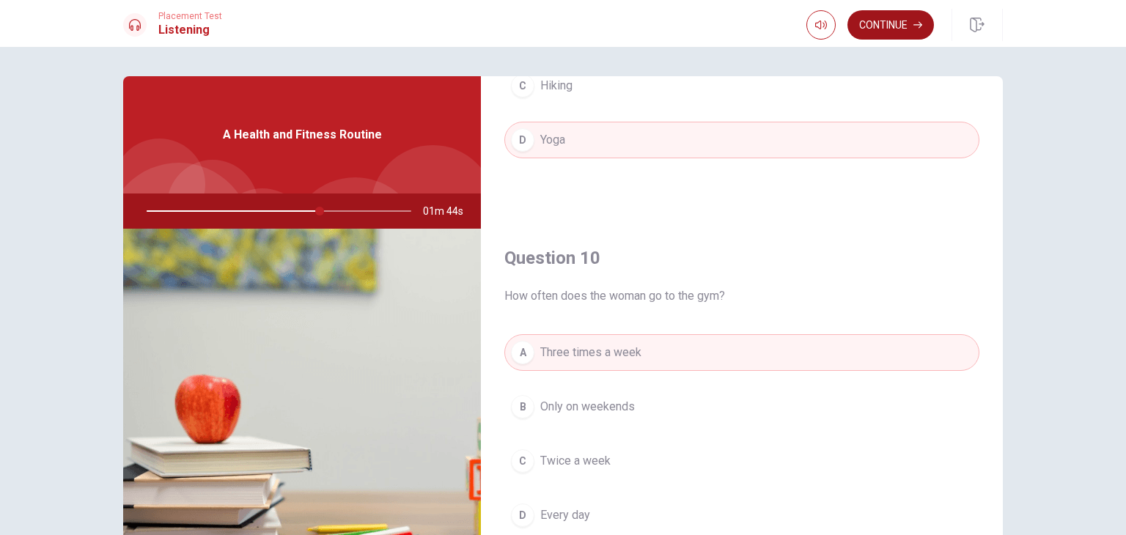
click at [893, 34] on button "Continue" at bounding box center [890, 24] width 86 height 29
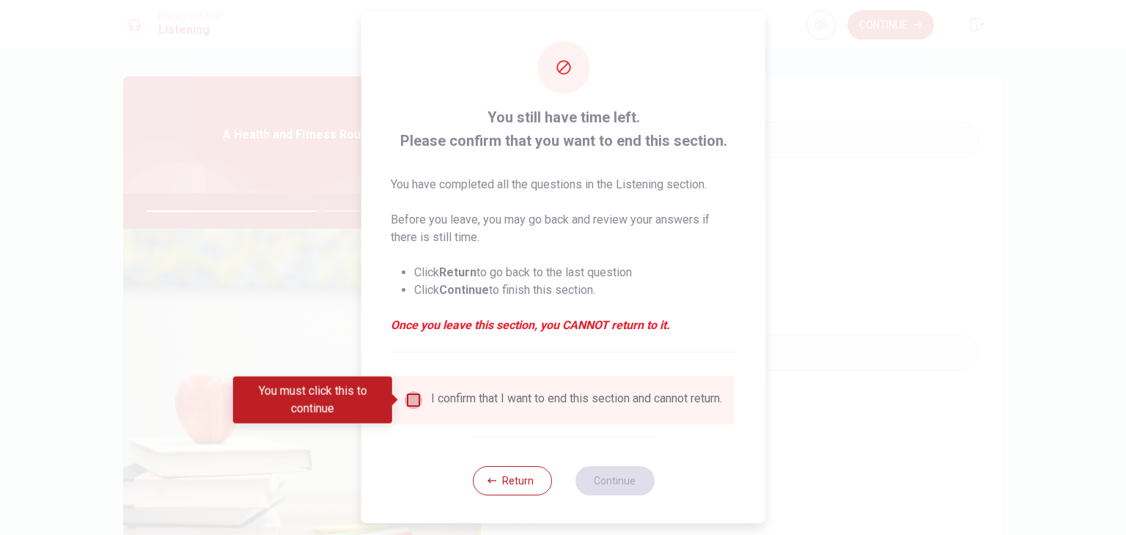
click at [410, 396] on input "You must click this to continue" at bounding box center [414, 400] width 18 height 18
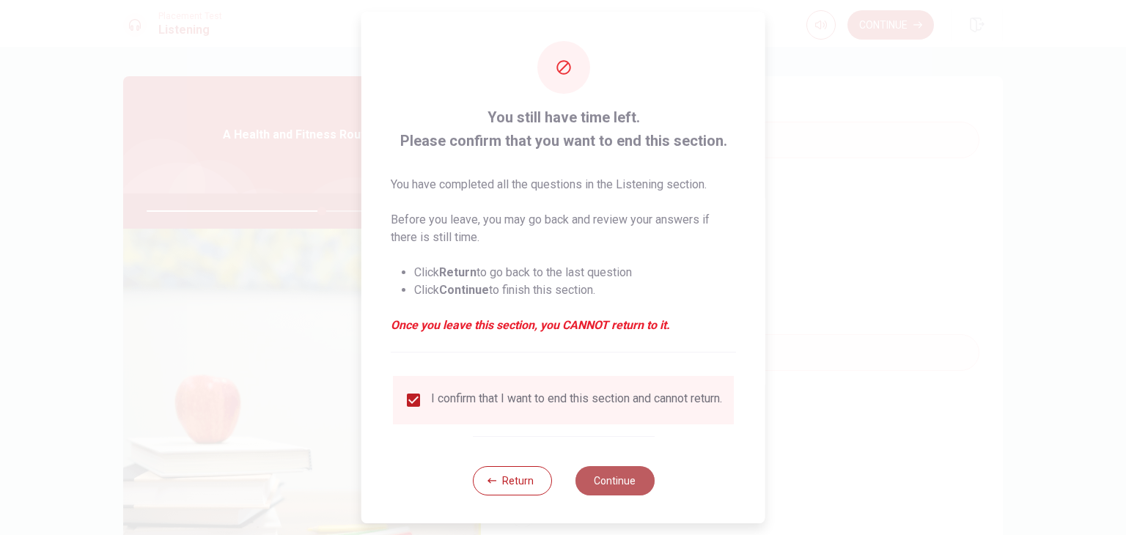
click at [610, 487] on button "Continue" at bounding box center [614, 480] width 79 height 29
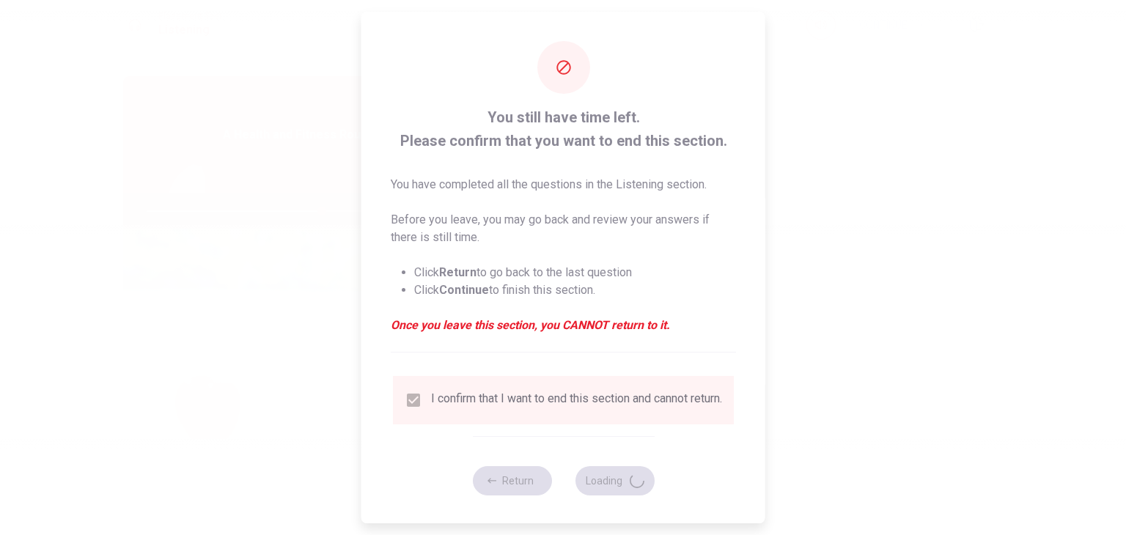
type input "67"
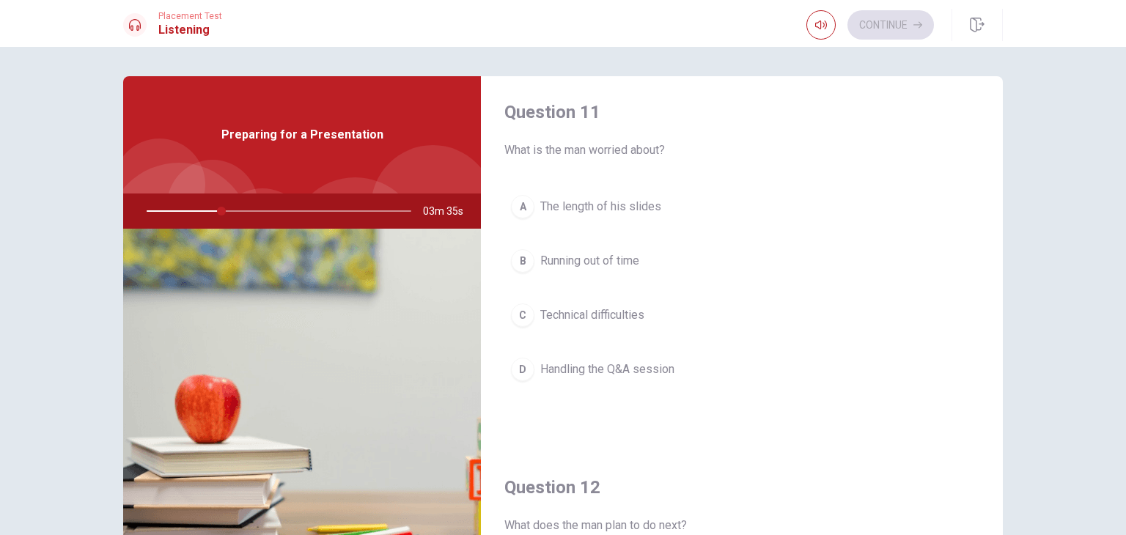
scroll to position [0, 0]
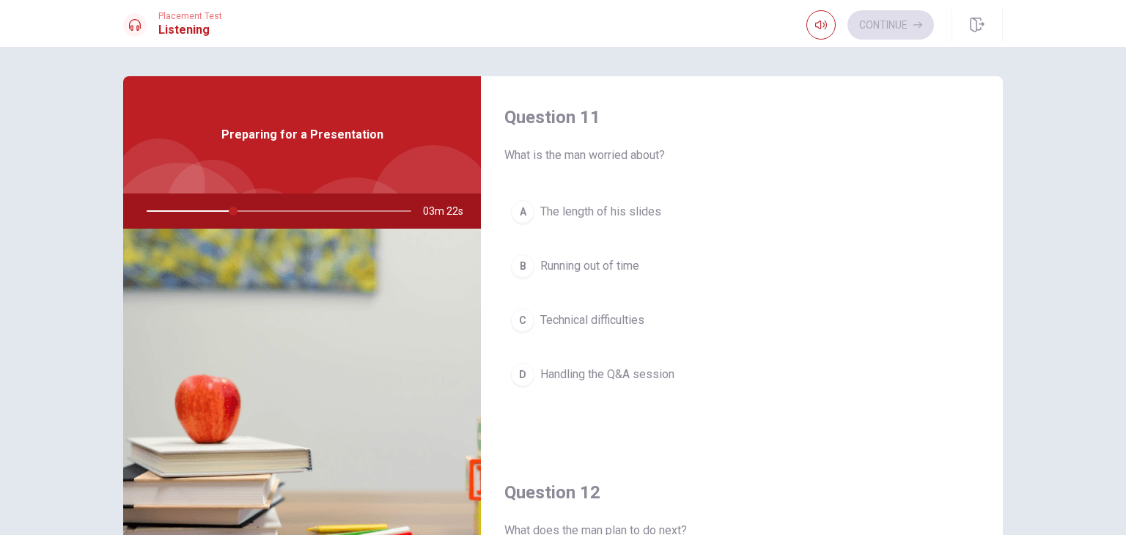
click at [610, 372] on span "Handling the Q&A session" at bounding box center [607, 375] width 134 height 18
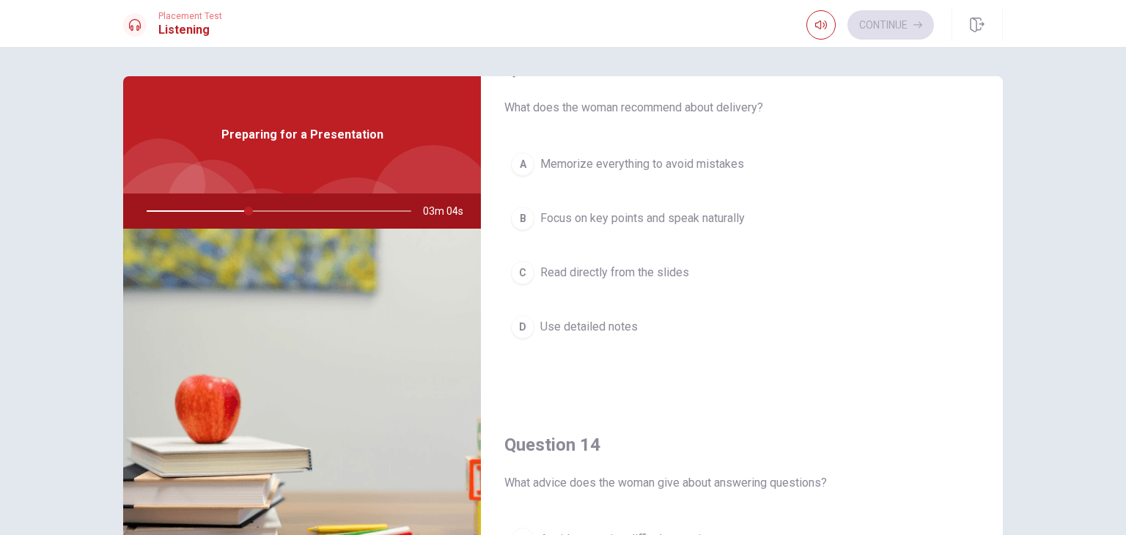
scroll to position [701, 0]
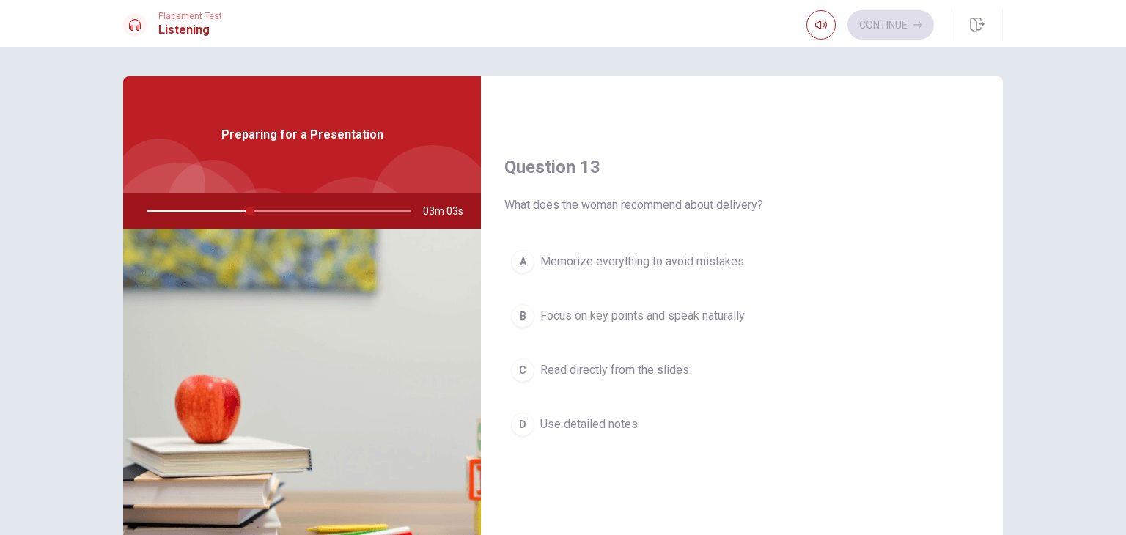
click at [658, 318] on span "Focus on key points and speak naturally" at bounding box center [642, 316] width 204 height 18
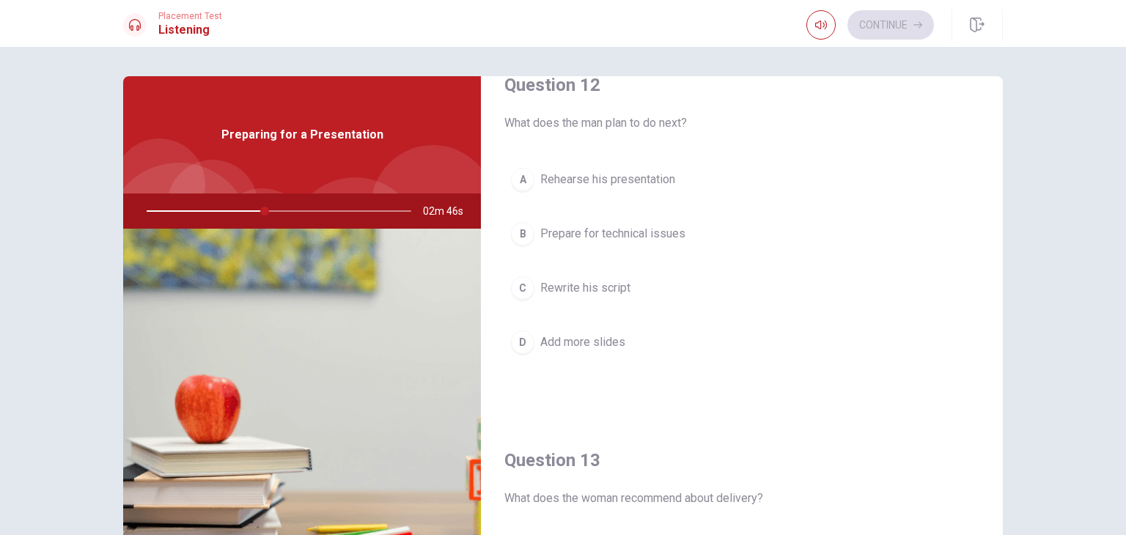
scroll to position [407, 0]
click at [613, 184] on span "Rehearse his presentation" at bounding box center [607, 180] width 135 height 18
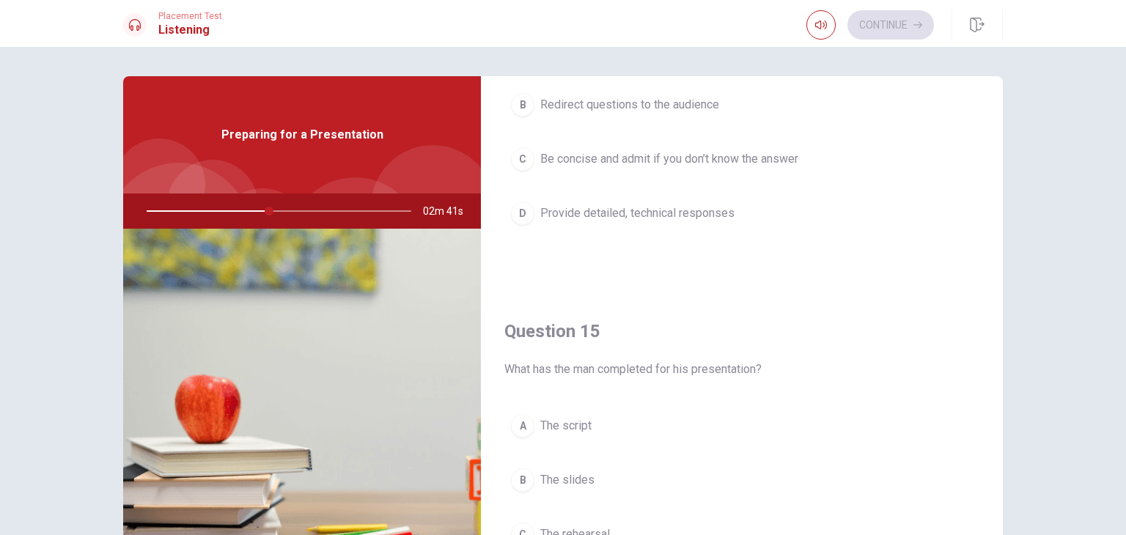
scroll to position [1360, 0]
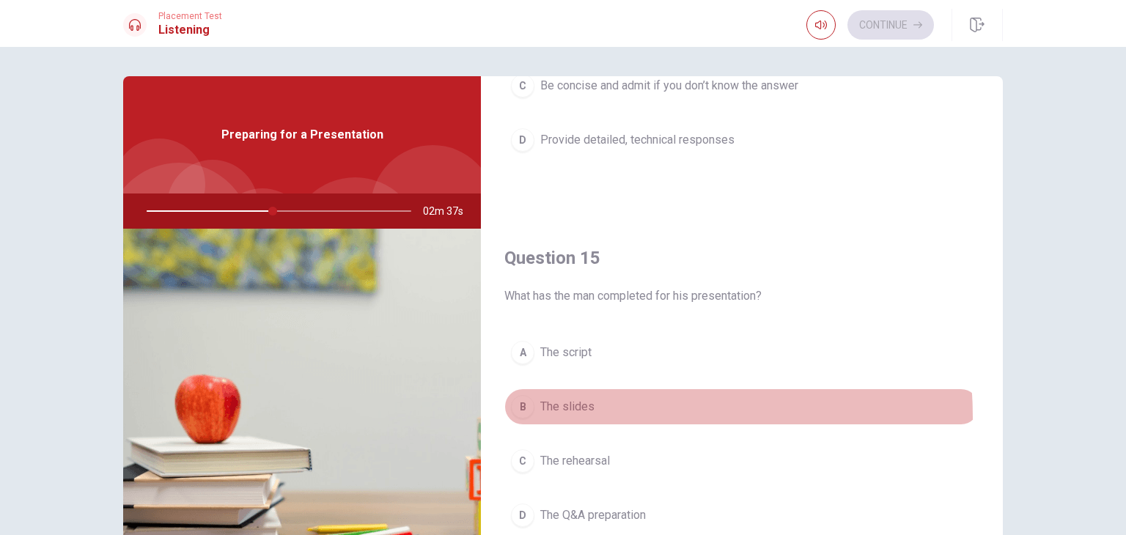
click at [584, 411] on button "B The slides" at bounding box center [741, 406] width 475 height 37
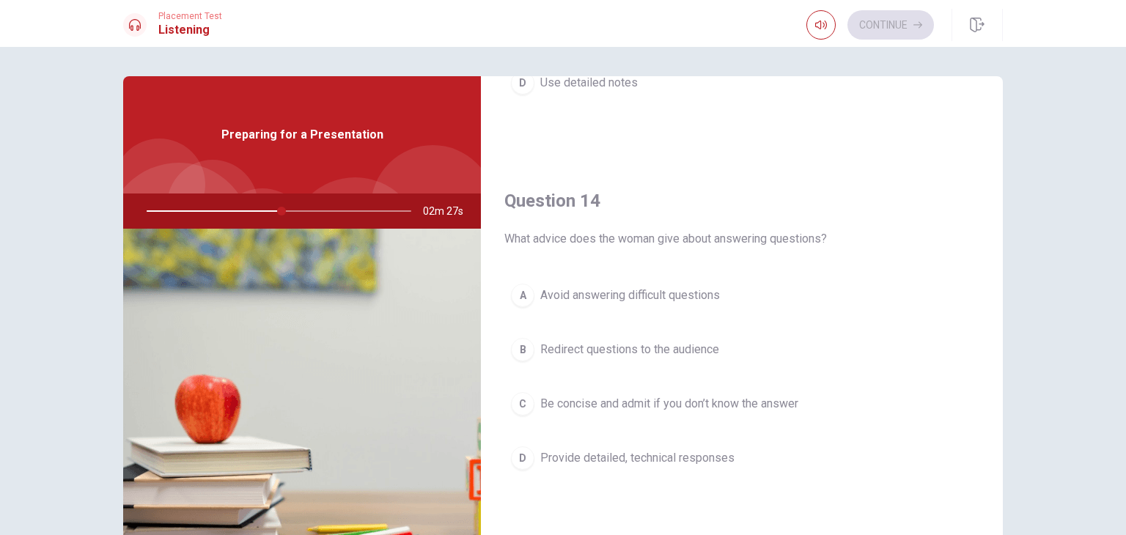
scroll to position [1067, 0]
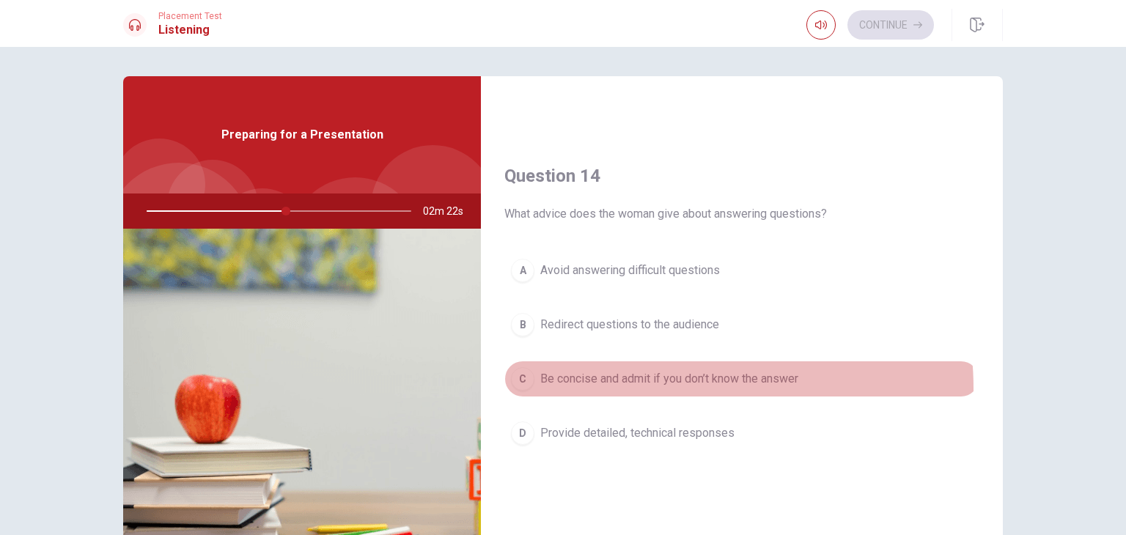
click at [660, 383] on button "C Be concise and admit if you don’t know the answer" at bounding box center [741, 379] width 475 height 37
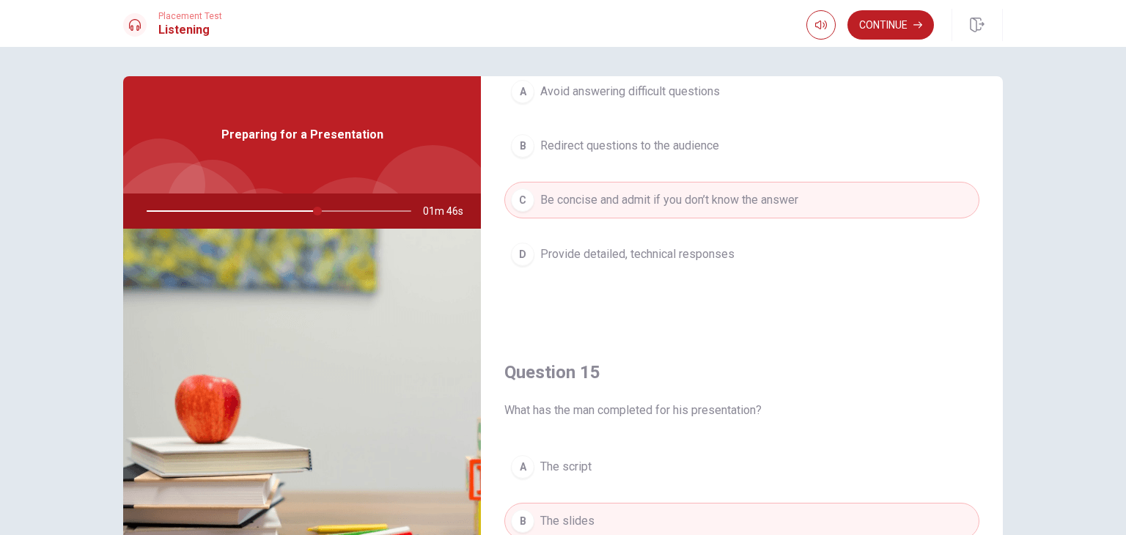
scroll to position [1360, 0]
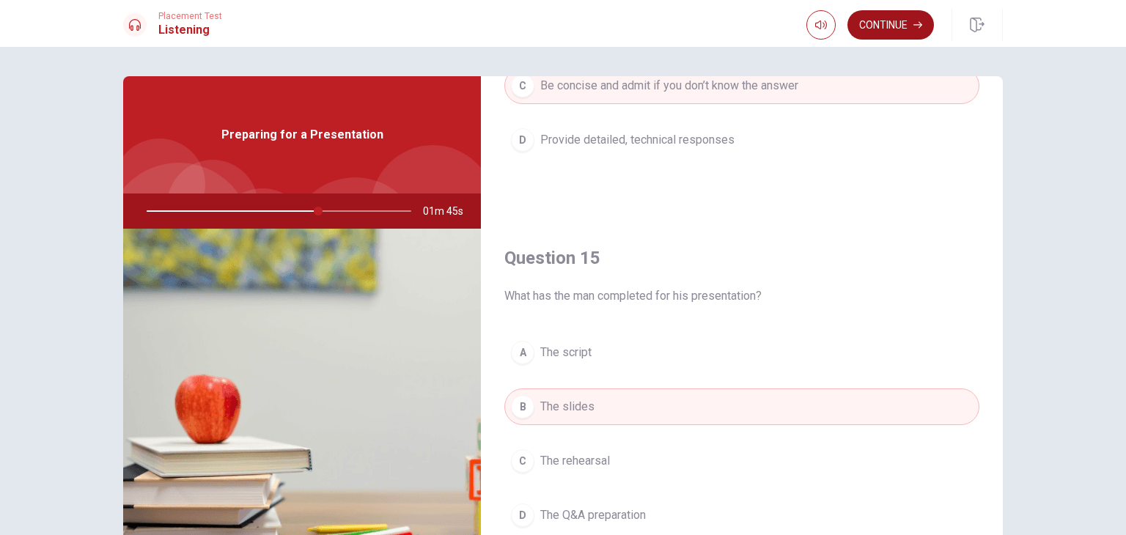
click at [885, 30] on button "Continue" at bounding box center [890, 24] width 86 height 29
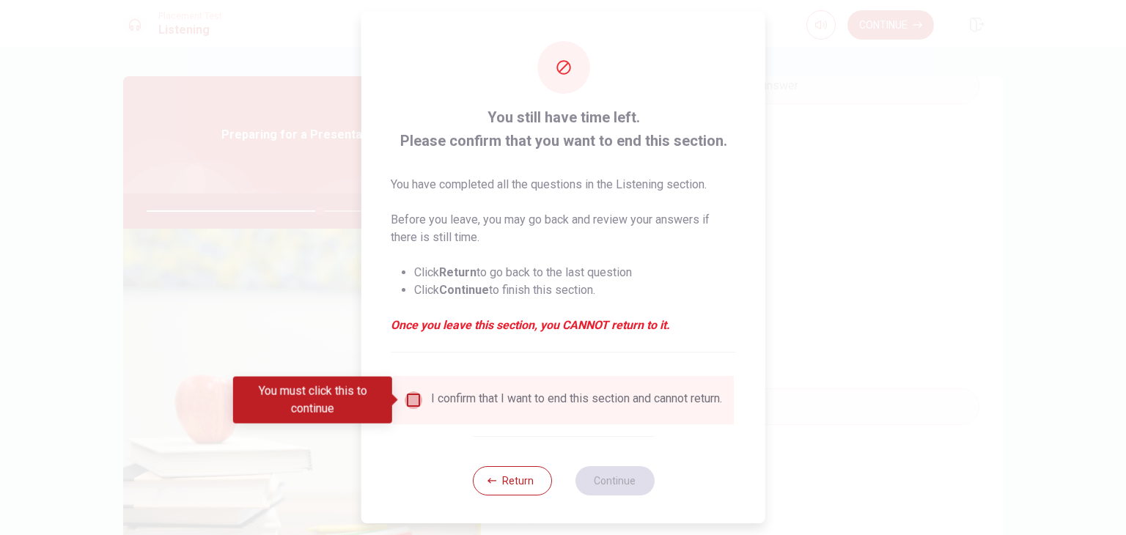
click at [413, 402] on input "You must click this to continue" at bounding box center [414, 400] width 18 height 18
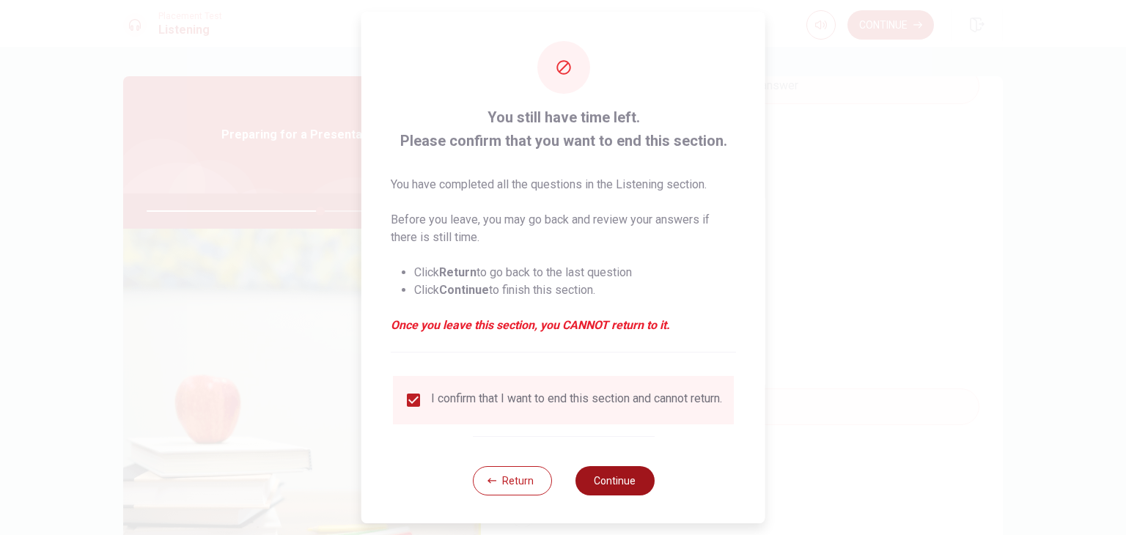
click at [624, 484] on button "Continue" at bounding box center [614, 480] width 79 height 29
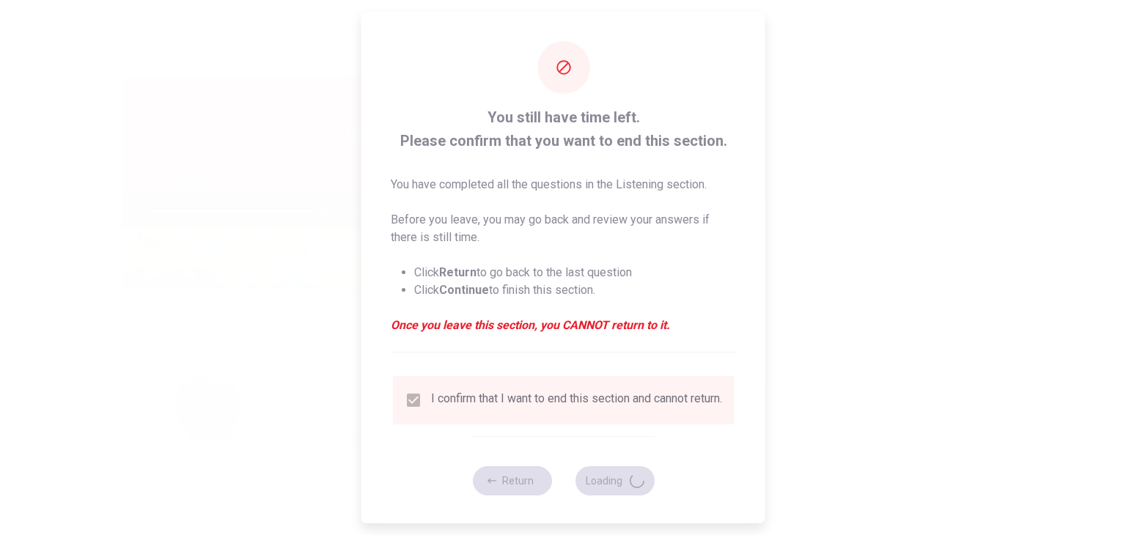
type input "66"
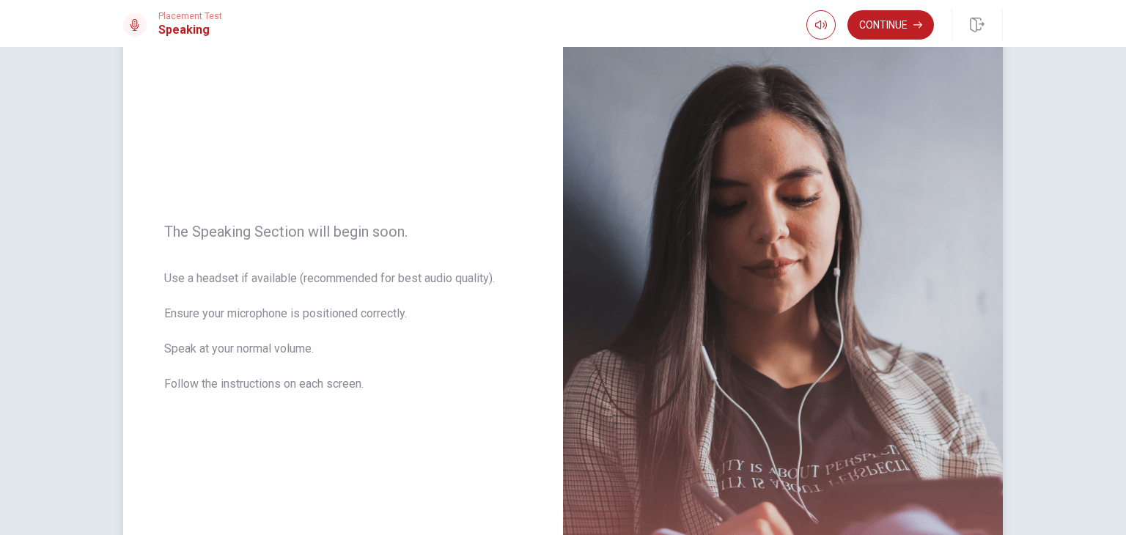
scroll to position [0, 0]
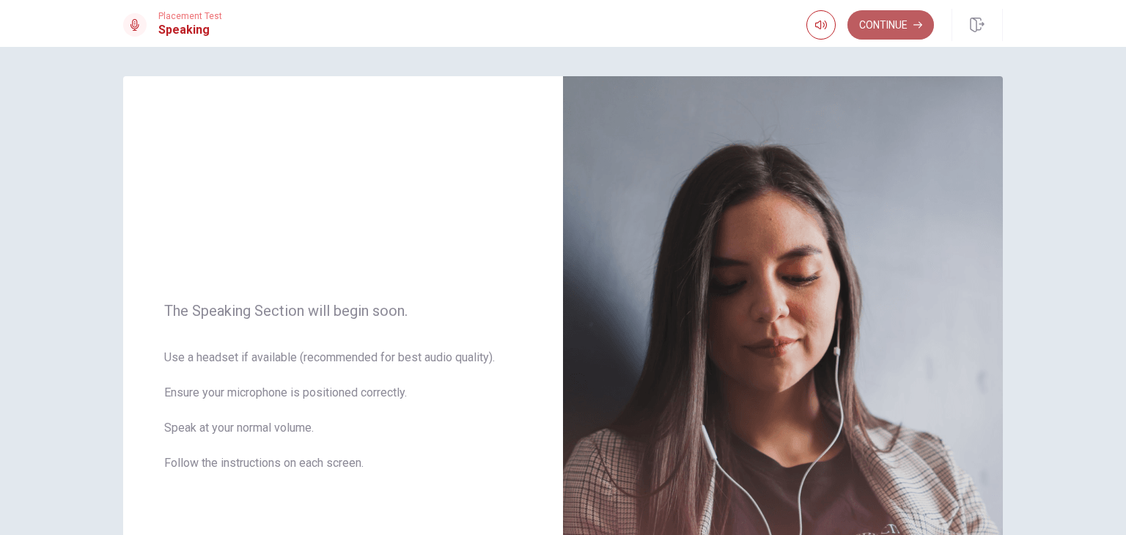
click at [915, 28] on icon "button" at bounding box center [917, 25] width 9 height 9
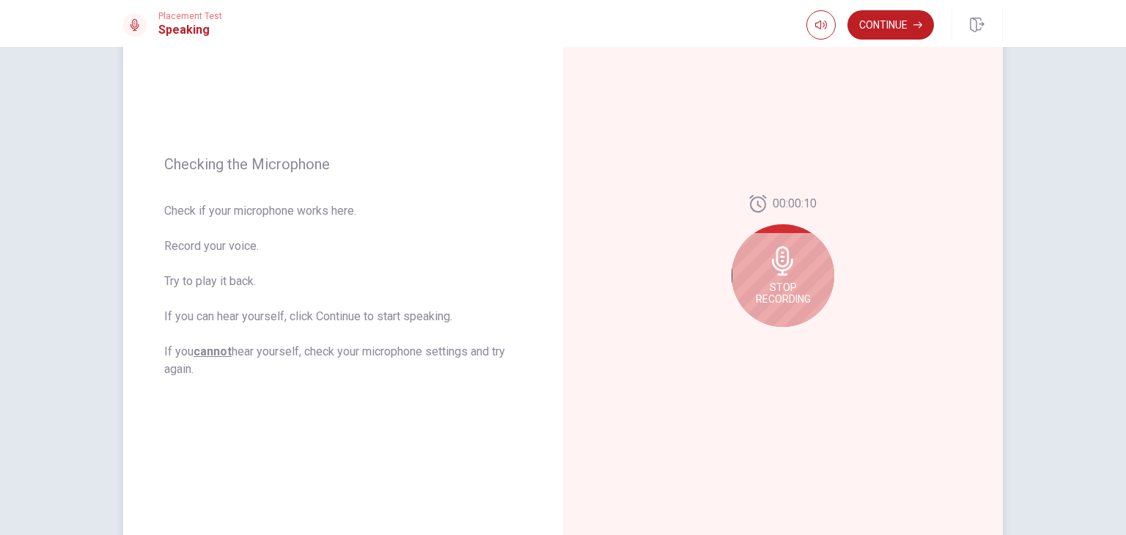
scroll to position [147, 0]
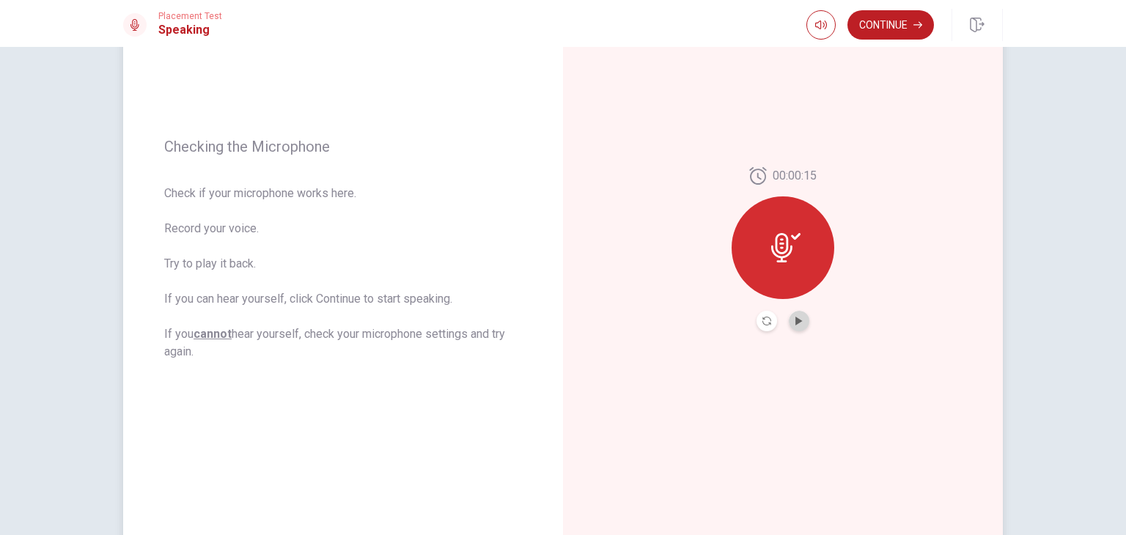
click at [789, 320] on button "Play Audio" at bounding box center [799, 321] width 21 height 21
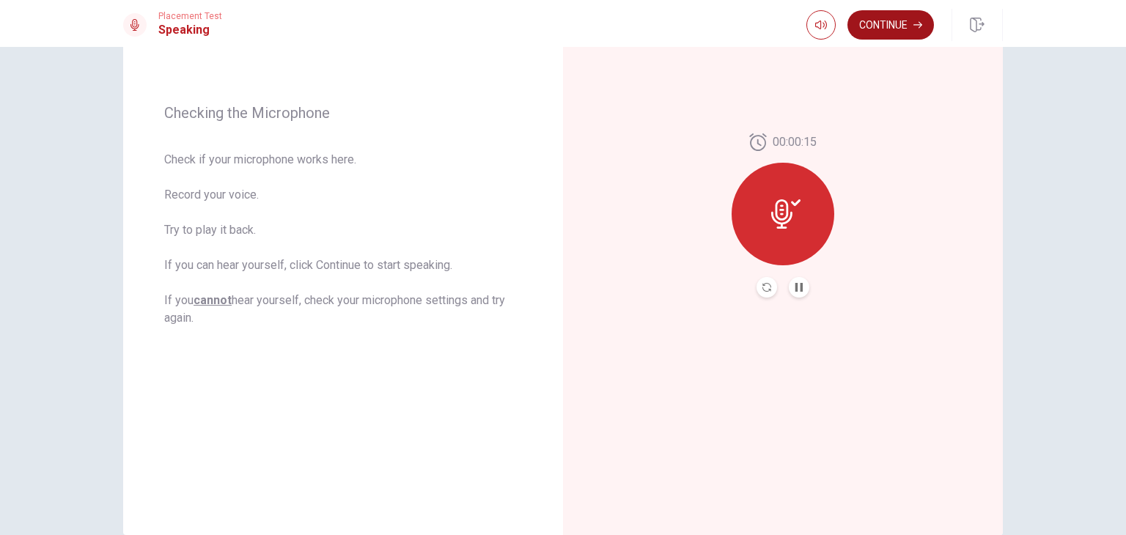
scroll to position [220, 0]
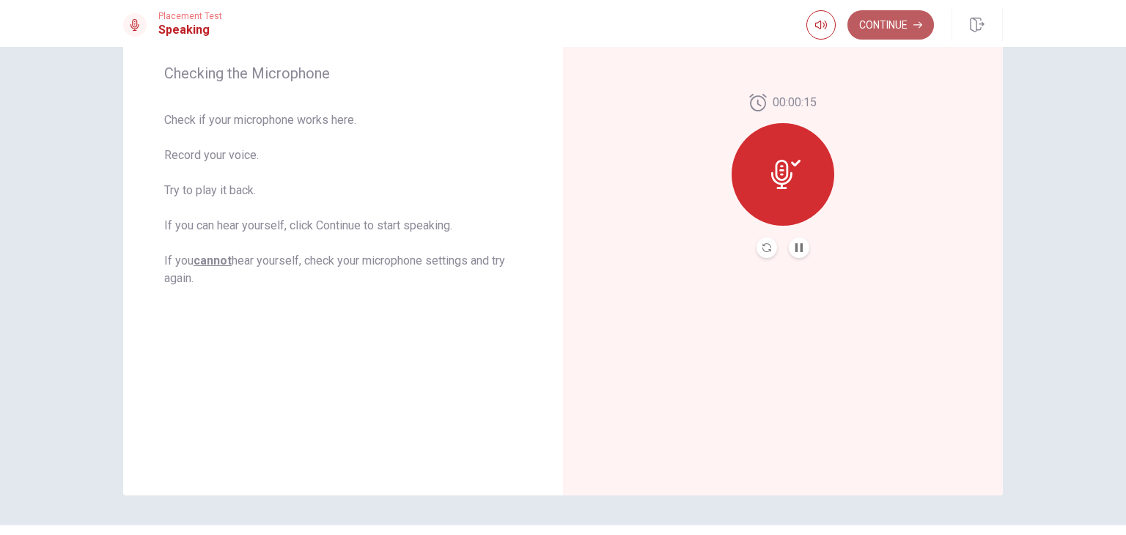
click at [884, 20] on button "Continue" at bounding box center [890, 24] width 86 height 29
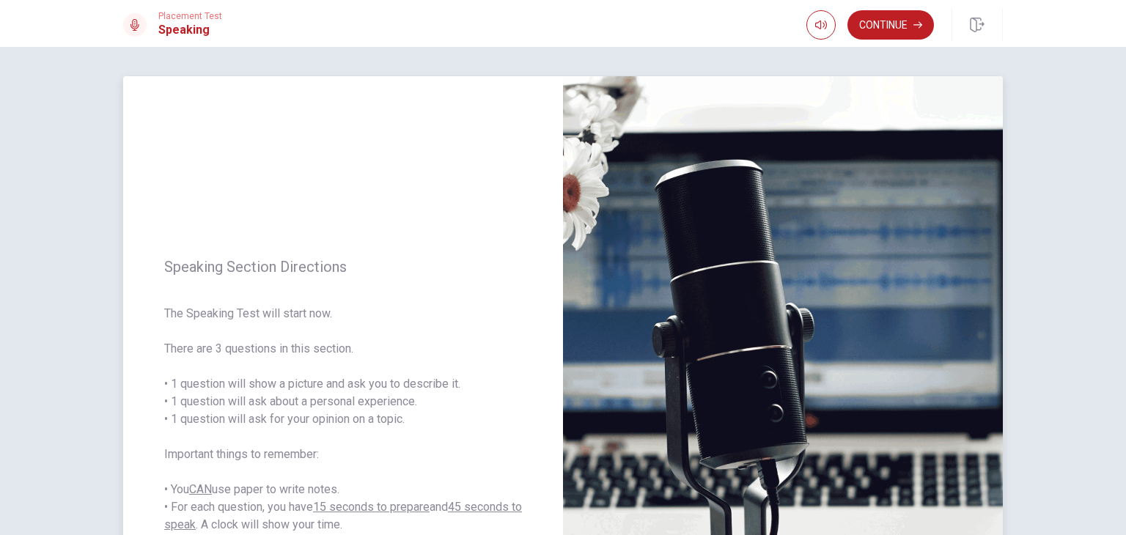
scroll to position [73, 0]
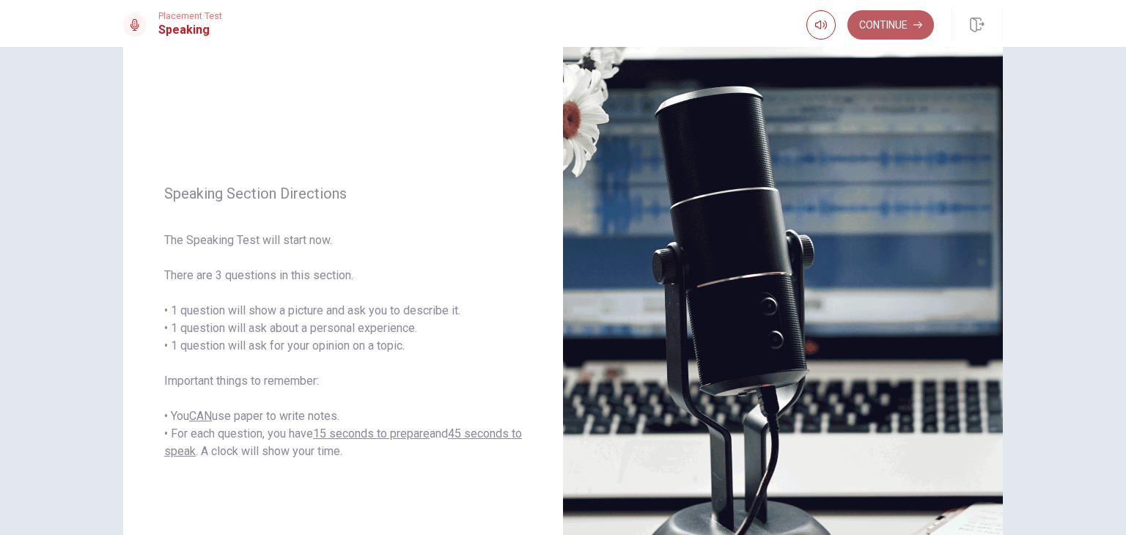
click at [896, 34] on button "Continue" at bounding box center [890, 24] width 86 height 29
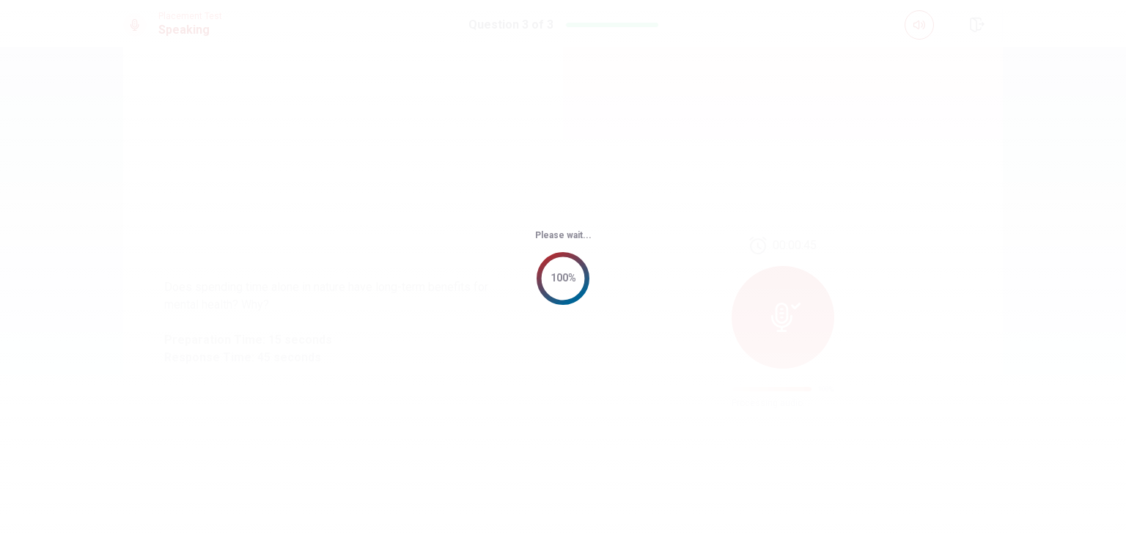
scroll to position [0, 0]
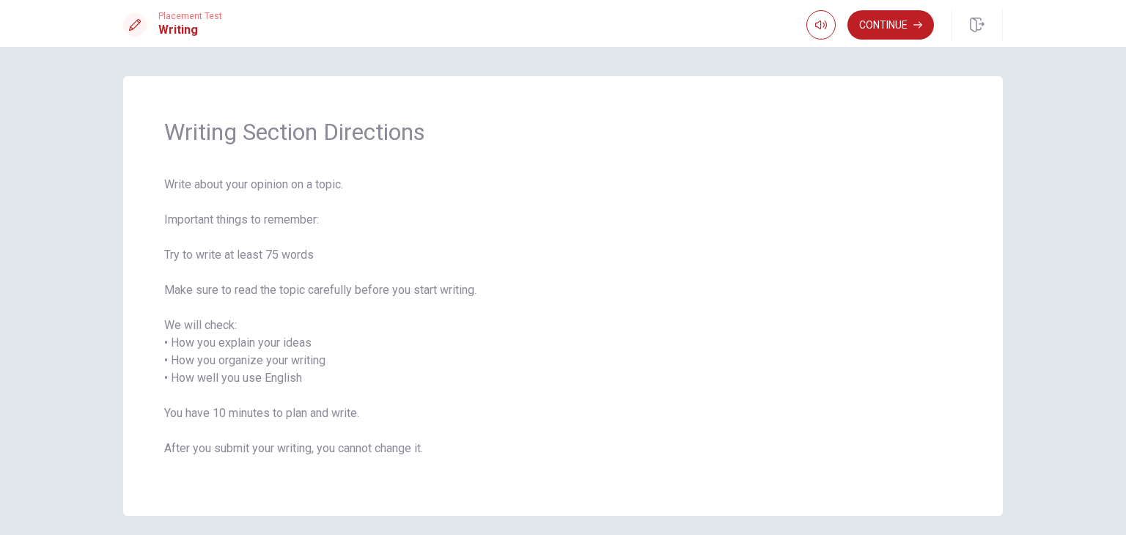
click at [965, 329] on div "Writing Section Directions Write about your opinion on a topic. Important thing…" at bounding box center [562, 296] width 879 height 440
click at [893, 36] on button "Continue" at bounding box center [890, 24] width 86 height 29
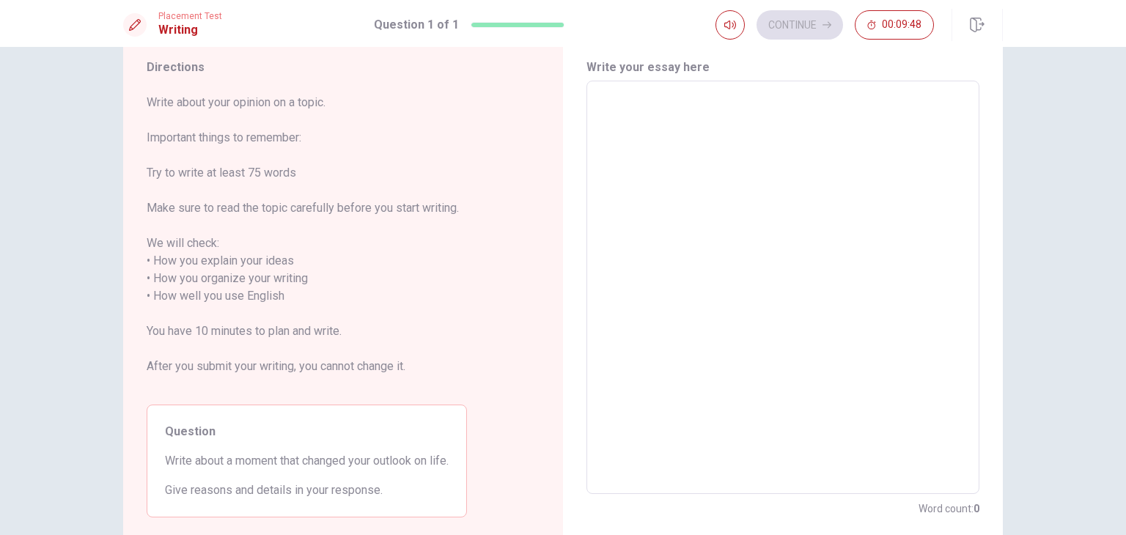
scroll to position [73, 0]
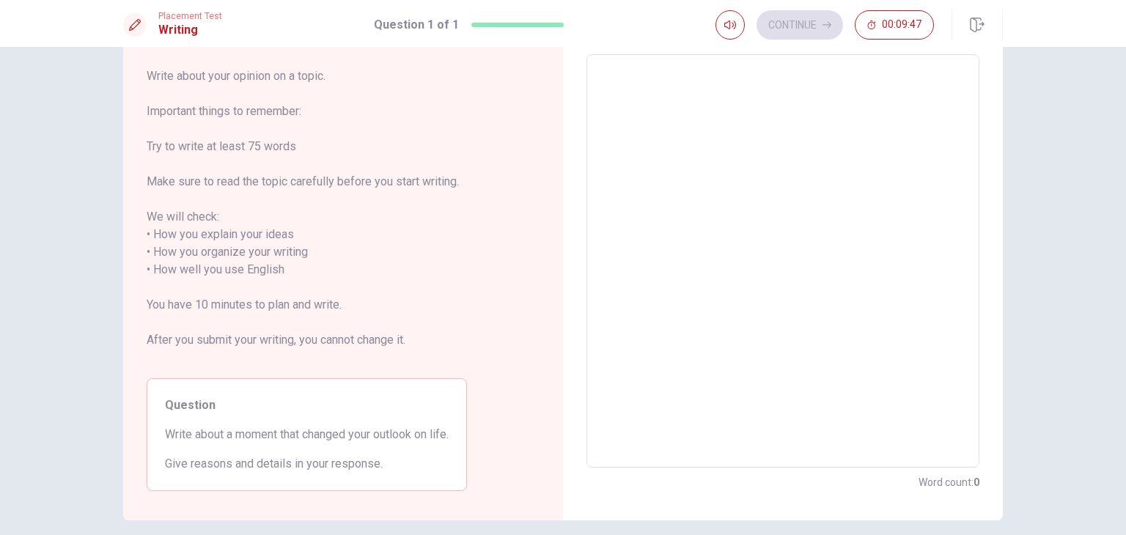
click at [739, 136] on textarea at bounding box center [783, 261] width 372 height 389
type textarea "T"
type textarea "x"
type textarea "Th"
type textarea "x"
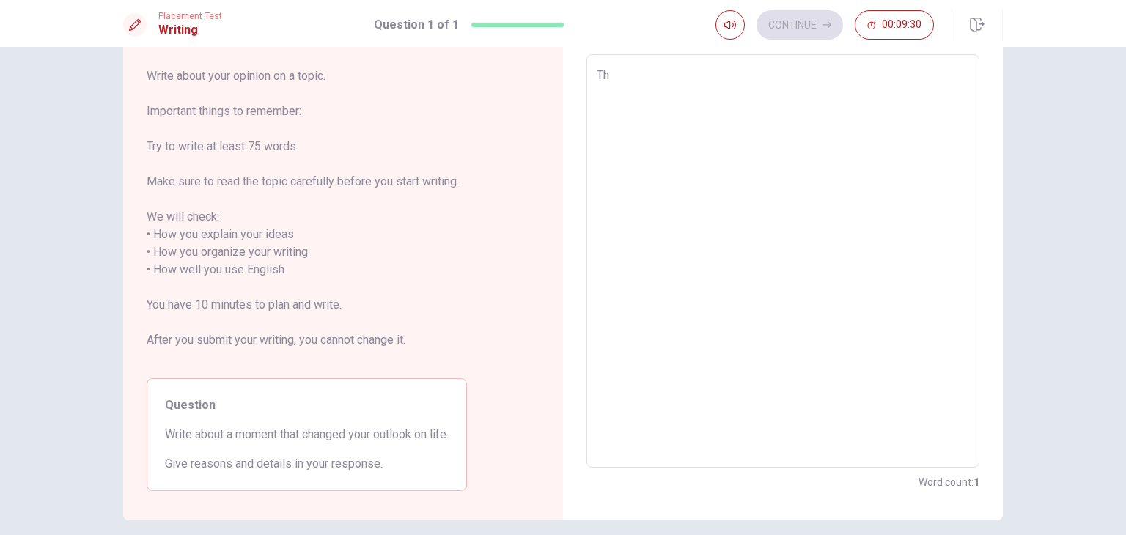
type textarea "The"
type textarea "x"
type textarea "The"
type textarea "x"
type textarea "The m"
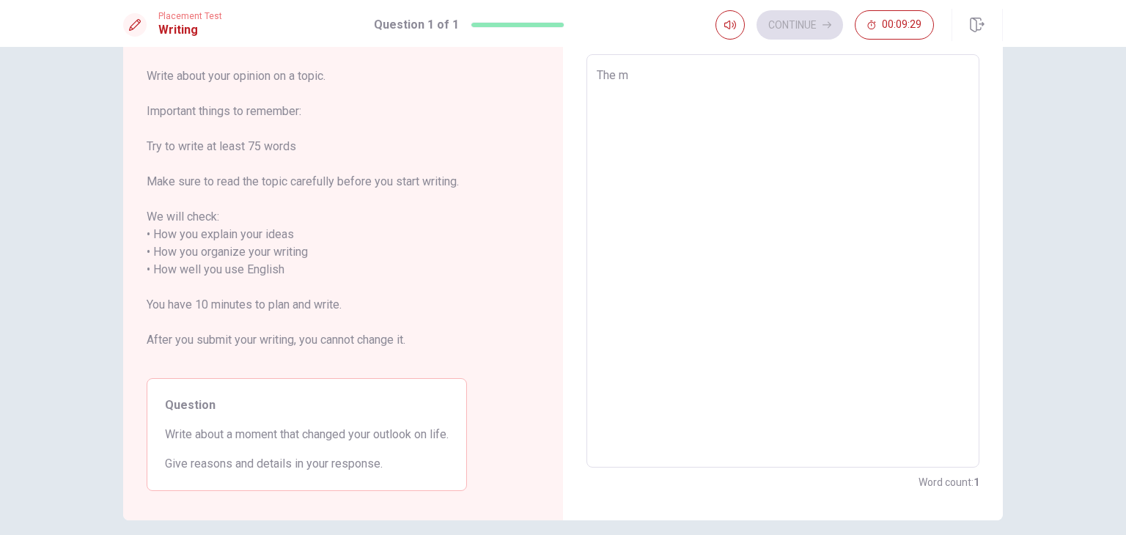
type textarea "x"
type textarea "The mo"
type textarea "x"
type textarea "The mom"
type textarea "x"
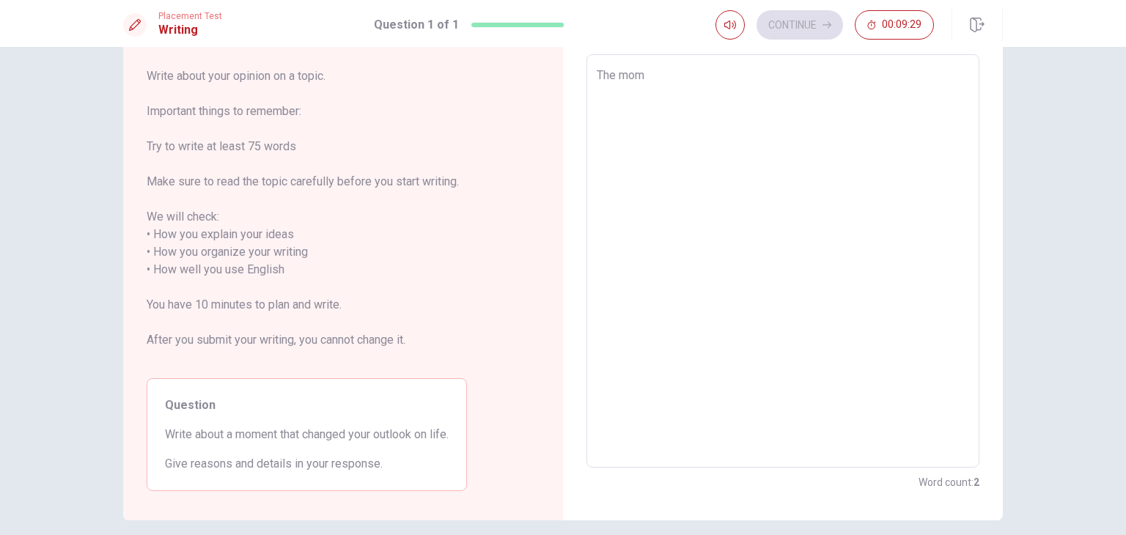
type textarea "The mome"
type textarea "x"
type textarea "The momen"
type textarea "x"
type textarea "The moment"
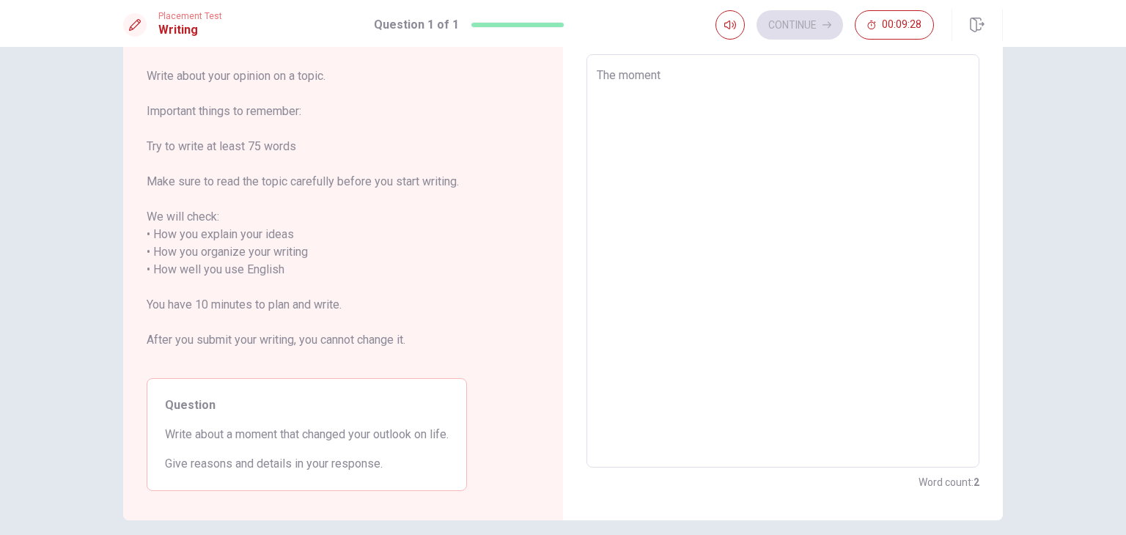
type textarea "x"
type textarea "The moment"
type textarea "x"
type textarea "The moment t"
type textarea "x"
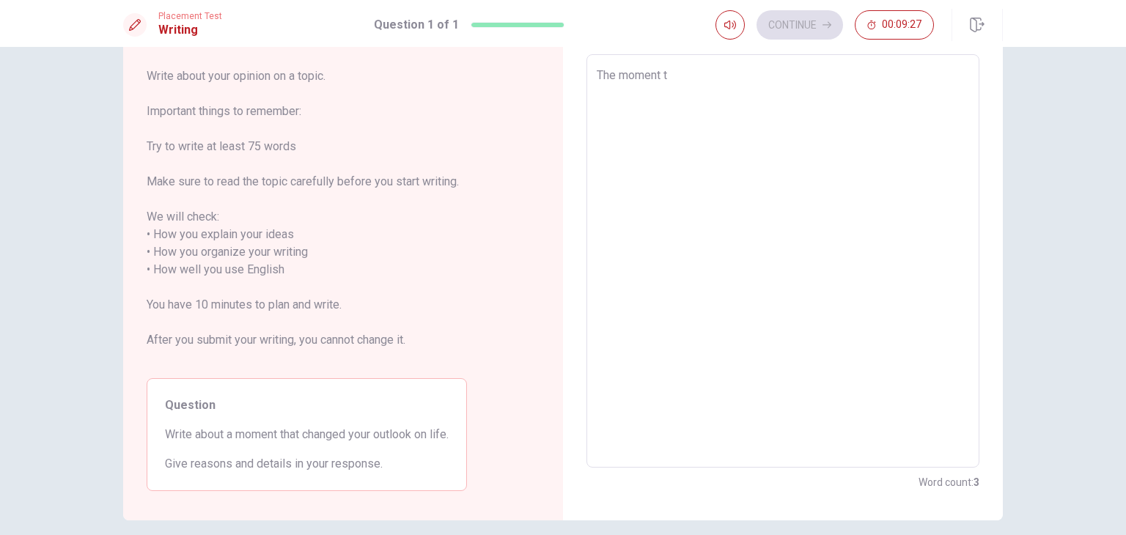
type textarea "The moment ta"
type textarea "x"
type textarea "The moment tah"
type textarea "x"
type textarea "The moment taht"
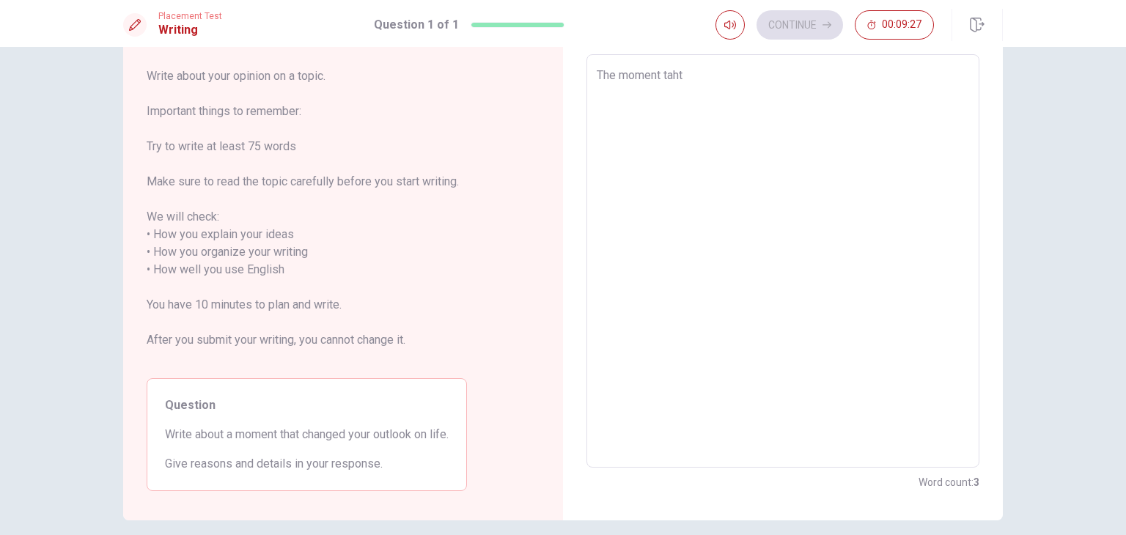
type textarea "x"
type textarea "The moment taht"
type textarea "x"
type textarea "The moment taht"
type textarea "x"
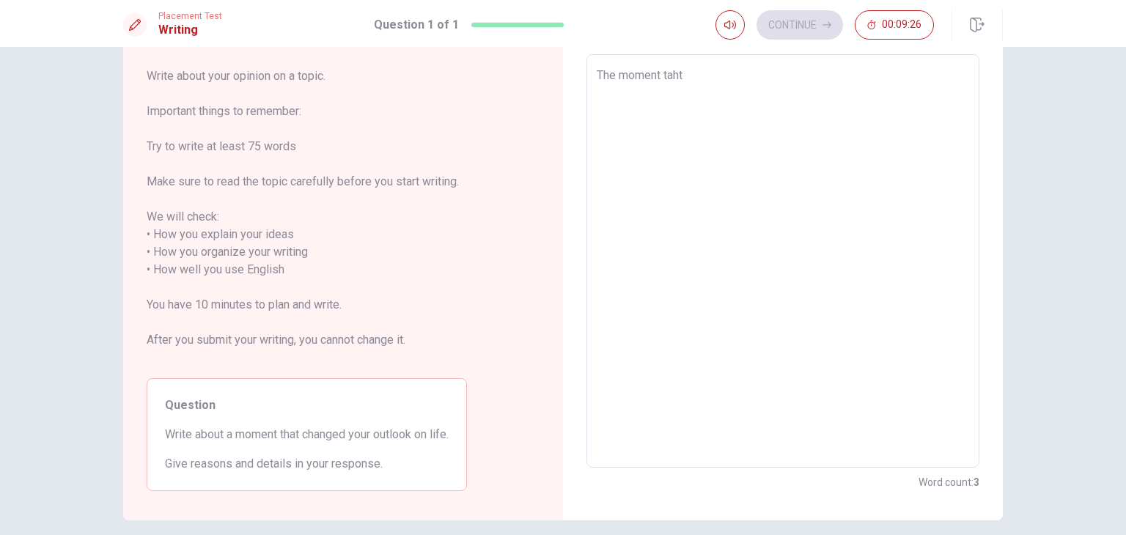
type textarea "The moment tah"
type textarea "x"
type textarea "The moment ta"
type textarea "x"
type textarea "The moment t"
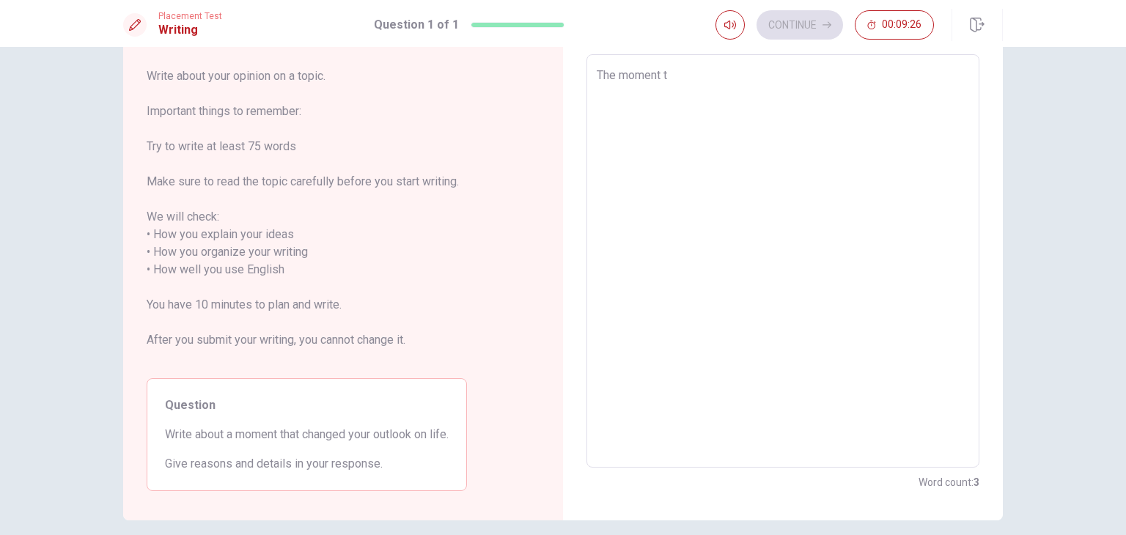
type textarea "x"
type textarea "The moment th"
type textarea "x"
type textarea "The moment tha"
type textarea "x"
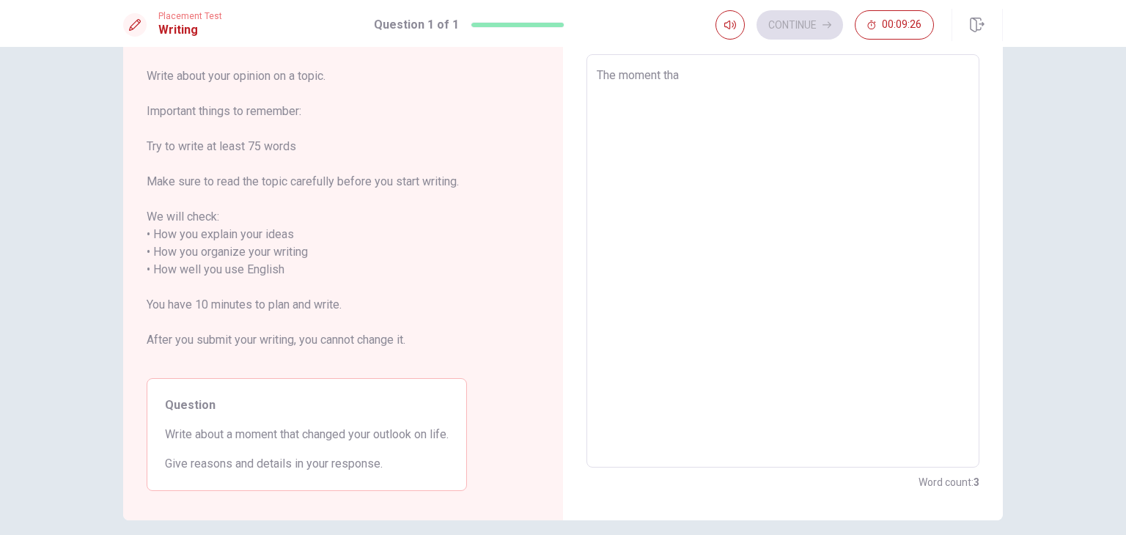
type textarea "The moment that"
type textarea "x"
type textarea "The moment that"
type textarea "x"
type textarea "The moment that c"
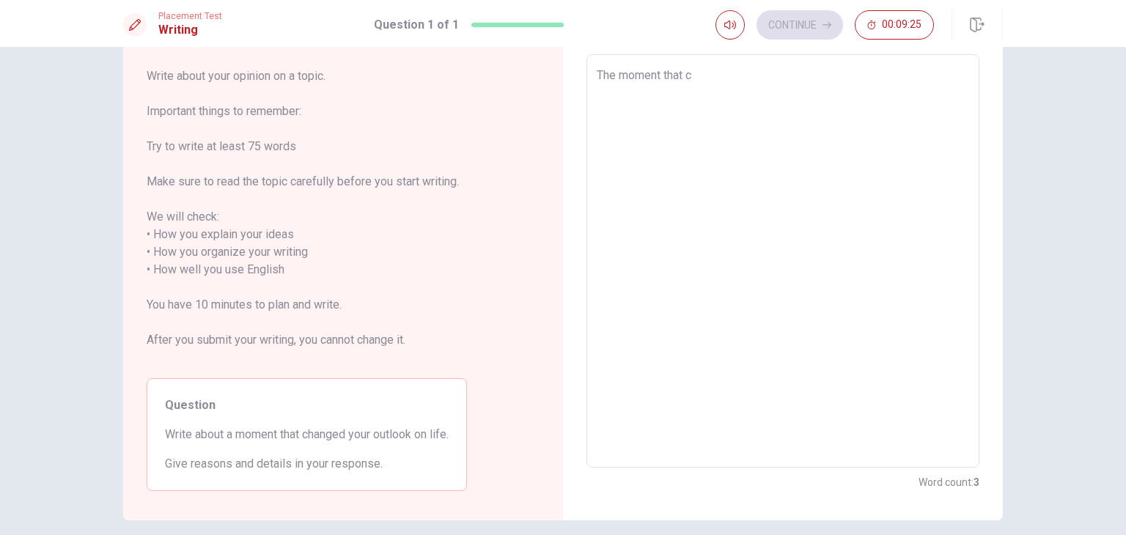
type textarea "x"
type textarea "The moment that ch"
type textarea "x"
type textarea "The moment that cha"
type textarea "x"
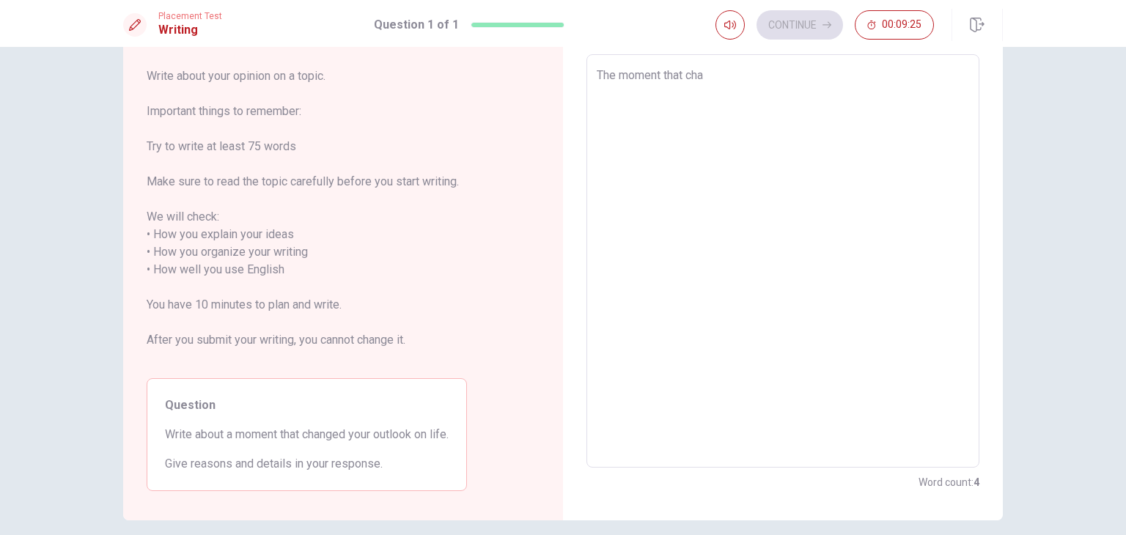
type textarea "The moment that [PERSON_NAME]"
type textarea "x"
type textarea "The moment that [PERSON_NAME]"
type textarea "x"
type textarea "The moment that change"
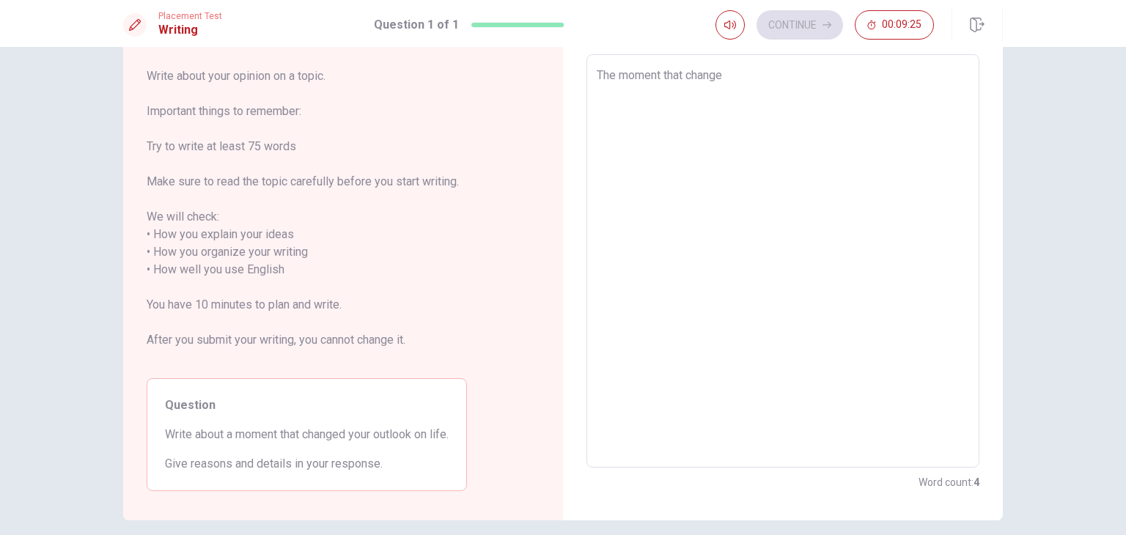
type textarea "x"
type textarea "The moment that change"
type textarea "x"
type textarea "The moment that change"
type textarea "x"
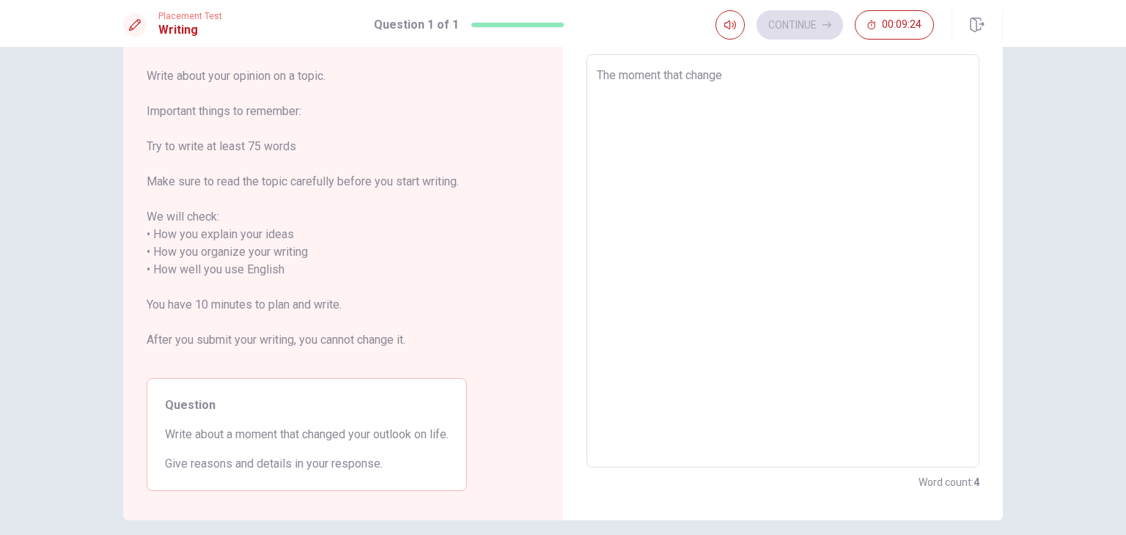
type textarea "The moment that changed"
type textarea "x"
type textarea "The moment that changed"
type textarea "x"
type textarea "The moment that changed m"
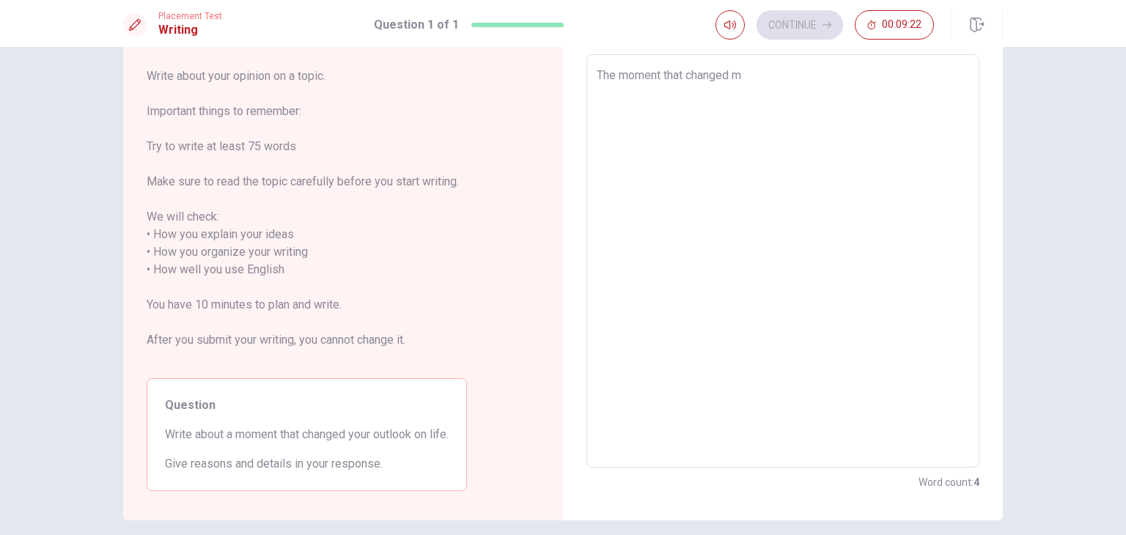
type textarea "x"
type textarea "The moment that changed my"
type textarea "x"
type textarea "The moment that changed my"
type textarea "x"
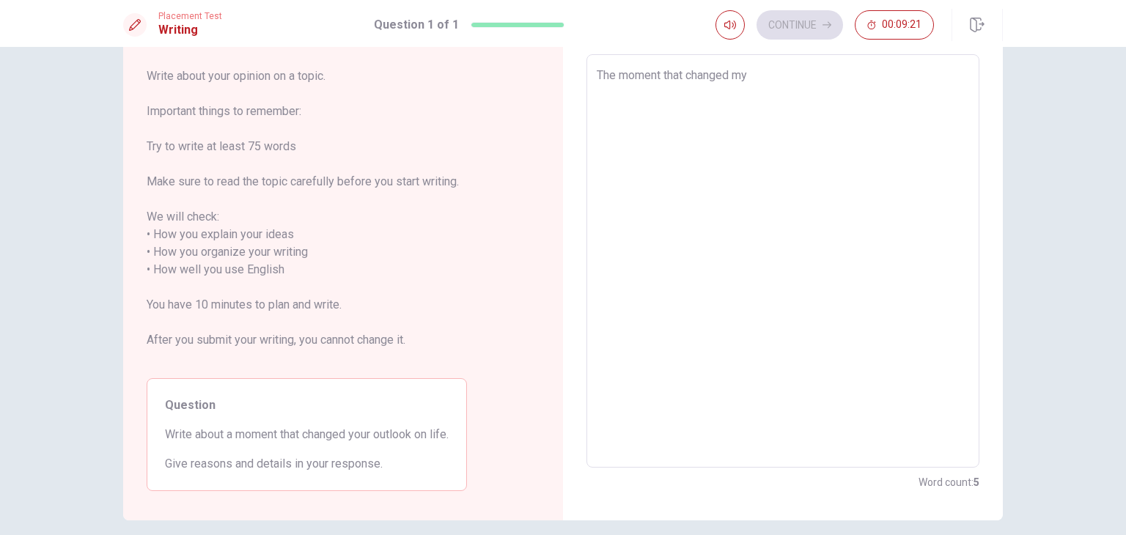
type textarea "The moment that changed my o"
type textarea "x"
type textarea "The moment that changed my ou"
type textarea "x"
type textarea "The moment that changed my out"
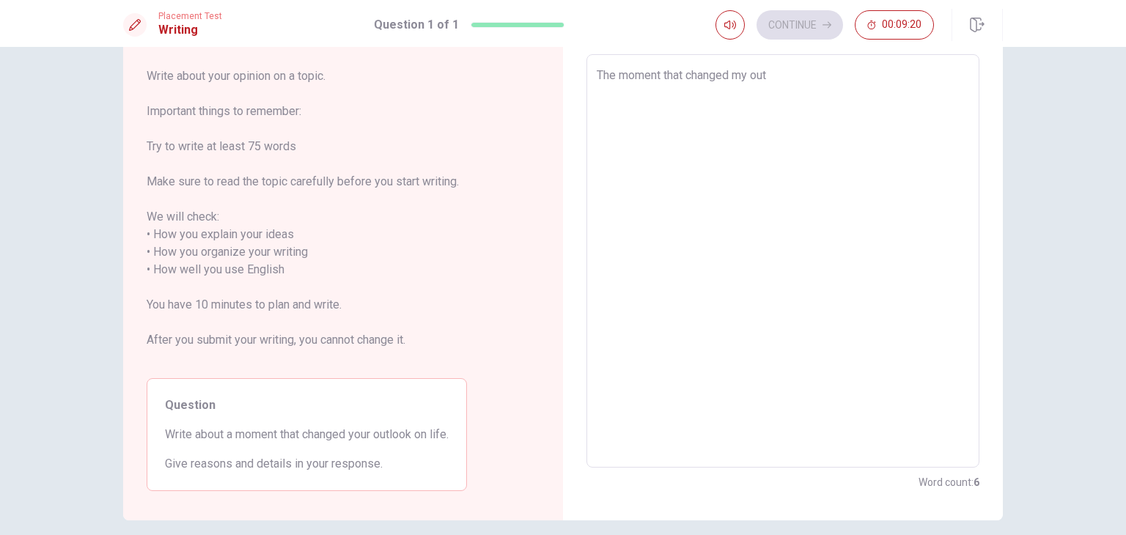
type textarea "x"
type textarea "The moment that changed my outl"
type textarea "x"
type textarea "The moment that changed my outlo"
type textarea "x"
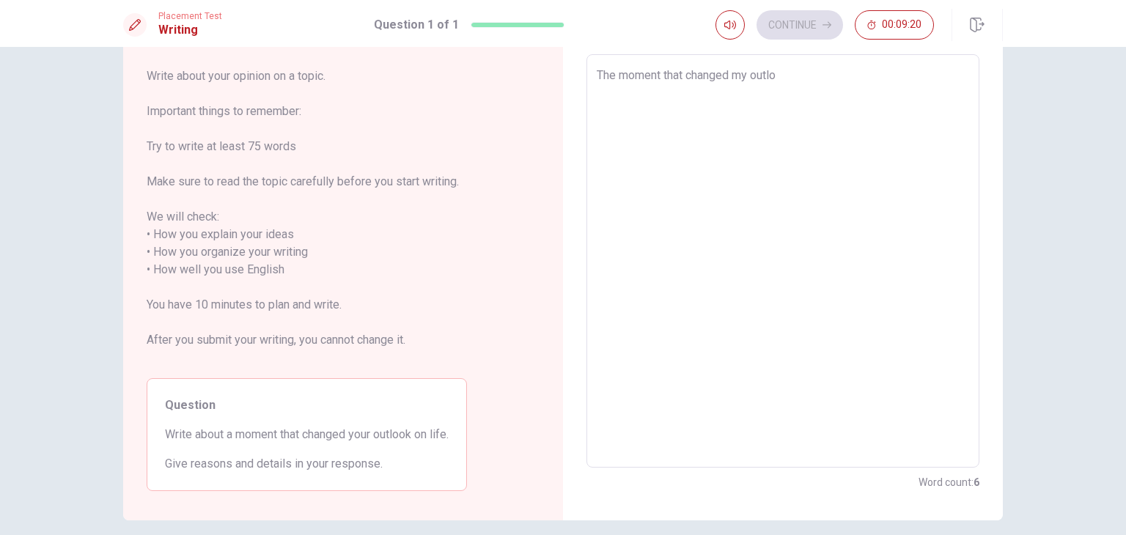
type textarea "The moment that changed my outloo"
type textarea "x"
type textarea "The moment that changed my outlook"
type textarea "x"
type textarea "The moment that changed my outlook"
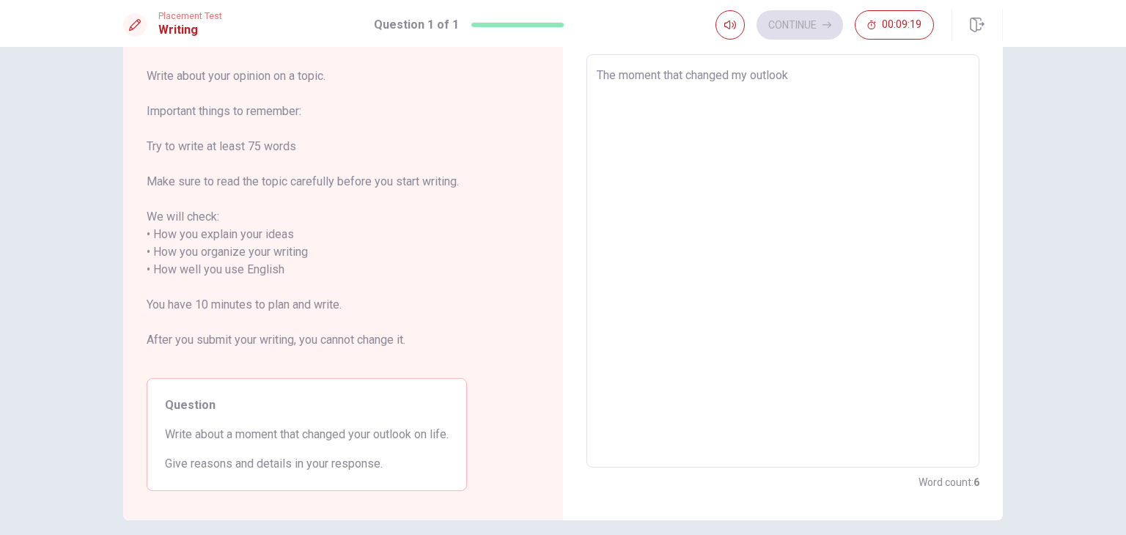
type textarea "x"
type textarea "The moment that changed my outlook o"
type textarea "x"
type textarea "The moment that changed my outlook on"
type textarea "x"
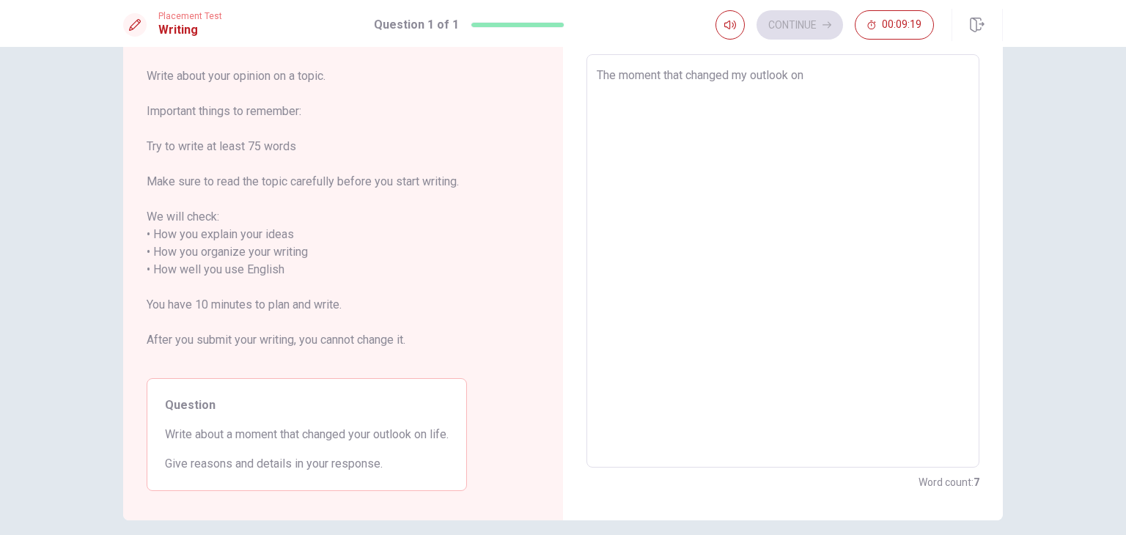
type textarea "The moment that changed my outlook on"
type textarea "x"
type textarea "The moment that changed my outlook on l"
type textarea "x"
type textarea "The moment that changed my outlook on li"
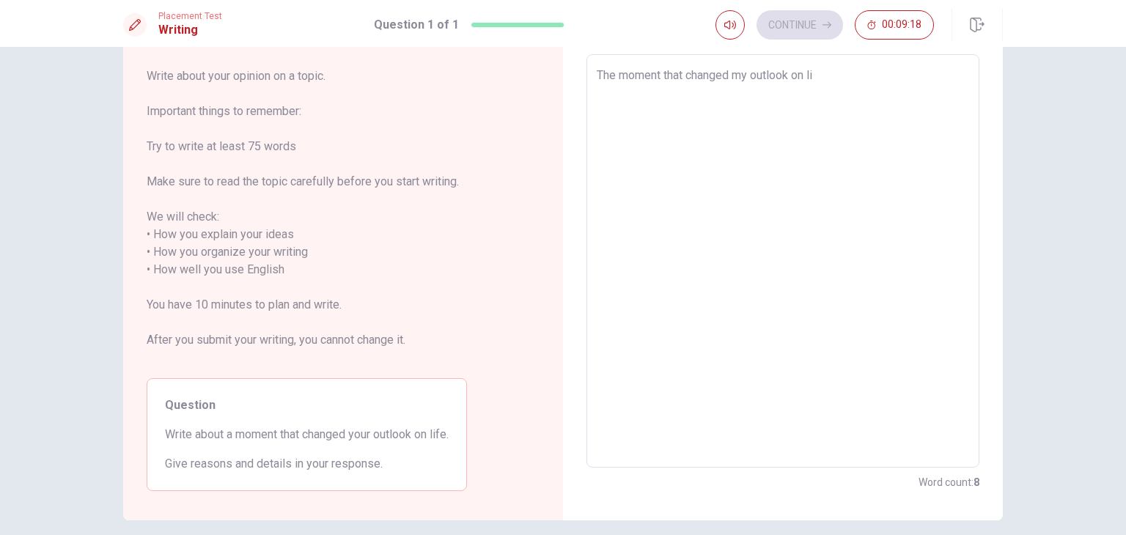
type textarea "x"
type textarea "The moment that changed my outlook on lif"
type textarea "x"
type textarea "The moment that changed my outlook on life"
type textarea "x"
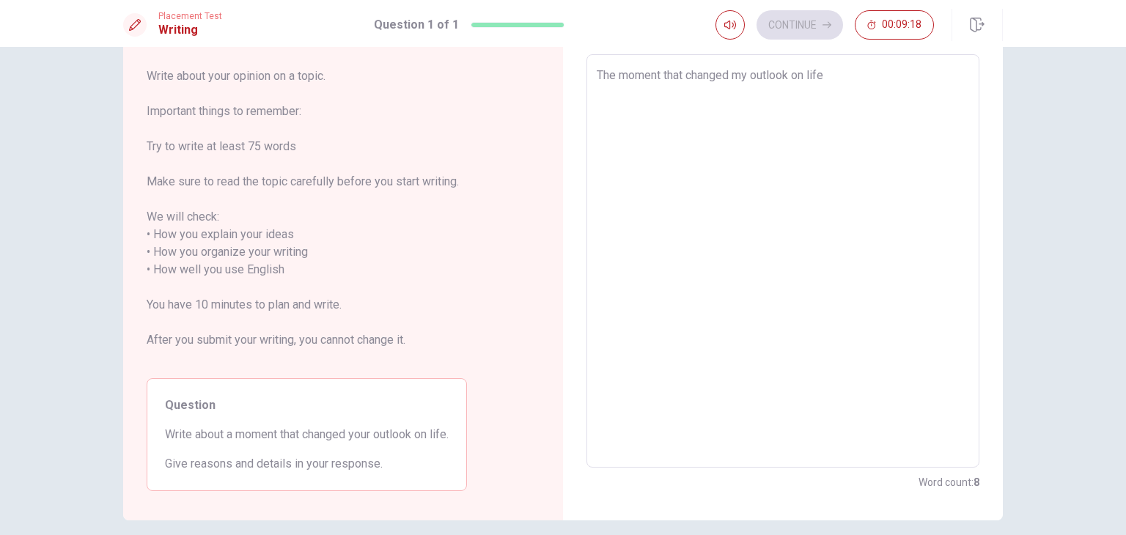
type textarea "The moment that changed my outlook on life"
type textarea "x"
type textarea "The moment that changed my outlook on life i"
type textarea "x"
type textarea "The moment that changed my outlook on life is"
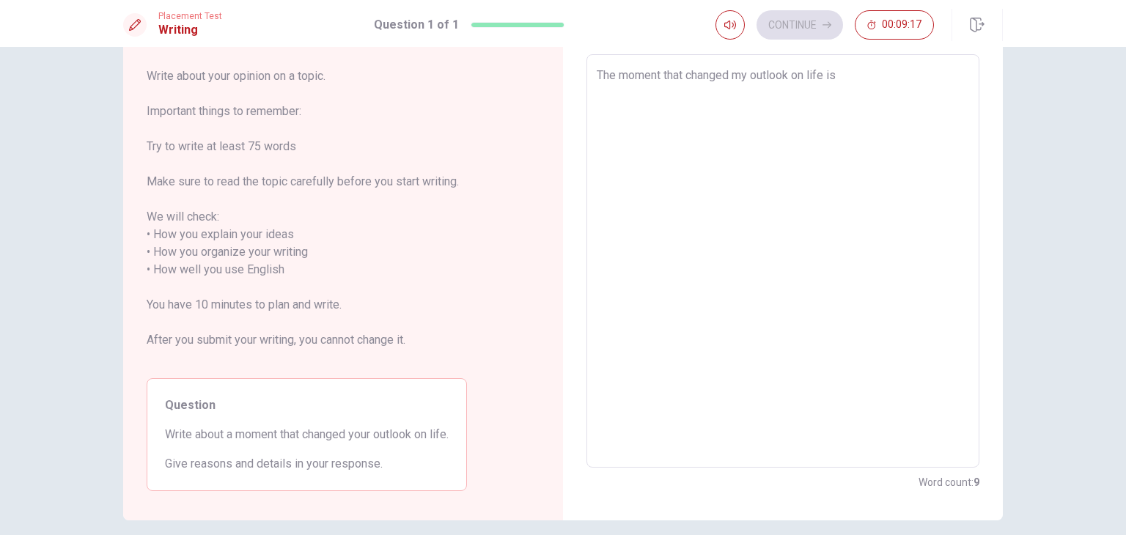
type textarea "x"
type textarea "The moment that changed my outlook on life is"
type textarea "x"
type textarea "The moment that changed my outlook on life is t"
type textarea "x"
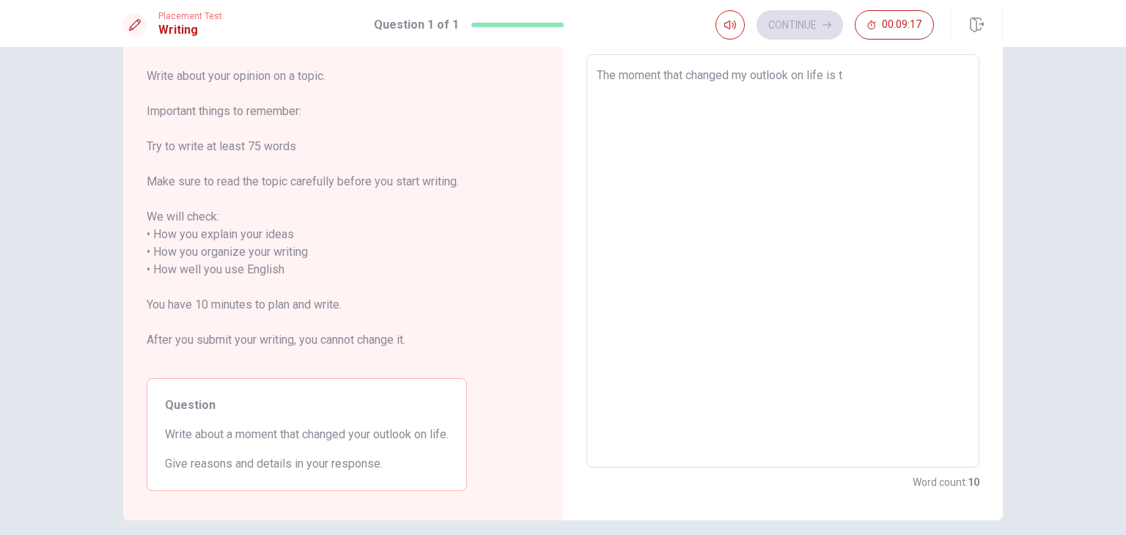
type textarea "The moment that changed my outlook on life is th"
type textarea "x"
type textarea "The moment that changed my outlook on life is the"
type textarea "x"
type textarea "The moment that changed my outlook on life is the"
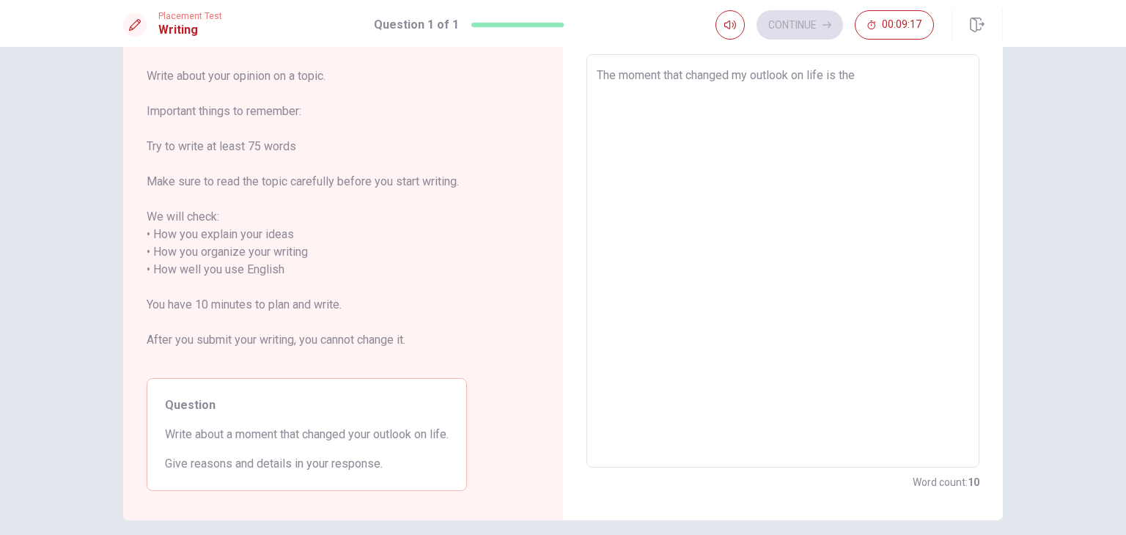
type textarea "x"
type textarea "The moment that changed my outlook on life is the t"
type textarea "x"
type textarea "The moment that changed my outlook on life is the ti"
type textarea "x"
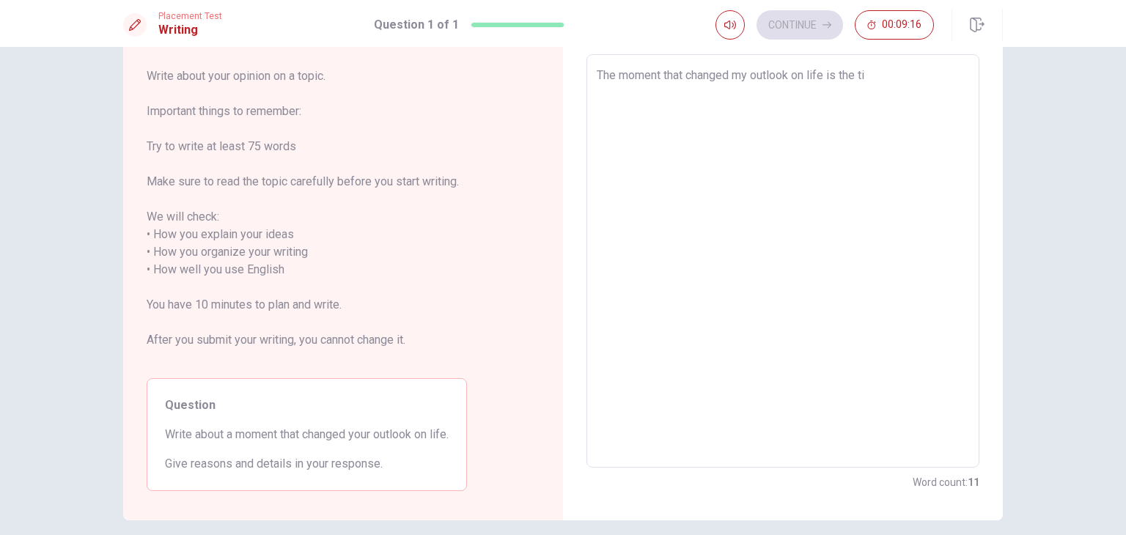
type textarea "The moment that changed my outlook on life is the [PERSON_NAME]"
type textarea "x"
type textarea "The moment that changed my outlook on life is the time"
type textarea "x"
type textarea "The moment that changed my outlook on life is the time"
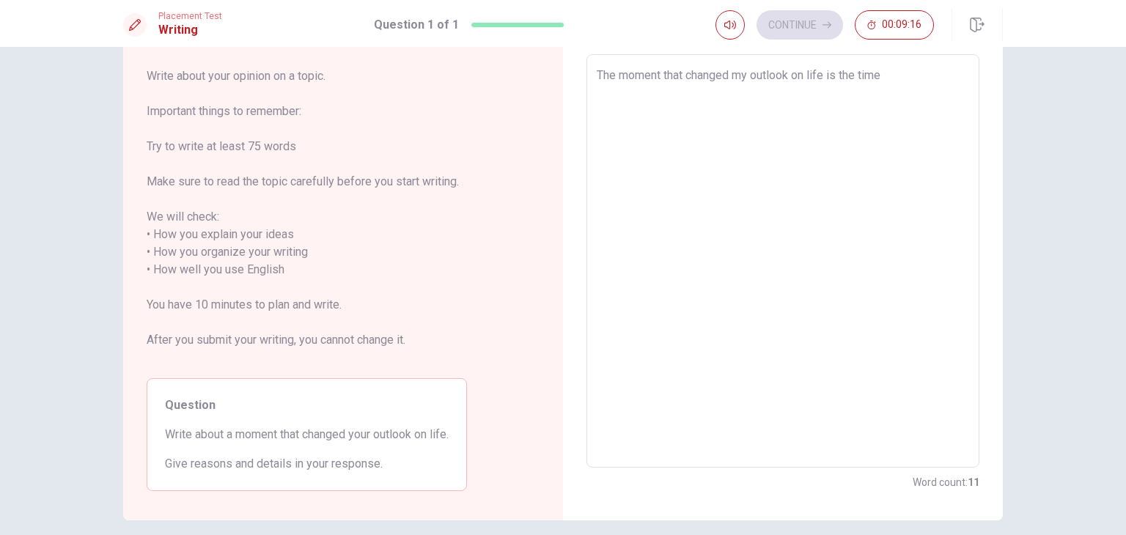
type textarea "x"
type textarea "The moment that changed my outlook on life is the time t"
type textarea "x"
type textarea "The moment that changed my outlook on life is the time th"
type textarea "x"
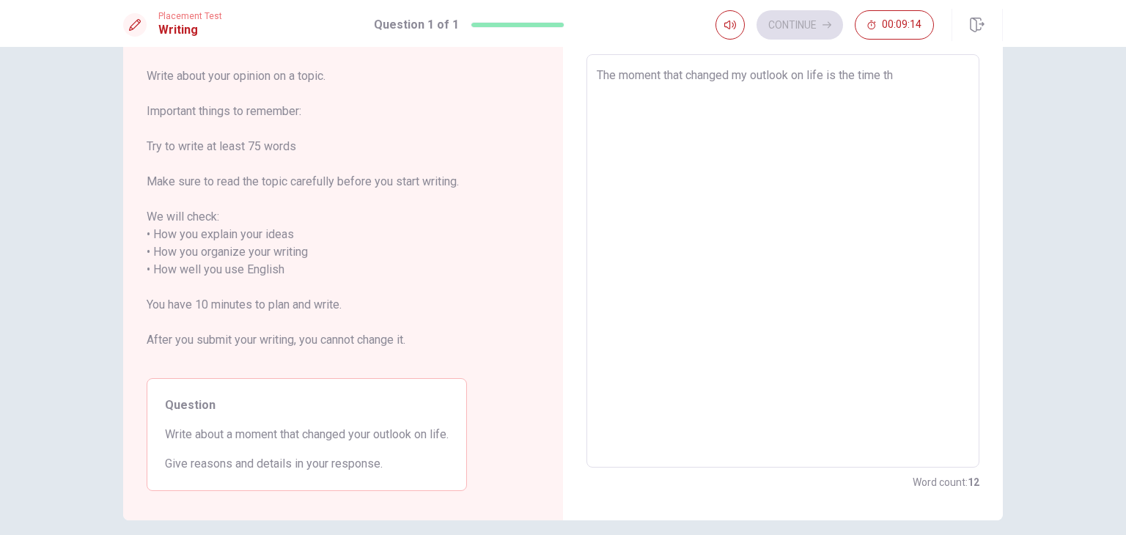
type textarea "The moment that changed my outlook on life is the time tha"
type textarea "x"
type textarea "The moment that changed my outlook on life is the time that"
type textarea "x"
type textarea "The moment that changed my outlook on life is the time that"
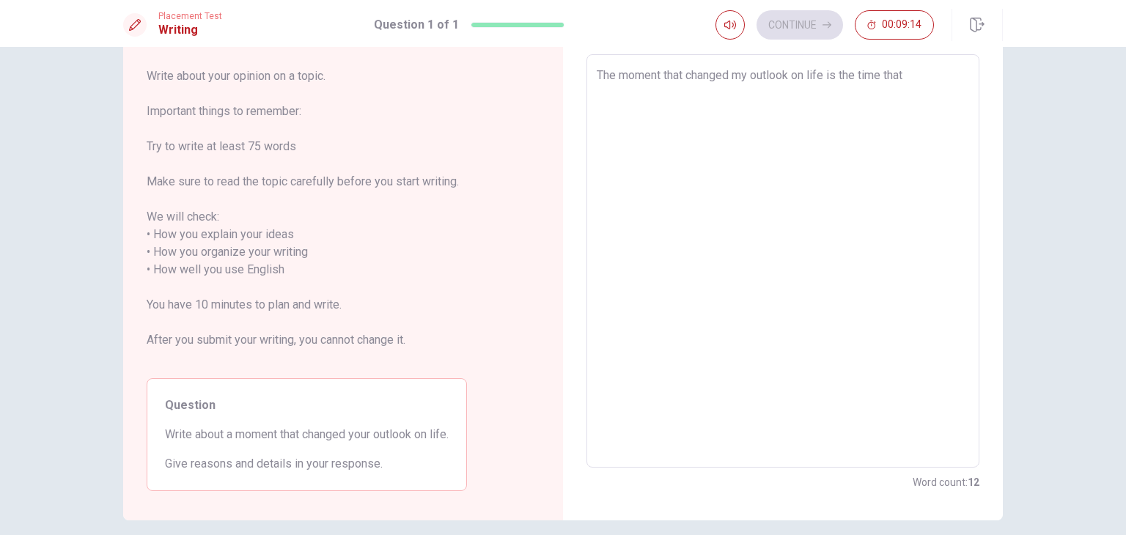
type textarea "x"
type textarea "The moment that changed my outlook on life is the time that I"
type textarea "x"
type textarea "The moment that changed my outlook on life is the time that I"
type textarea "x"
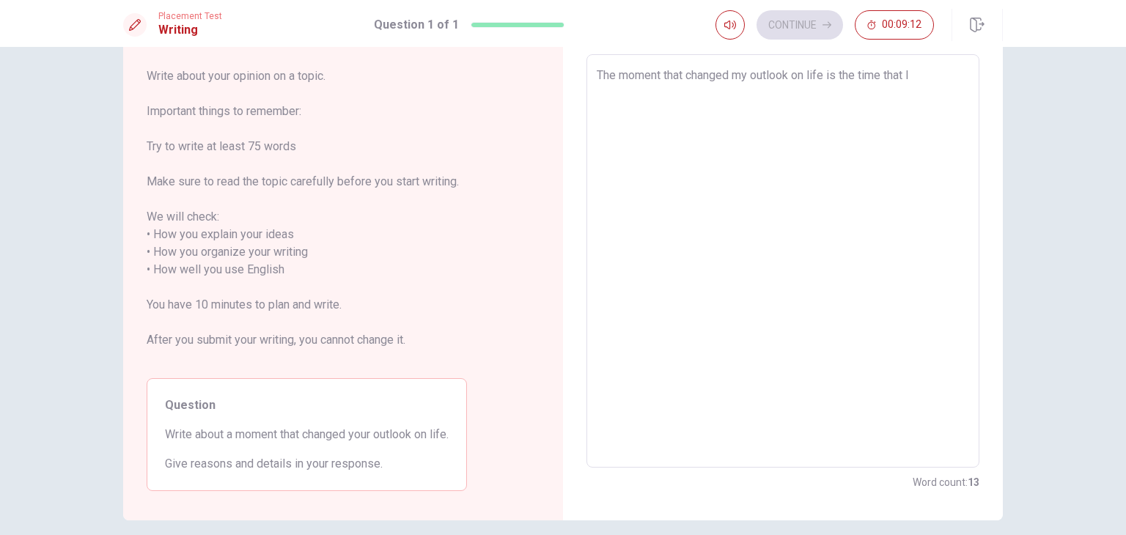
type textarea "The moment that changed my outlook on life is the time that I m"
type textarea "x"
type textarea "The moment that changed my outlook on life is the time that I mo"
type textarea "x"
type textarea "The moment that changed my outlook on life is the time that I mov"
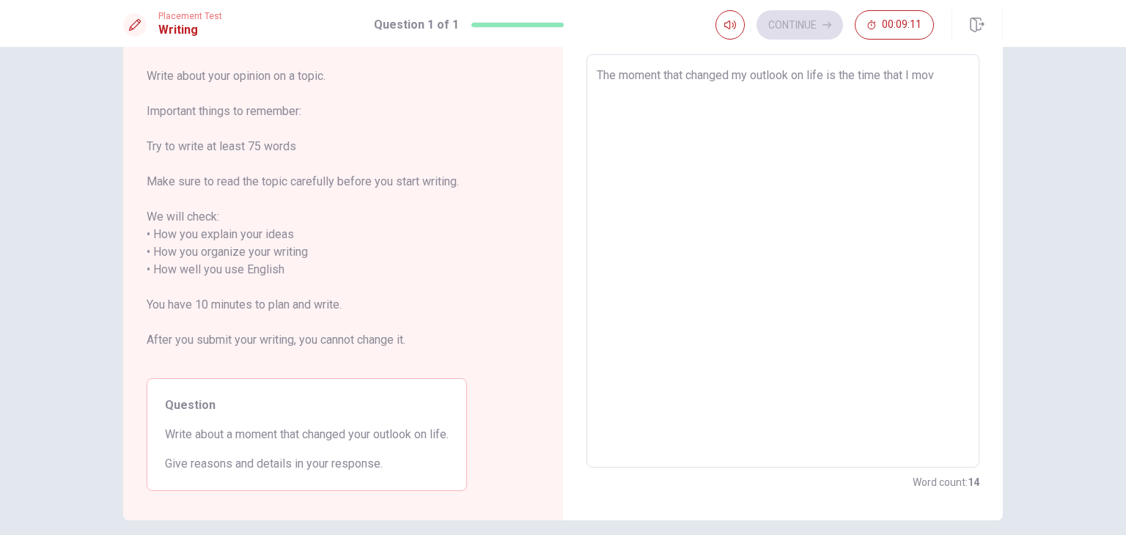
type textarea "x"
type textarea "The moment that changed my outlook on life is the time that I move"
type textarea "x"
type textarea "The moment that changed my outlook on life is the time that I moved"
type textarea "x"
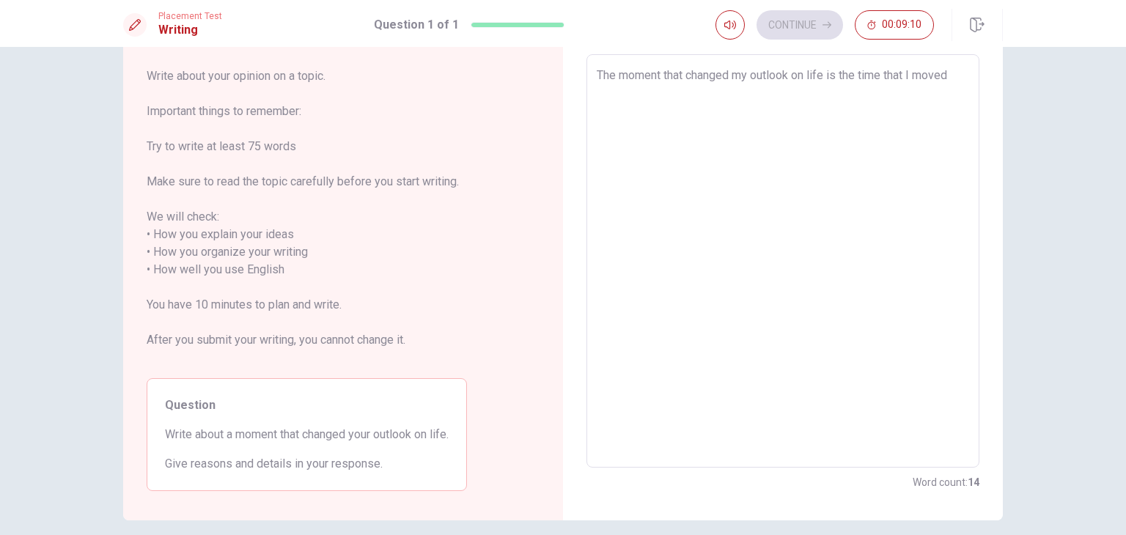
type textarea "The moment that changed my outlook on life is the time that I moved"
type textarea "x"
type textarea "The moment that changed my outlook on life is the time that I moved h"
type textarea "x"
type textarea "The moment that changed my outlook on life is the time that I moved he"
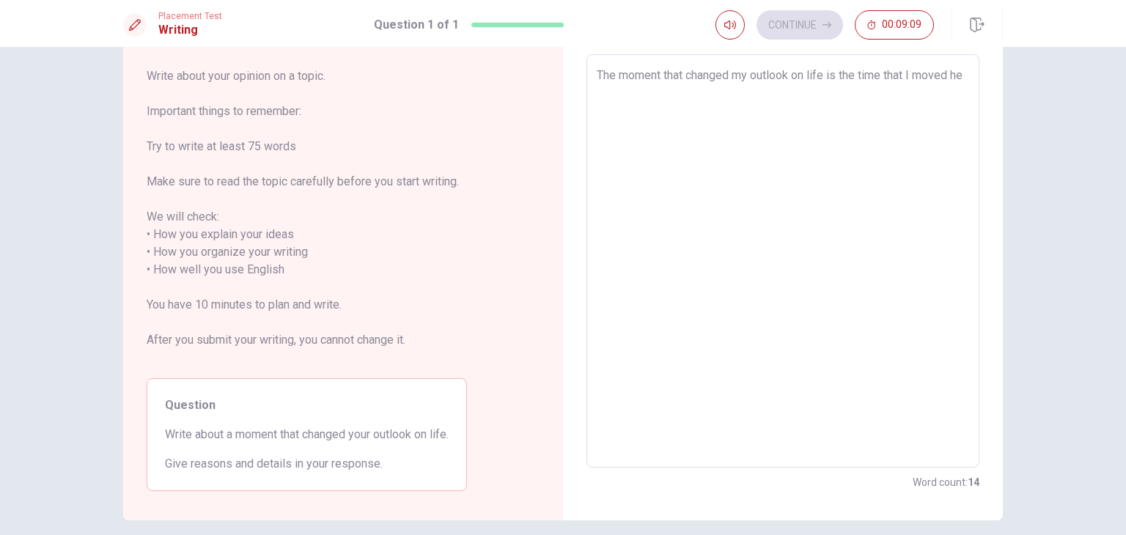
type textarea "x"
type textarea "The moment that changed my outlook on life is the time that I moved her"
type textarea "x"
type textarea "The moment that changed my outlook on life is the time that I moved here"
type textarea "x"
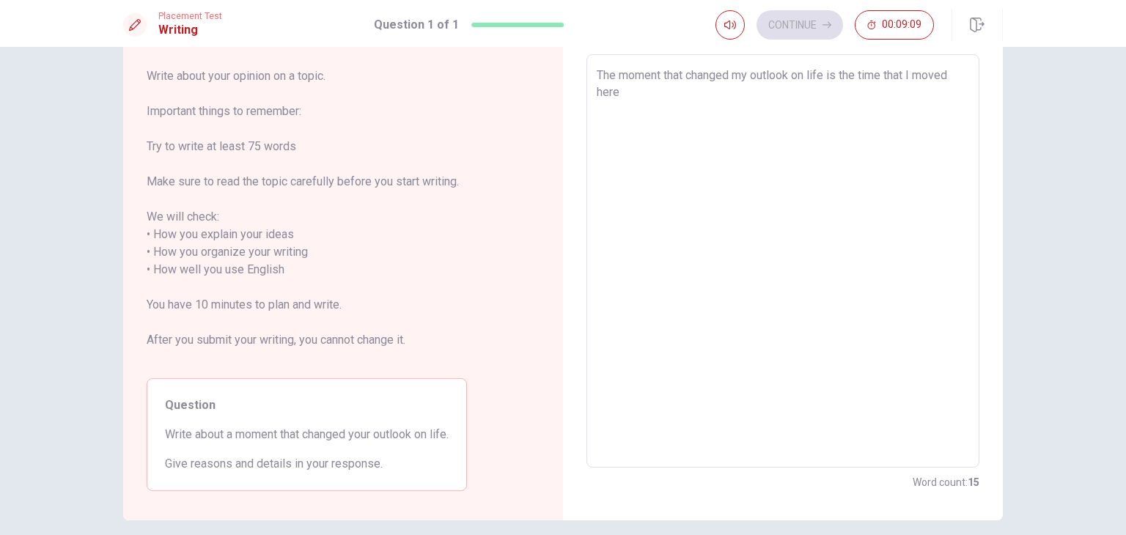
type textarea "The moment that changed my outlook on life is the time that I moved here"
type textarea "x"
type textarea "The moment that changed my outlook on life is the time that I moved here i"
type textarea "x"
type textarea "The moment that changed my outlook on life is the time that I moved here in"
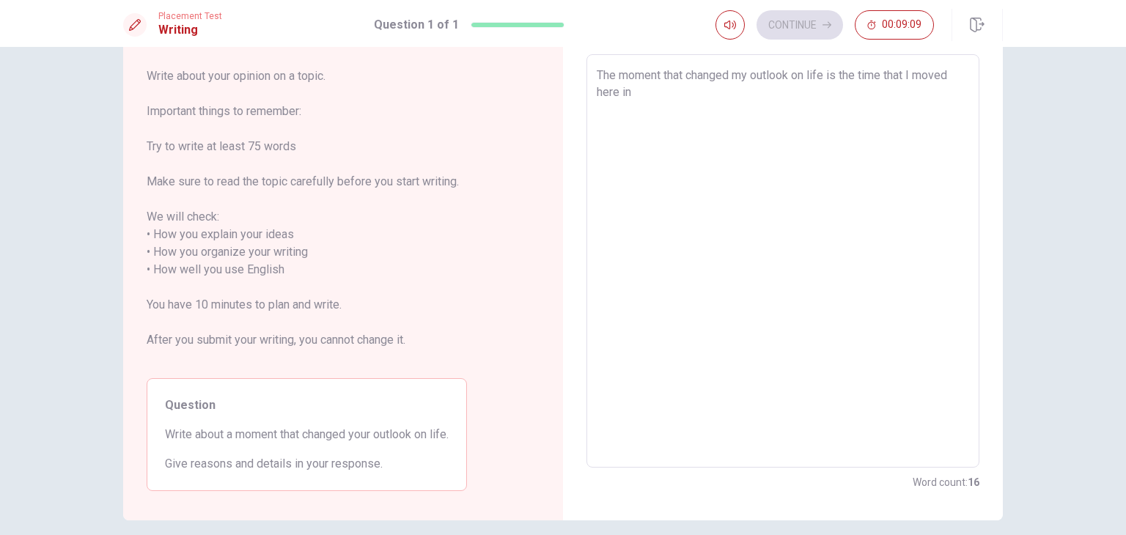
type textarea "x"
type textarea "The moment that changed my outlook on life is the time that I moved here in"
type textarea "x"
type textarea "The moment that changed my outlook on life is the time that I moved here in C"
type textarea "x"
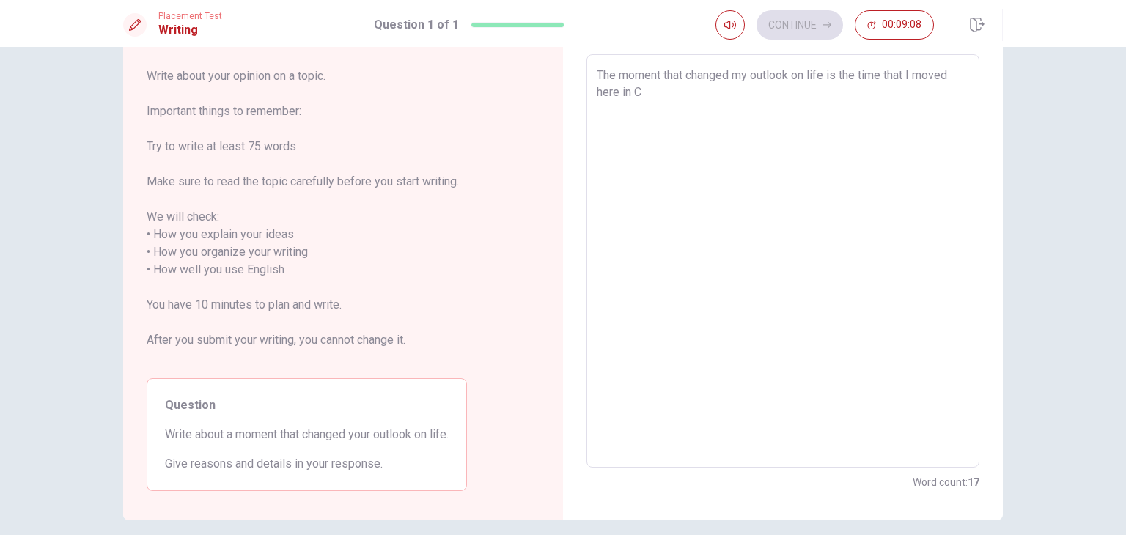
type textarea "The moment that changed my outlook on life is the time that I moved here in [GE…"
type textarea "x"
type textarea "The moment that changed my outlook on life is the time that I moved here in [GE…"
type textarea "x"
type textarea "The moment that changed my outlook on life is the time that I moved here in [GE…"
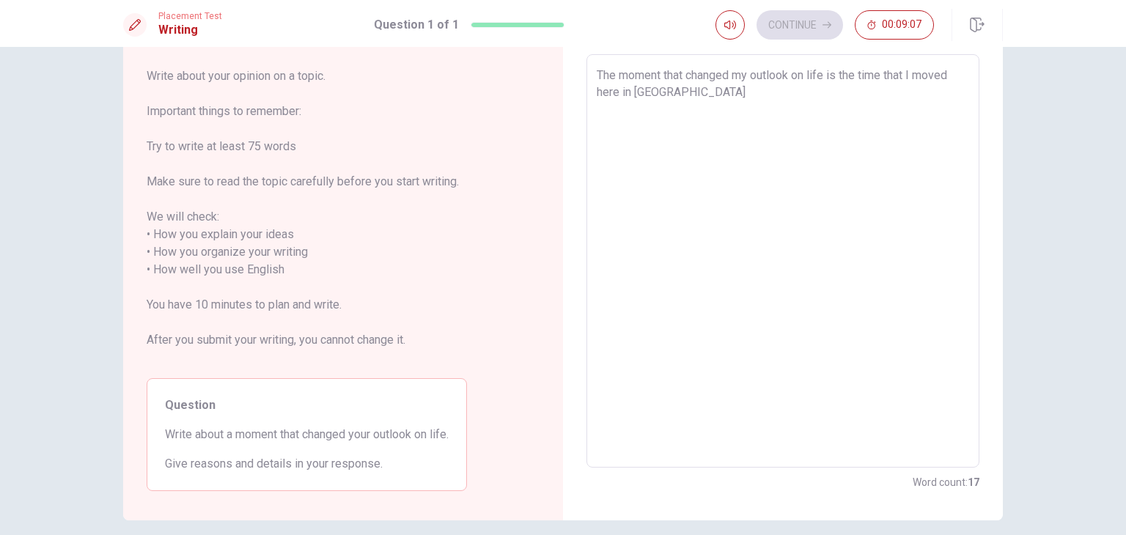
type textarea "x"
type textarea "The moment that changed my outlook on life is the time that I moved here in [GE…"
type textarea "x"
type textarea "The moment that changed my outlook on life is the time that I moved here in [GE…"
type textarea "x"
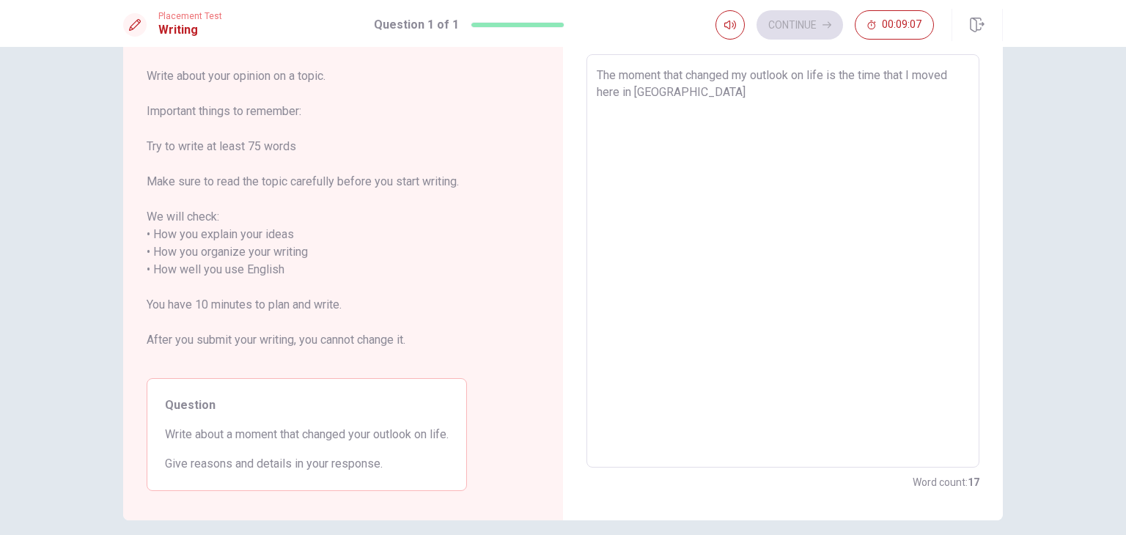
type textarea "The moment that changed my outlook on life is the time that I moved here in [GE…"
type textarea "x"
type textarea "The moment that changed my outlook on life is the time that I moved here in [GE…"
type textarea "x"
type textarea "The moment that changed my outlook on life is the time that I moved here in [GE…"
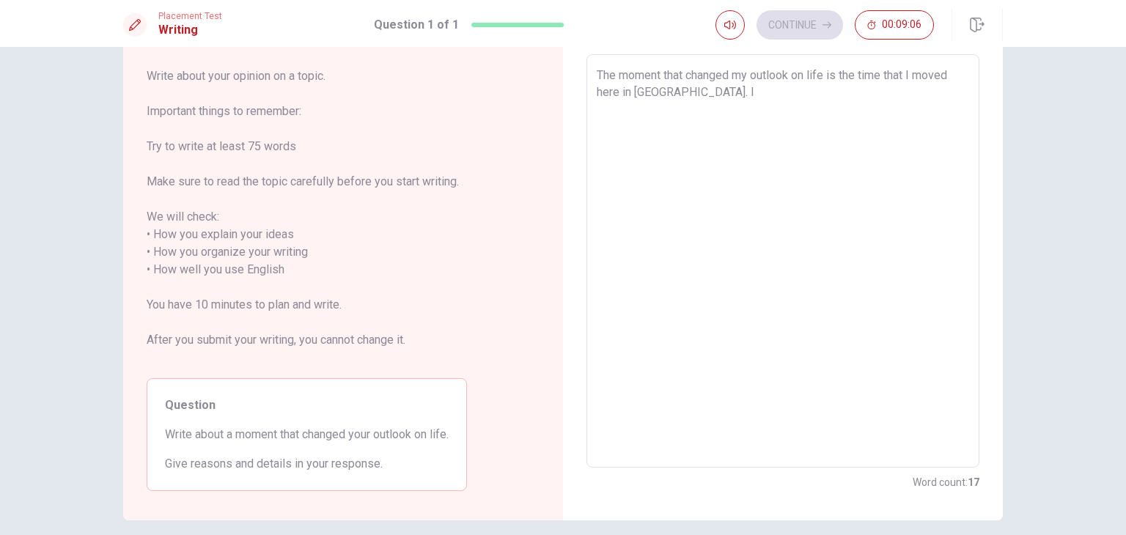
type textarea "x"
type textarea "The moment that changed my outlook on life is the time that I moved here in [GE…"
type textarea "x"
type textarea "The moment that changed my outlook on life is the time that I moved here in [GE…"
type textarea "x"
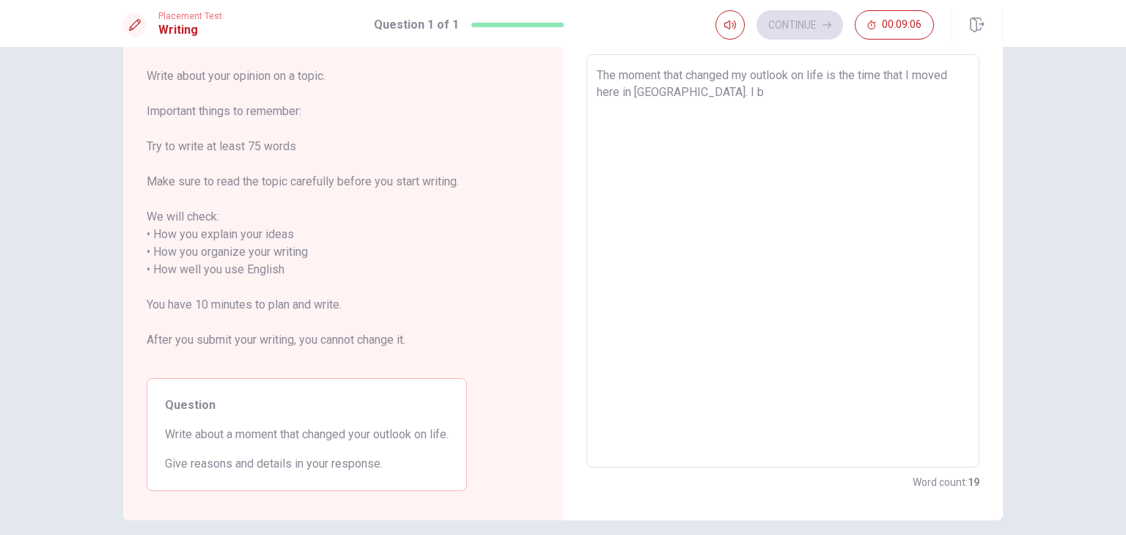
type textarea "The moment that changed my outlook on life is the time that I moved here in [GE…"
click at [835, 77] on textarea "The moment that changed my outlook on life is the time that I moved here in [GE…" at bounding box center [783, 261] width 372 height 389
click at [654, 92] on textarea "The moment that changed my outlook on life was the time that I moved here in [G…" at bounding box center [783, 261] width 372 height 389
click at [660, 95] on textarea "The moment that changed my outlook on life was the time that I moved here in [G…" at bounding box center [783, 261] width 372 height 389
click at [744, 95] on textarea "The moment that changed my outlook on life was the time that I moved here to [G…" at bounding box center [783, 261] width 372 height 389
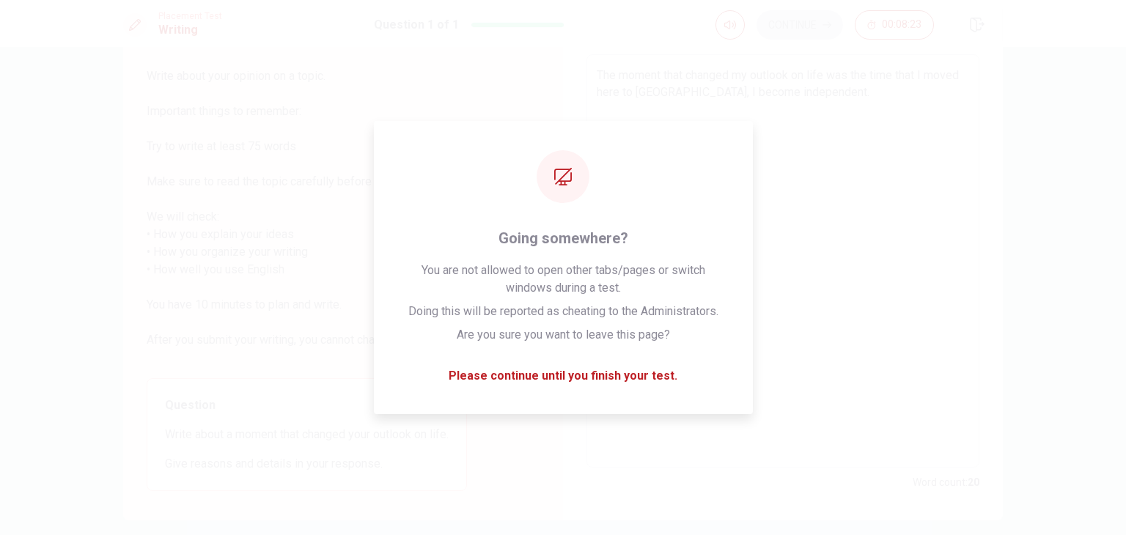
click at [749, 97] on textarea "The moment that changed my outlook on life was the time that I moved here to [G…" at bounding box center [783, 261] width 372 height 389
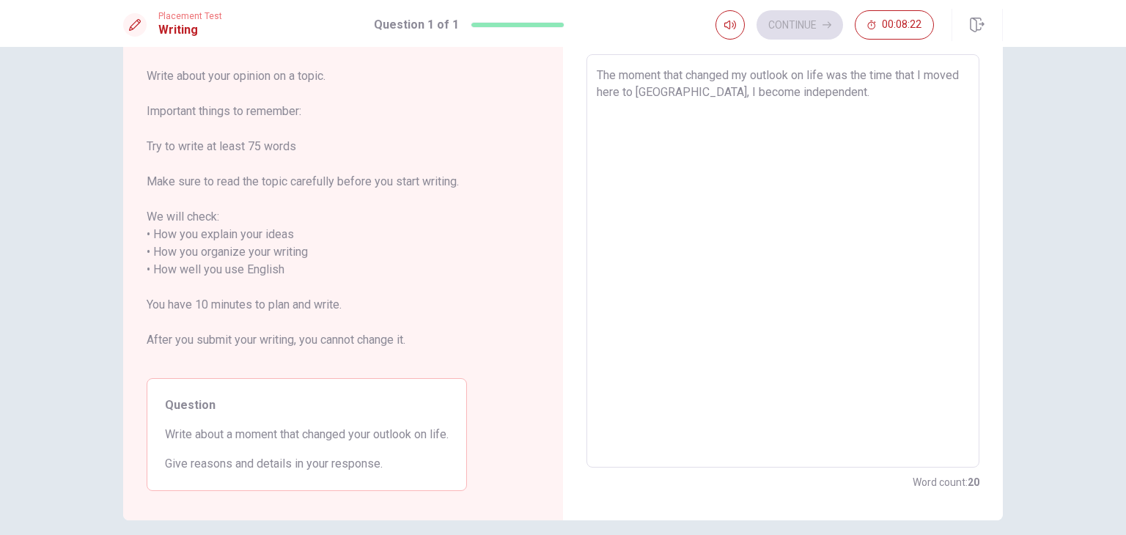
click at [750, 92] on textarea "The moment that changed my outlook on life was the time that I moved here to [G…" at bounding box center [783, 261] width 372 height 389
click at [712, 92] on textarea "The moment that changed my outlook on life was the time that I moved here to [G…" at bounding box center [783, 261] width 372 height 389
click at [841, 92] on textarea "The moment that changed my outlook on life was the time that I moved here to [G…" at bounding box center [783, 261] width 372 height 389
click at [743, 90] on textarea "The moment that changed my outlook on life was the time that I moved here to [G…" at bounding box center [783, 261] width 372 height 389
click at [726, 92] on textarea "The moment that changed my outlook on life was the time that I moved here to [G…" at bounding box center [783, 261] width 372 height 389
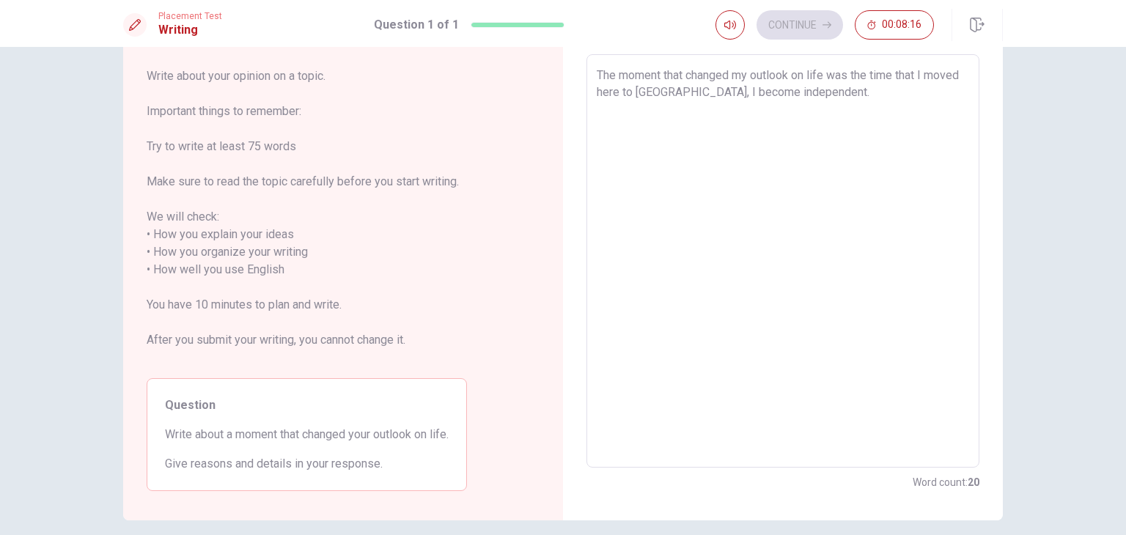
click at [717, 92] on textarea "The moment that changed my outlook on life was the time that I moved here to [G…" at bounding box center [783, 261] width 372 height 389
click at [866, 95] on textarea "The moment that changed my outlook on life was the time that I moved here to [G…" at bounding box center [783, 261] width 372 height 389
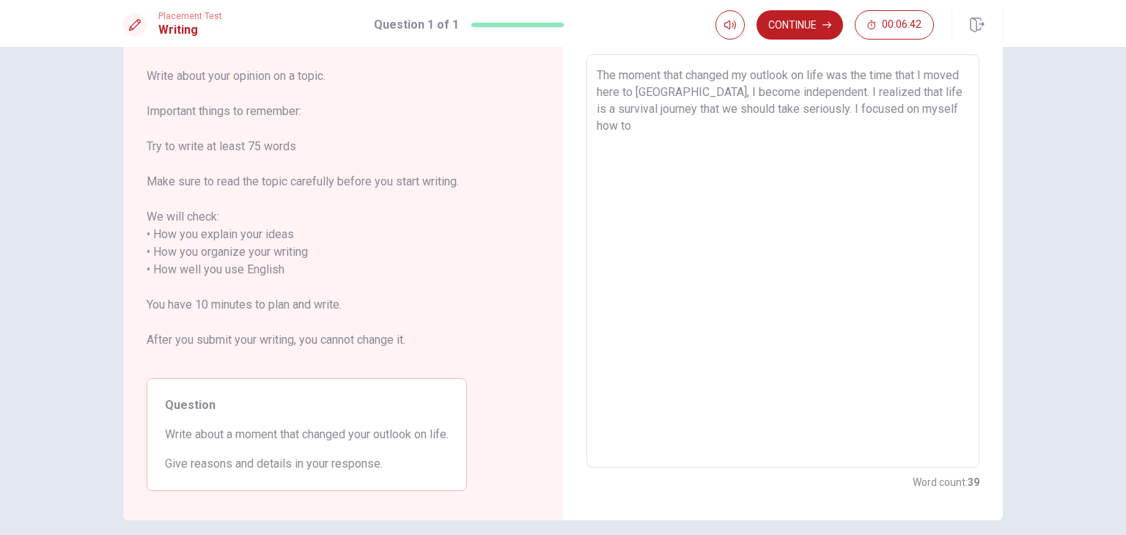
click at [661, 133] on textarea "The moment that changed my outlook on life was the time that I moved here to [G…" at bounding box center [783, 261] width 372 height 389
click at [659, 127] on textarea "The moment that changed my outlook on life was the time that I moved here to [G…" at bounding box center [783, 261] width 372 height 389
drag, startPoint x: 656, startPoint y: 127, endPoint x: 834, endPoint y: 108, distance: 179.0
click at [834, 108] on textarea "The moment that changed my outlook on life was the time that I moved here to [G…" at bounding box center [783, 261] width 372 height 389
drag, startPoint x: 937, startPoint y: 111, endPoint x: 837, endPoint y: 91, distance: 102.5
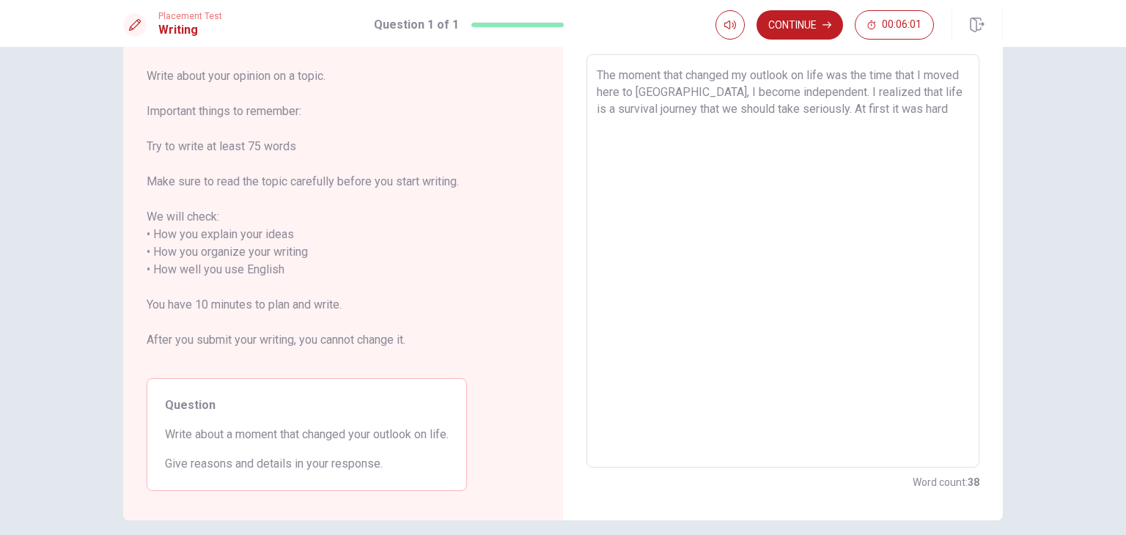
click at [837, 91] on textarea "The moment that changed my outlook on life was the time that I moved here to [G…" at bounding box center [783, 261] width 372 height 389
drag, startPoint x: 963, startPoint y: 118, endPoint x: 953, endPoint y: 111, distance: 12.2
click at [962, 117] on textarea "The moment that changed my outlook on life was the time that I moved here to [G…" at bounding box center [783, 261] width 372 height 389
click at [939, 110] on textarea "The moment that changed my outlook on life was the time that I moved here to [G…" at bounding box center [783, 261] width 372 height 389
click at [938, 112] on textarea "The moment that changed my outlook on life was the time that I moved here to [G…" at bounding box center [783, 261] width 372 height 389
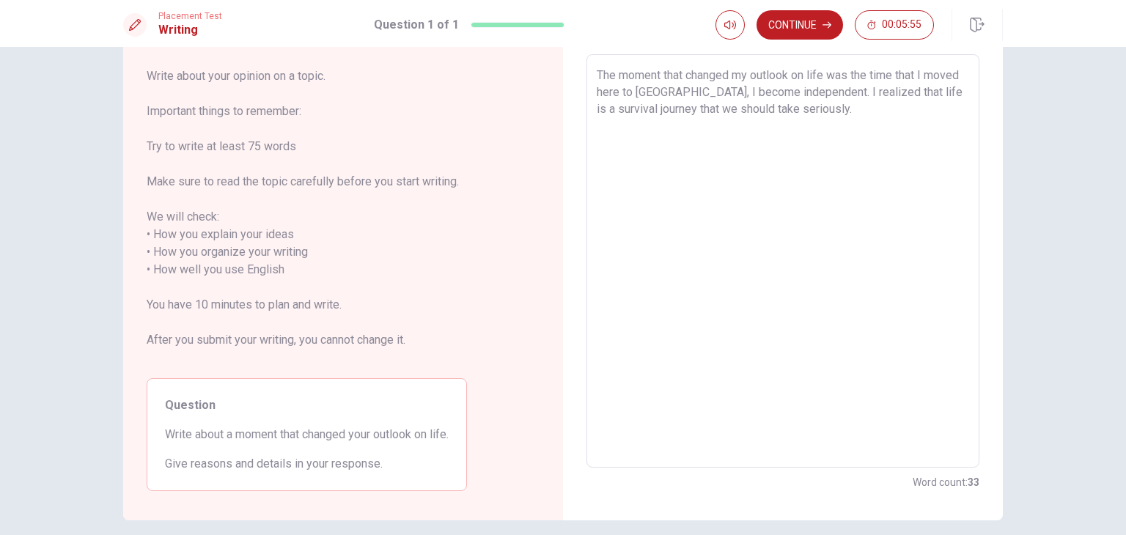
click at [832, 92] on textarea "The moment that changed my outlook on life was the time that I moved here to [G…" at bounding box center [783, 261] width 372 height 389
click at [750, 95] on textarea "The moment that changed my outlook on life was the time that I moved here to [G…" at bounding box center [783, 261] width 372 height 389
click at [677, 112] on textarea "The moment that changed my outlook on life was the time that I moved here to [G…" at bounding box center [783, 261] width 372 height 389
click at [624, 180] on textarea "The moment that changed my outlook on life was the time that I moved here to [G…" at bounding box center [783, 261] width 372 height 389
click at [689, 112] on textarea "The moment that changed my outlook on life was the time that I moved here to [G…" at bounding box center [783, 261] width 372 height 389
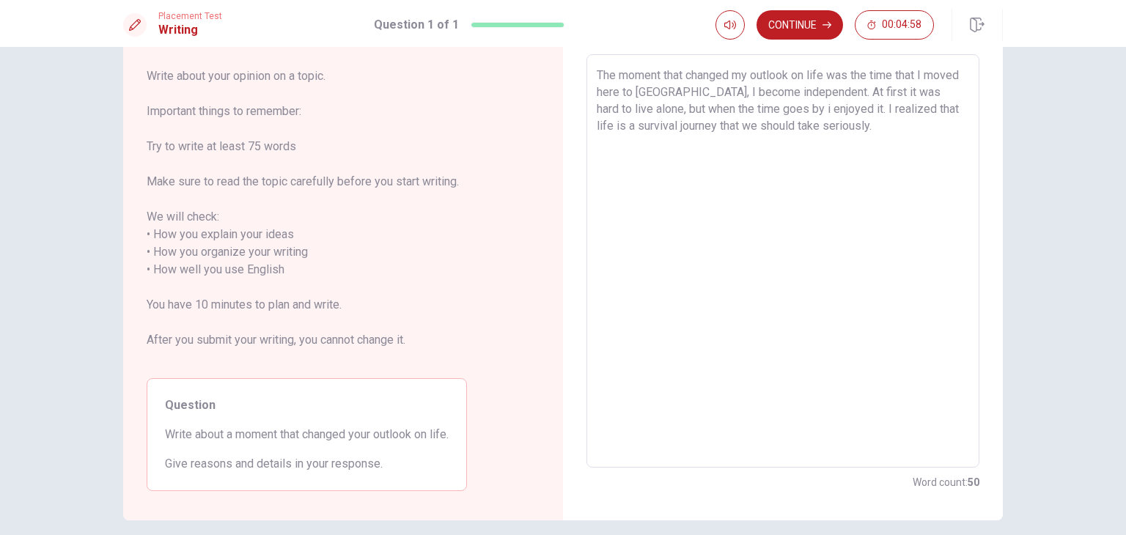
click at [881, 131] on textarea "The moment that changed my outlook on life was the time that I moved here to [G…" at bounding box center [783, 261] width 372 height 389
click at [879, 126] on textarea "The moment that changed my outlook on life was the time that I moved here to [G…" at bounding box center [783, 261] width 372 height 389
click at [791, 109] on textarea "The moment that changed my outlook on life was the time that I moved here to [G…" at bounding box center [783, 261] width 372 height 389
click at [821, 174] on textarea "The moment that changed my outlook on life was the time that I moved here to [G…" at bounding box center [783, 261] width 372 height 389
click at [868, 119] on textarea "The moment that changed my outlook on life was the time that I moved here to [G…" at bounding box center [783, 261] width 372 height 389
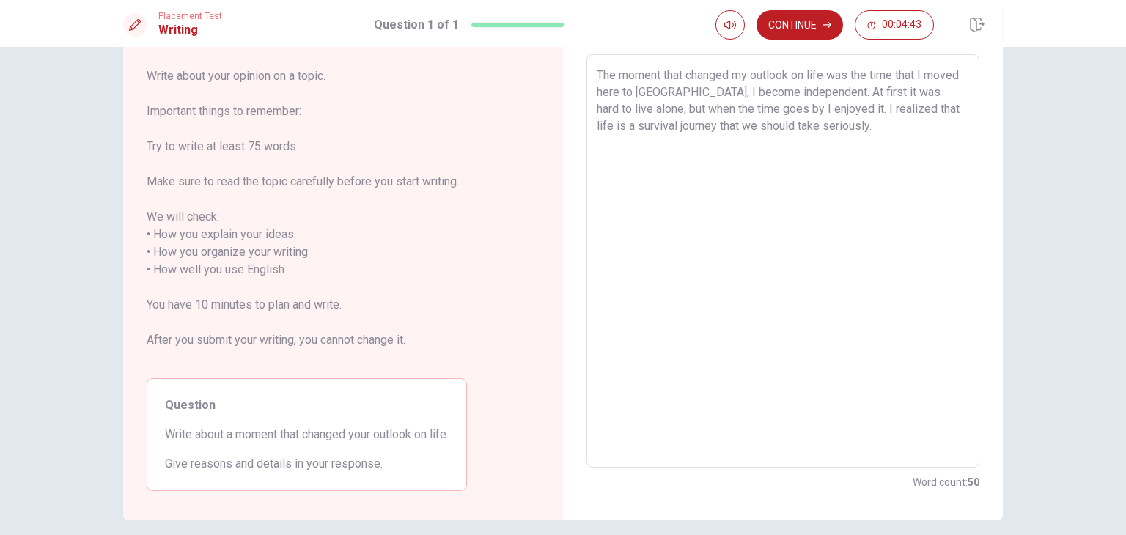
drag, startPoint x: 706, startPoint y: 135, endPoint x: 871, endPoint y: 208, distance: 181.1
click at [816, 138] on textarea "The moment that changed my outlook on life was the time that I moved here to [G…" at bounding box center [783, 261] width 372 height 389
drag, startPoint x: 879, startPoint y: 215, endPoint x: 876, endPoint y: 159, distance: 55.7
click at [879, 214] on textarea "The moment that changed my outlook on life was the time that I moved here to [G…" at bounding box center [783, 261] width 372 height 389
click at [865, 128] on textarea "The moment that changed my outlook on life was the time that I moved here to [G…" at bounding box center [783, 261] width 372 height 389
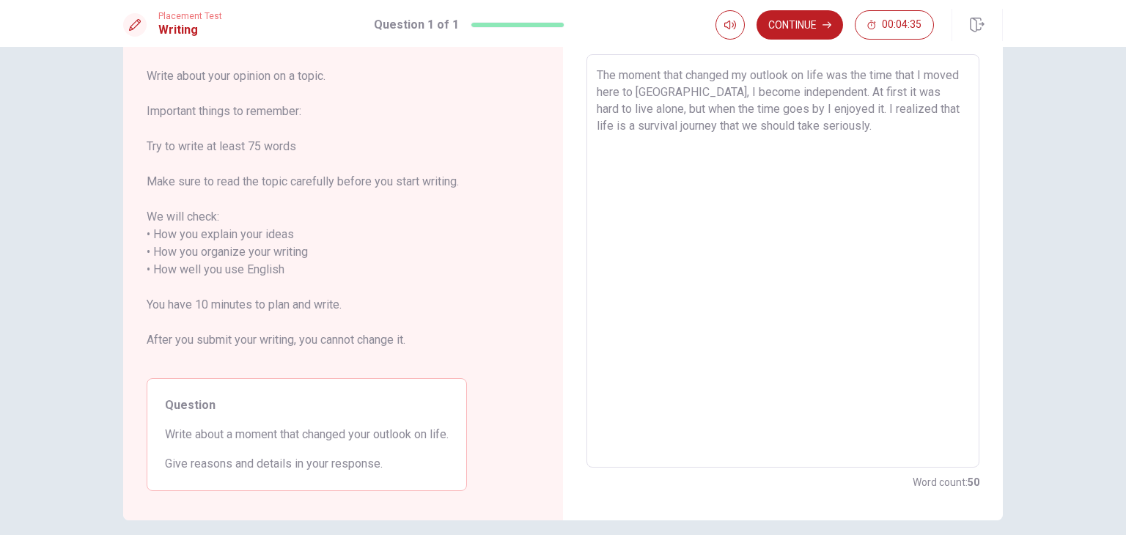
click at [882, 131] on textarea "The moment that changed my outlook on life was the time that I moved here to [G…" at bounding box center [783, 261] width 372 height 389
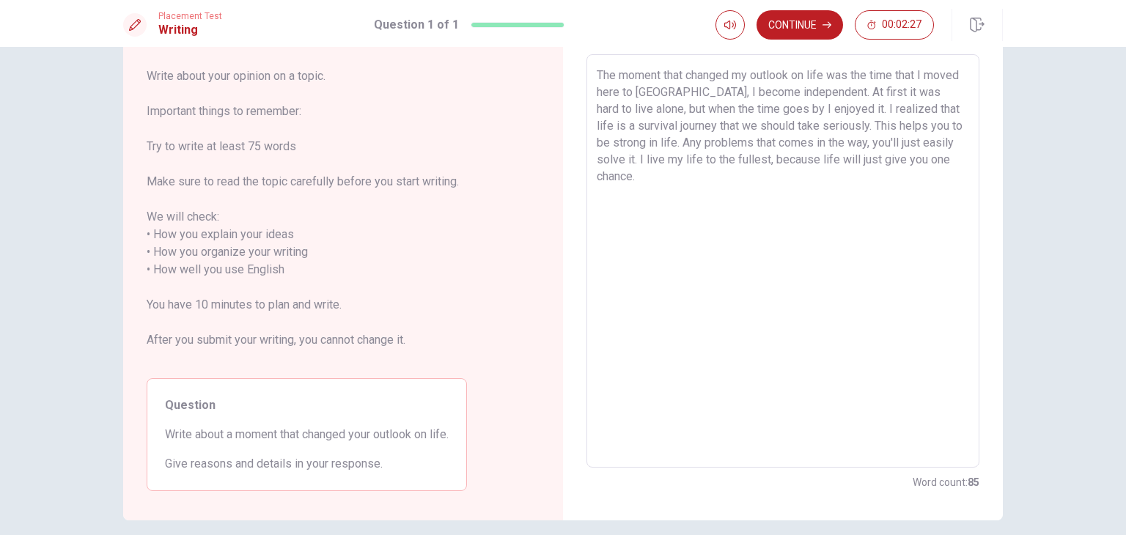
click at [803, 276] on textarea "The moment that changed my outlook on life was the time that I moved here to [G…" at bounding box center [783, 261] width 372 height 389
click at [643, 153] on textarea "The moment that changed my outlook on life was the time that I moved here to [G…" at bounding box center [783, 261] width 372 height 389
click at [641, 160] on textarea "The moment that changed my outlook on life was the time that I moved here to [G…" at bounding box center [783, 261] width 372 height 389
click at [690, 202] on textarea "The moment that changed my outlook on life was the time that I moved here to [G…" at bounding box center [783, 261] width 372 height 389
click at [767, 158] on textarea "The moment that changed my outlook on life was the time that I moved here to [G…" at bounding box center [783, 261] width 372 height 389
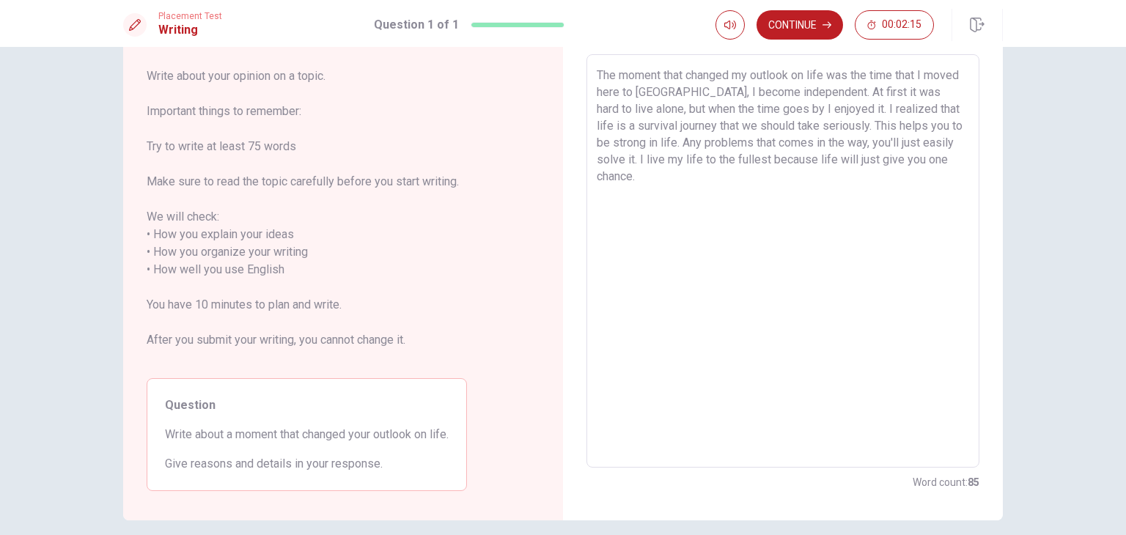
click at [640, 174] on textarea "The moment that changed my outlook on life was the time that I moved here to [G…" at bounding box center [783, 261] width 372 height 389
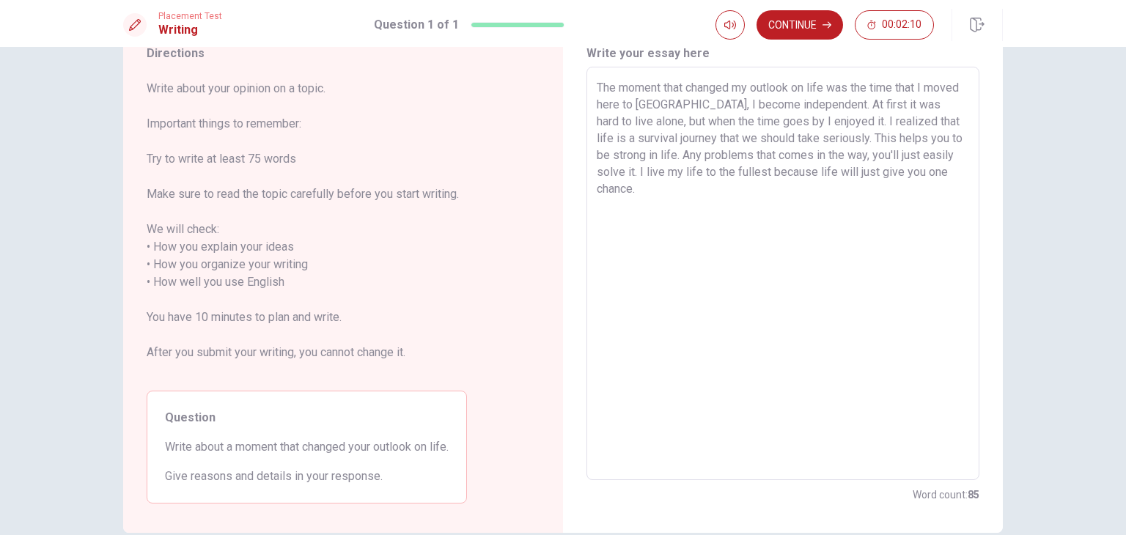
scroll to position [0, 0]
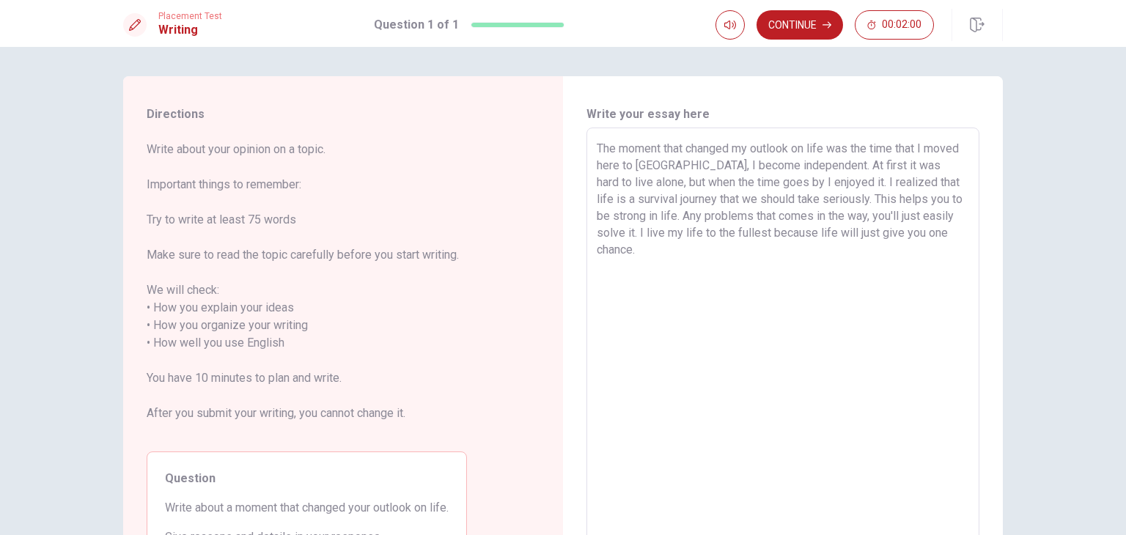
click at [967, 320] on div "The moment that changed my outlook on life was the time that I moved here to [G…" at bounding box center [782, 334] width 393 height 413
click at [786, 181] on textarea "The moment that changed my outlook on life was the time that I moved here to [G…" at bounding box center [783, 334] width 372 height 389
click at [807, 306] on textarea "The moment that changed my outlook on life was the time that I moved here to [G…" at bounding box center [783, 334] width 372 height 389
drag, startPoint x: 874, startPoint y: 233, endPoint x: 853, endPoint y: 232, distance: 20.5
click at [853, 232] on textarea "The moment that changed my outlook on life was the time that I moved here to [G…" at bounding box center [783, 334] width 372 height 389
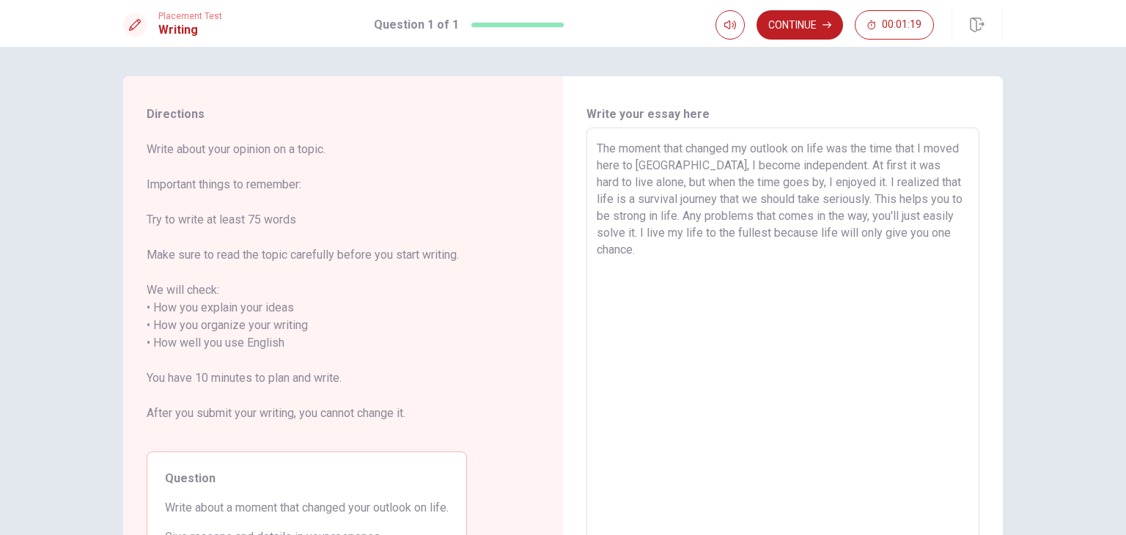
click at [727, 259] on textarea "The moment that changed my outlook on life was the time that I moved here to [G…" at bounding box center [783, 334] width 372 height 389
click at [731, 288] on textarea "The moment that changed my outlook on life was the time that I moved here to [G…" at bounding box center [783, 334] width 372 height 389
click at [786, 30] on button "Continue" at bounding box center [799, 24] width 86 height 29
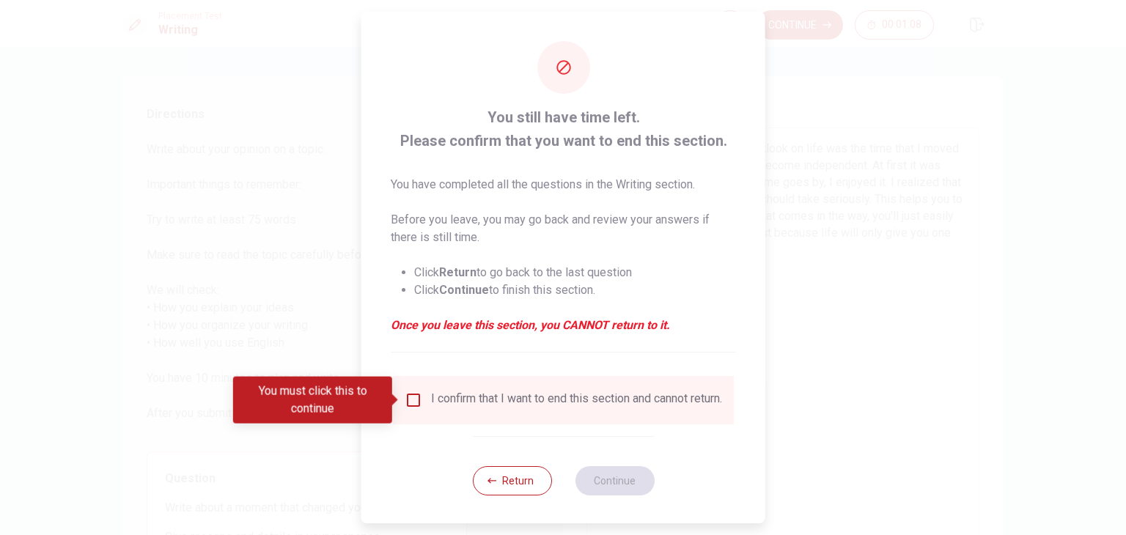
click at [410, 405] on input "You must click this to continue" at bounding box center [414, 400] width 18 height 18
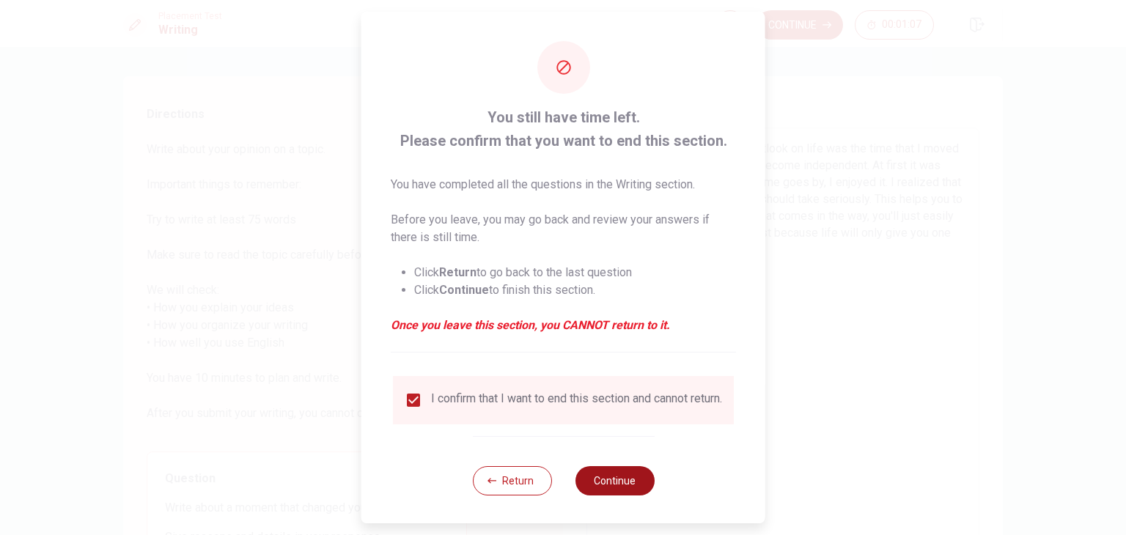
click at [612, 495] on button "Continue" at bounding box center [614, 480] width 79 height 29
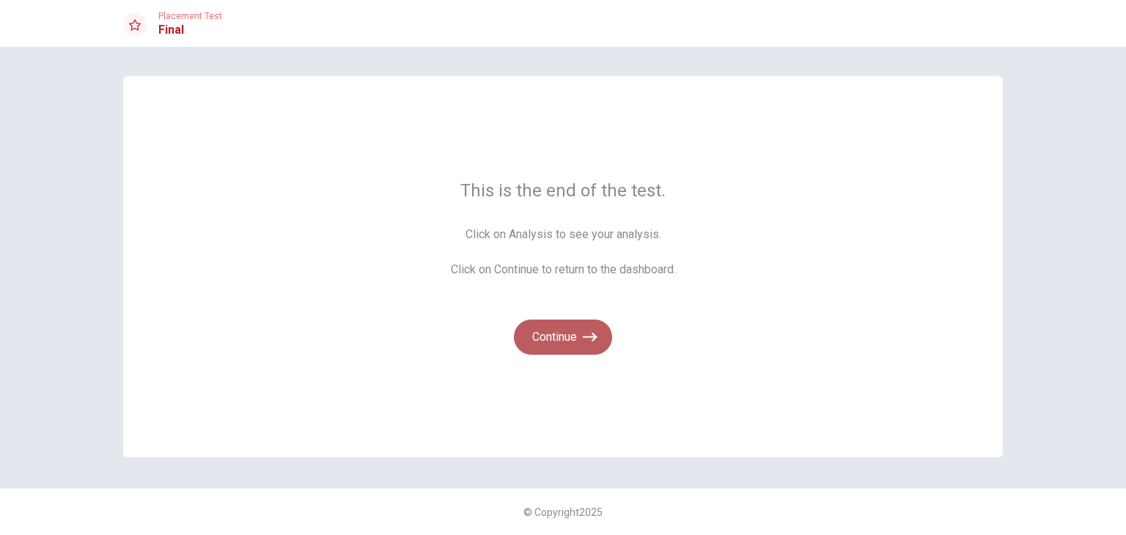
click at [571, 338] on button "Continue" at bounding box center [563, 337] width 98 height 35
